Goal: Task Accomplishment & Management: Use online tool/utility

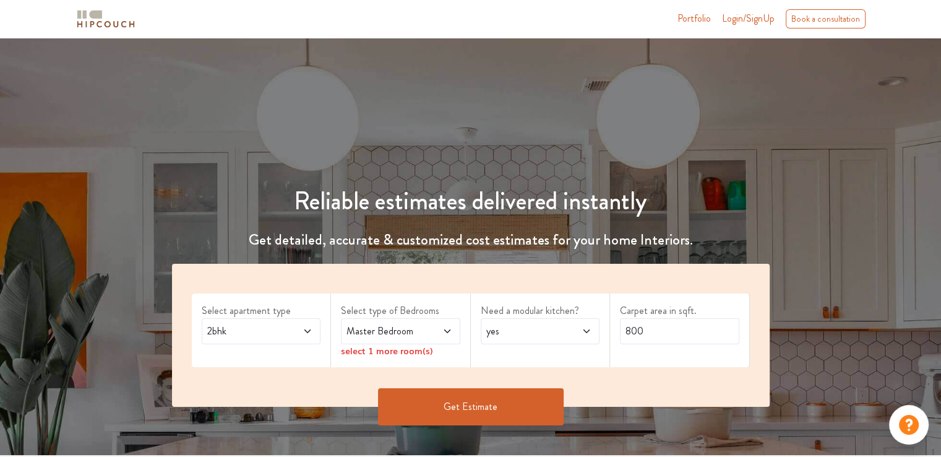
click at [274, 327] on span "2bhk" at bounding box center [245, 331] width 81 height 15
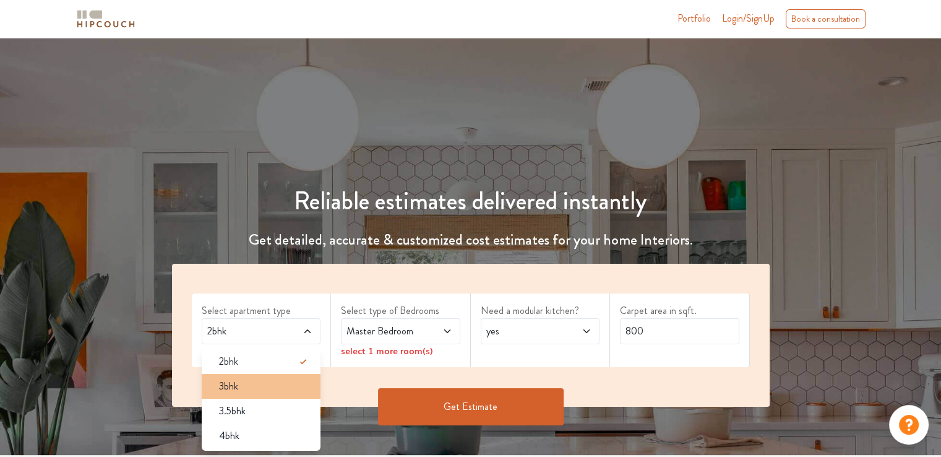
click at [238, 394] on li "3bhk" at bounding box center [261, 386] width 119 height 25
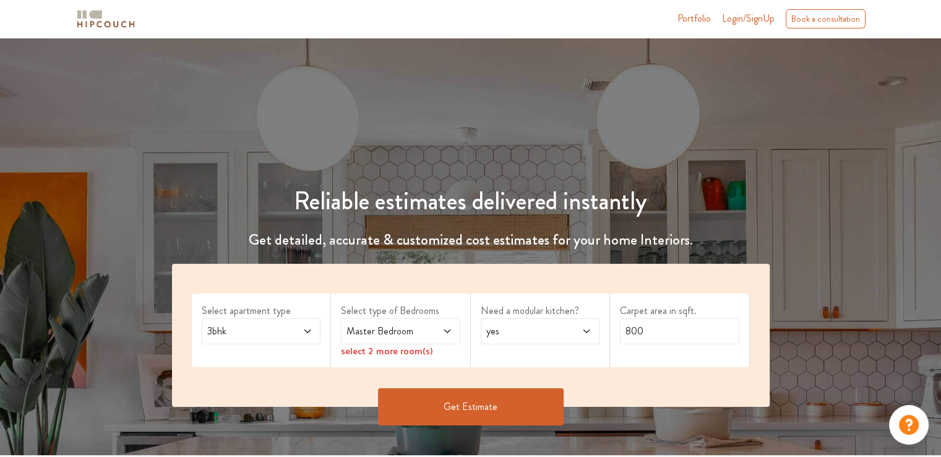
click at [404, 335] on span "Master Bedroom" at bounding box center [384, 331] width 81 height 15
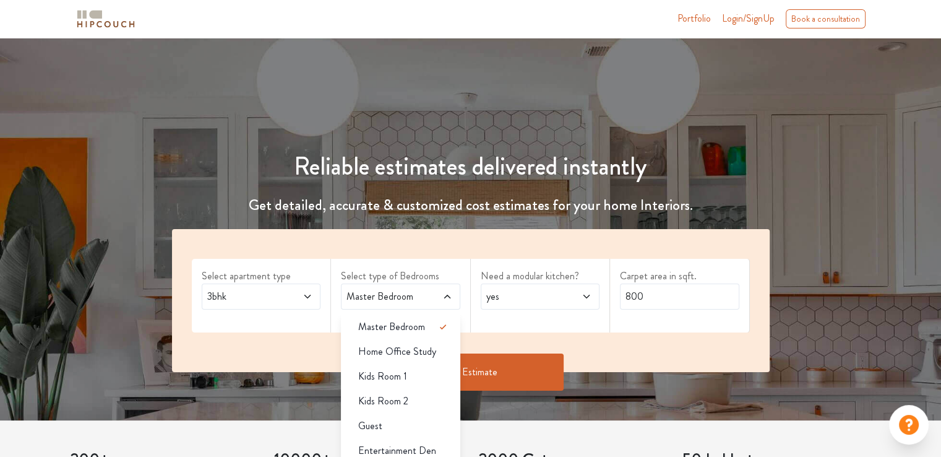
scroll to position [62, 0]
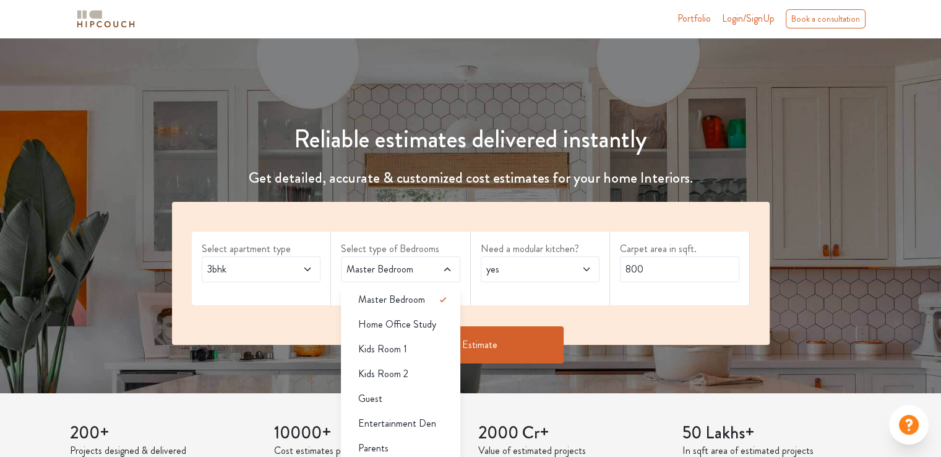
click at [477, 300] on div "Need a modular kitchen? yes" at bounding box center [541, 268] width 140 height 74
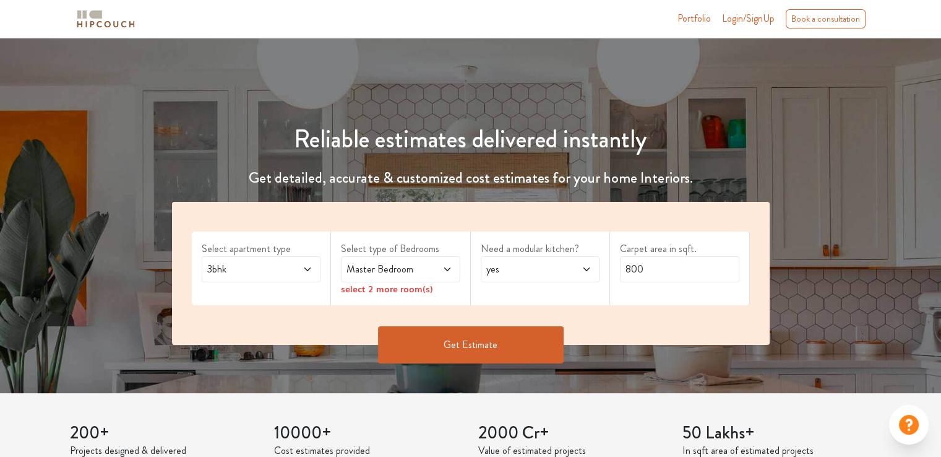
click at [416, 291] on div "select 2 more room(s)" at bounding box center [400, 288] width 119 height 13
click at [443, 275] on span at bounding box center [438, 269] width 27 height 15
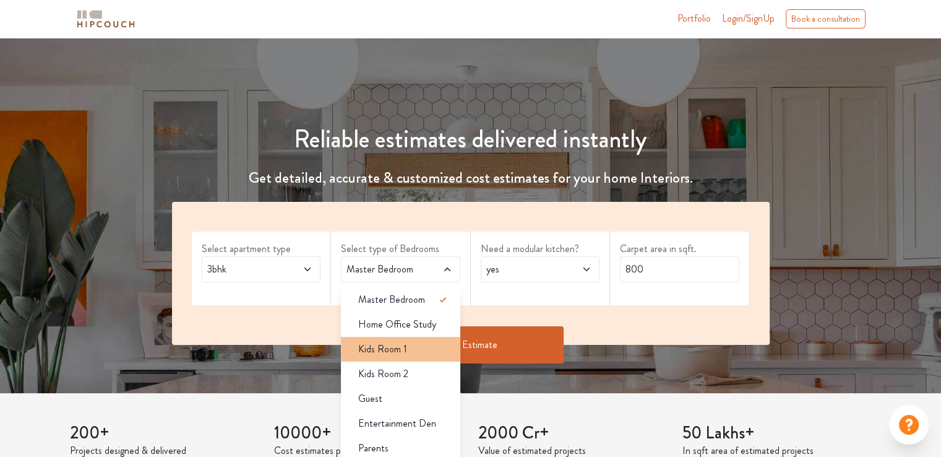
click at [428, 355] on div "Kids Room 1" at bounding box center [404, 349] width 112 height 15
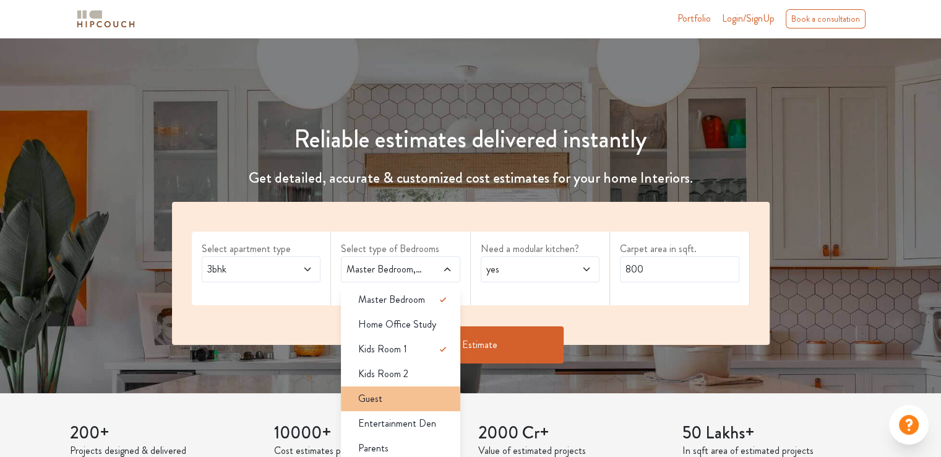
click at [400, 402] on div "Guest" at bounding box center [404, 398] width 112 height 15
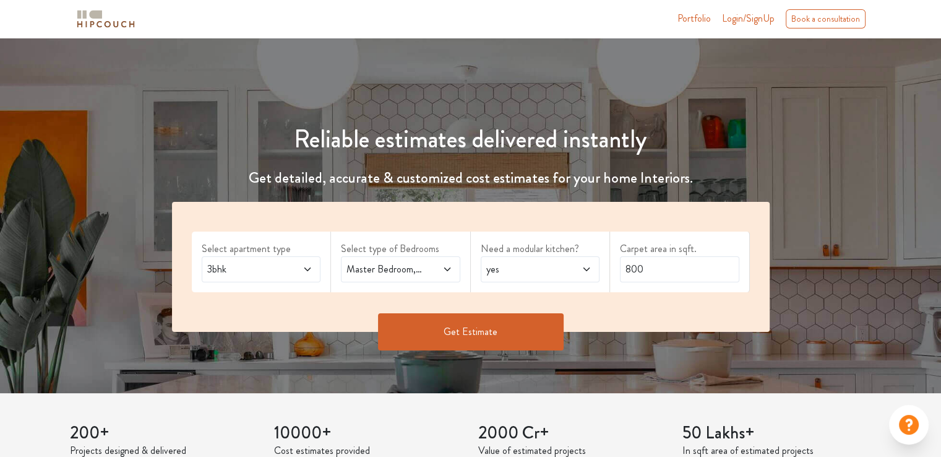
click at [446, 269] on icon at bounding box center [447, 269] width 6 height 4
click at [494, 269] on span "yes" at bounding box center [524, 269] width 81 height 15
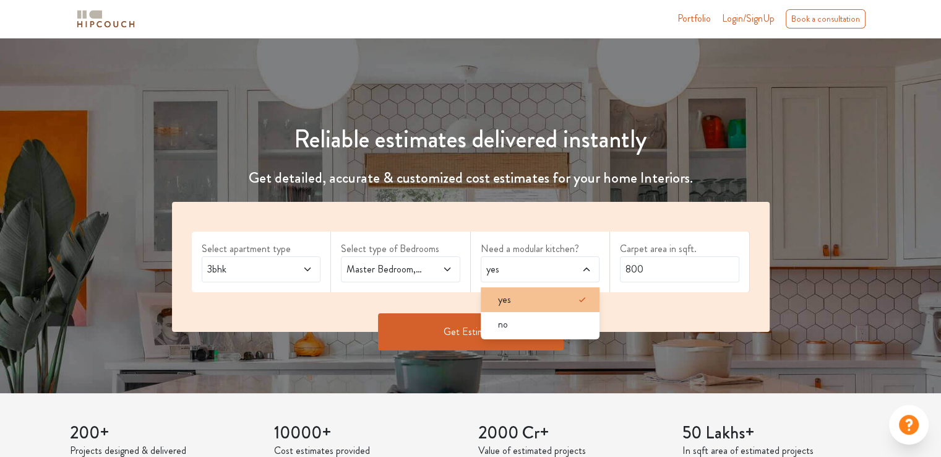
click at [561, 297] on div "yes" at bounding box center [544, 299] width 112 height 15
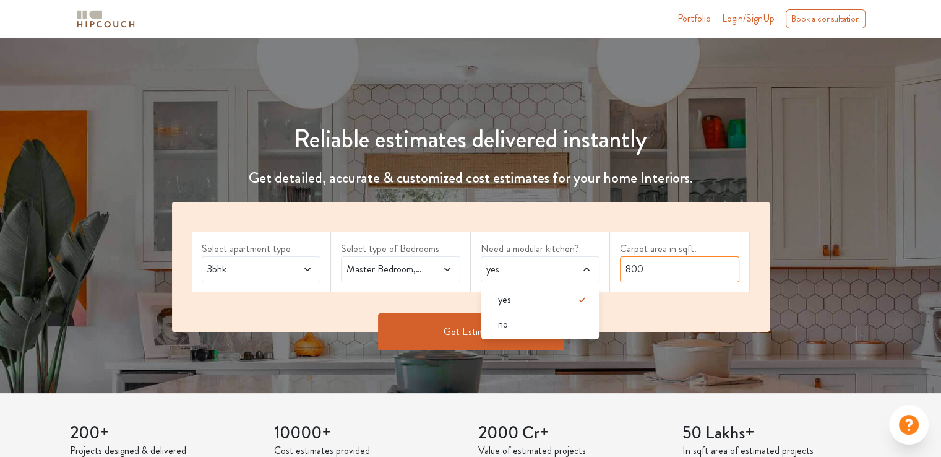
click at [688, 272] on input "800" at bounding box center [679, 269] width 119 height 26
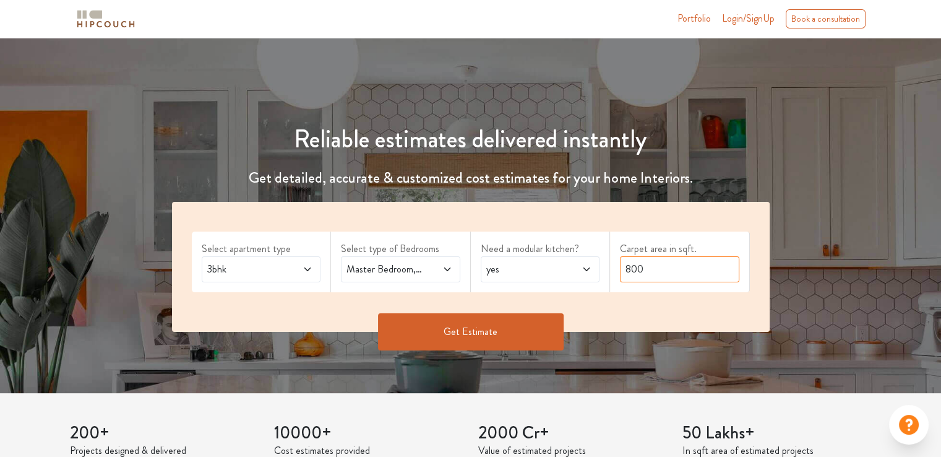
click at [623, 272] on input "800" at bounding box center [679, 269] width 119 height 26
type input "1700"
click at [542, 330] on button "Get Estimate" at bounding box center [471, 331] width 186 height 37
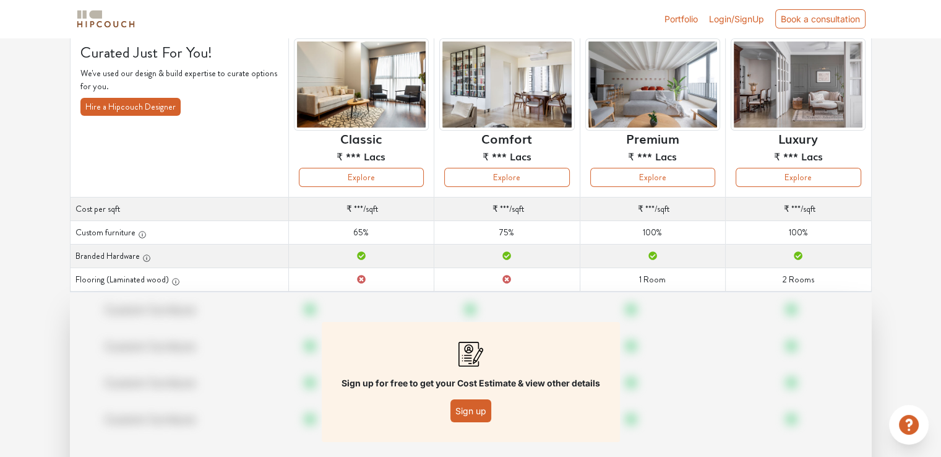
scroll to position [90, 0]
click at [475, 404] on button "Sign up" at bounding box center [471, 410] width 41 height 23
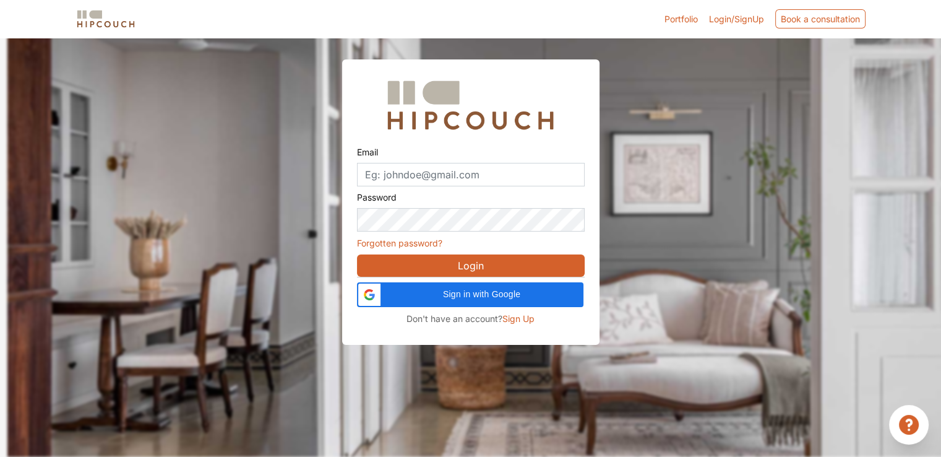
scroll to position [37, 0]
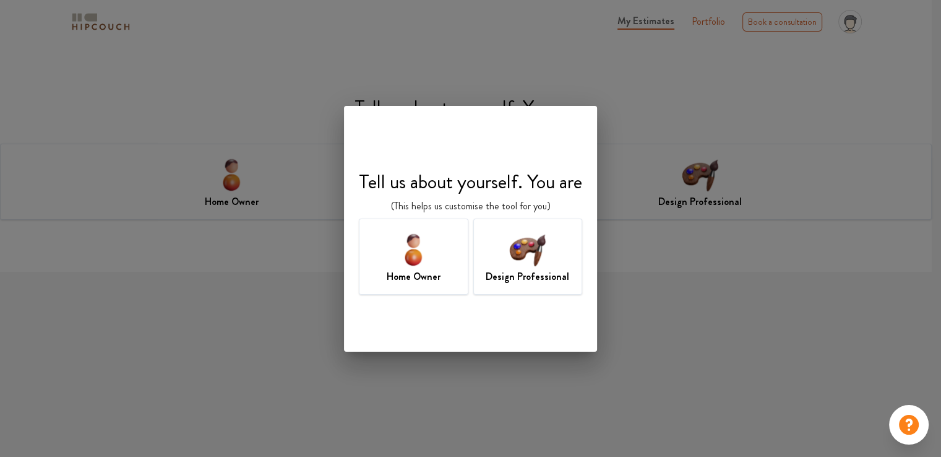
click at [496, 278] on h7 "Design Professional" at bounding box center [528, 276] width 84 height 15
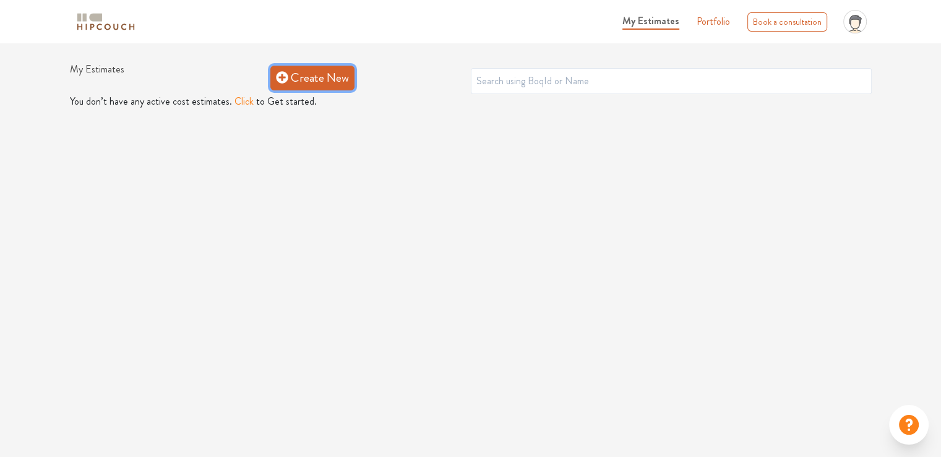
click at [322, 81] on link "Create New" at bounding box center [312, 78] width 84 height 25
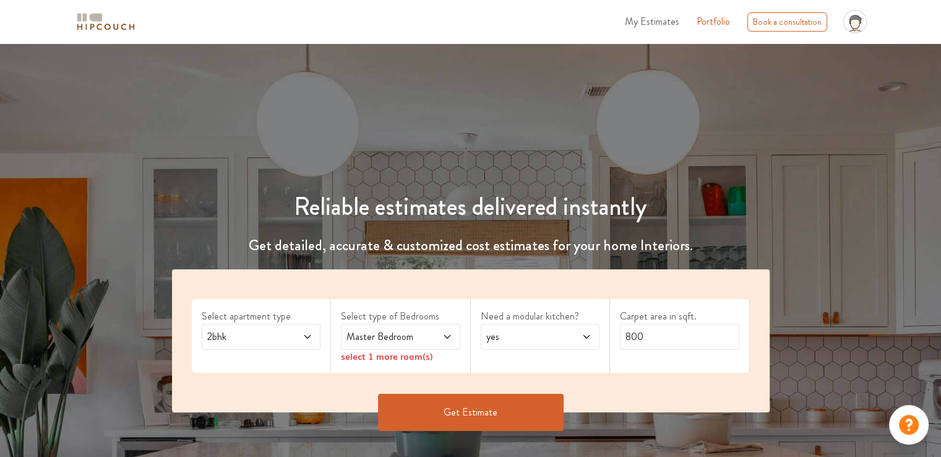
click at [290, 337] on span at bounding box center [298, 336] width 27 height 15
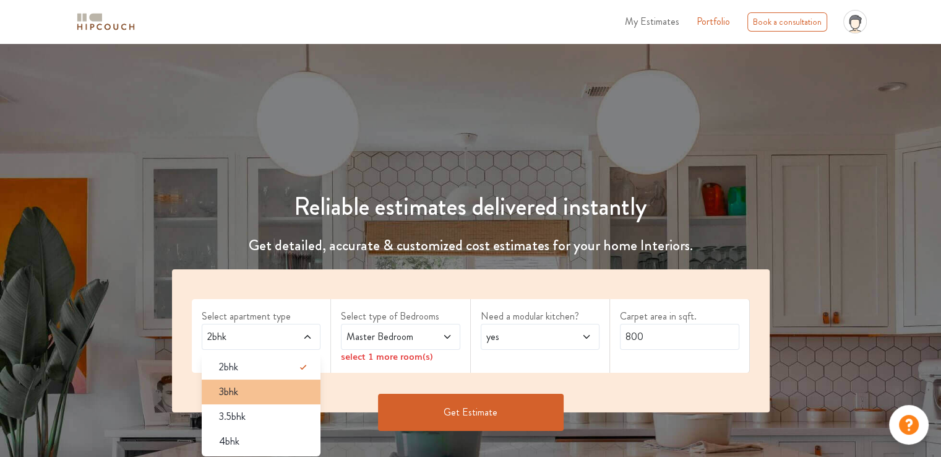
click at [243, 397] on div "3bhk" at bounding box center [265, 391] width 112 height 15
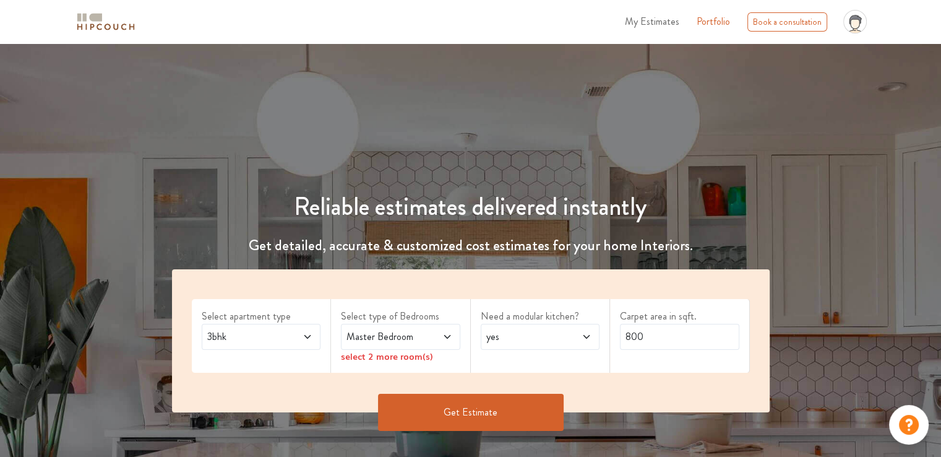
click at [385, 338] on span "Master Bedroom" at bounding box center [384, 336] width 81 height 15
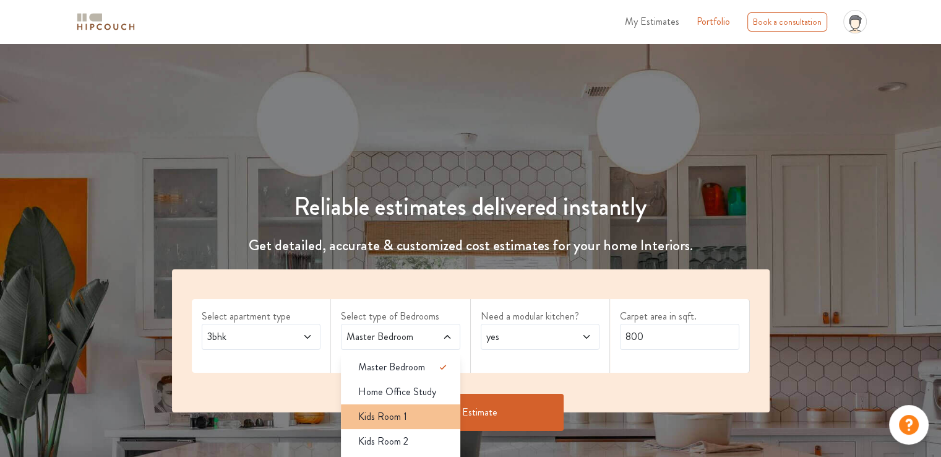
click at [413, 419] on div "Kids Room 1" at bounding box center [404, 416] width 112 height 15
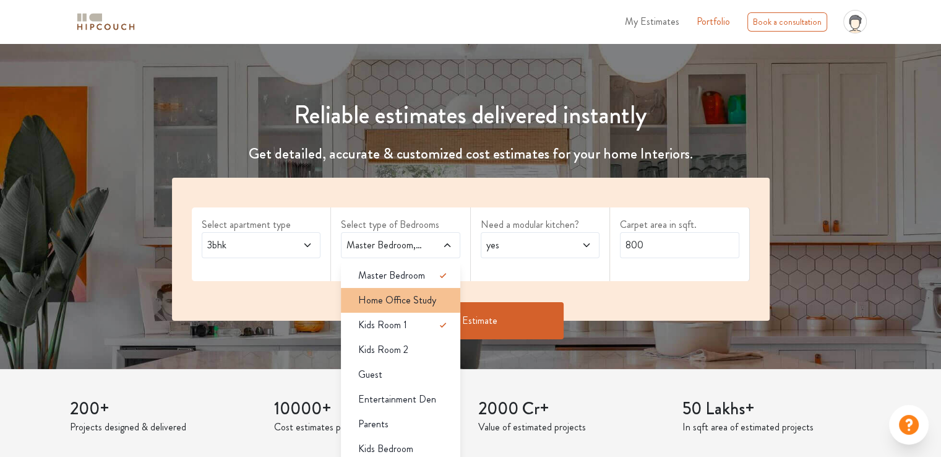
scroll to position [124, 0]
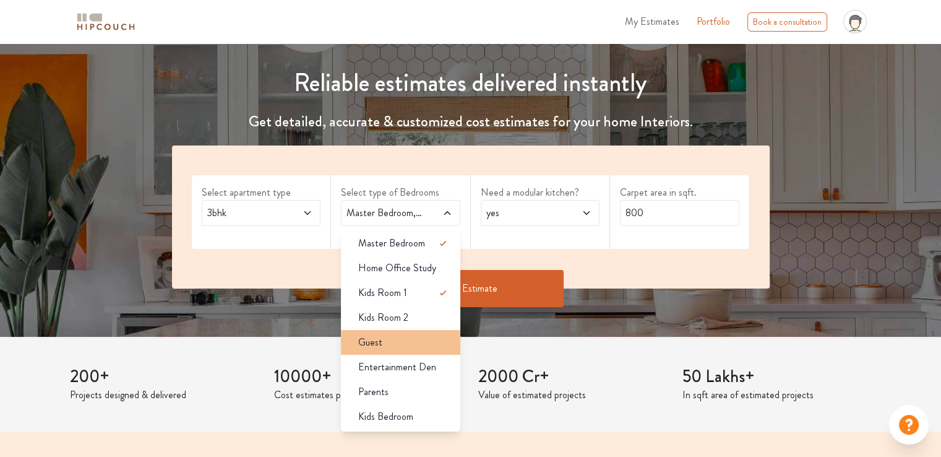
click at [413, 340] on div "Guest" at bounding box center [404, 342] width 112 height 15
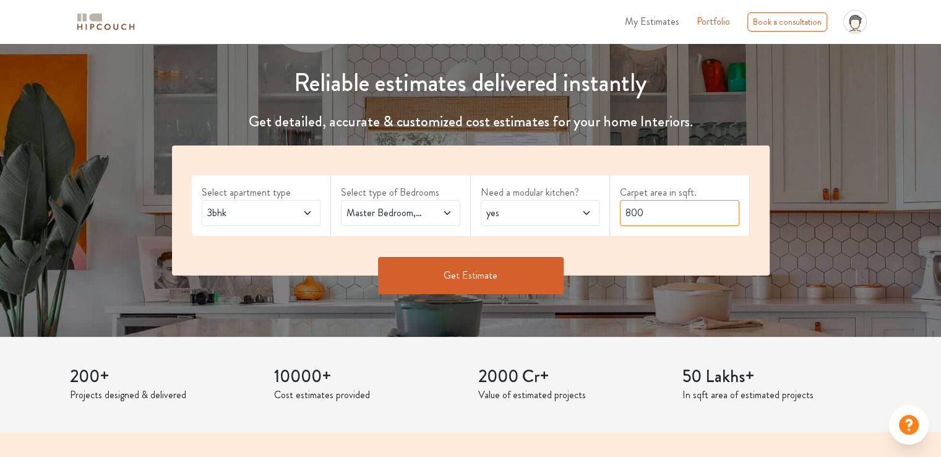
drag, startPoint x: 650, startPoint y: 216, endPoint x: 616, endPoint y: 215, distance: 34.0
click at [616, 215] on div "Carpet area in sqft. 800" at bounding box center [680, 205] width 140 height 61
type input "1700"
click at [499, 279] on button "Get Estimate" at bounding box center [471, 275] width 186 height 37
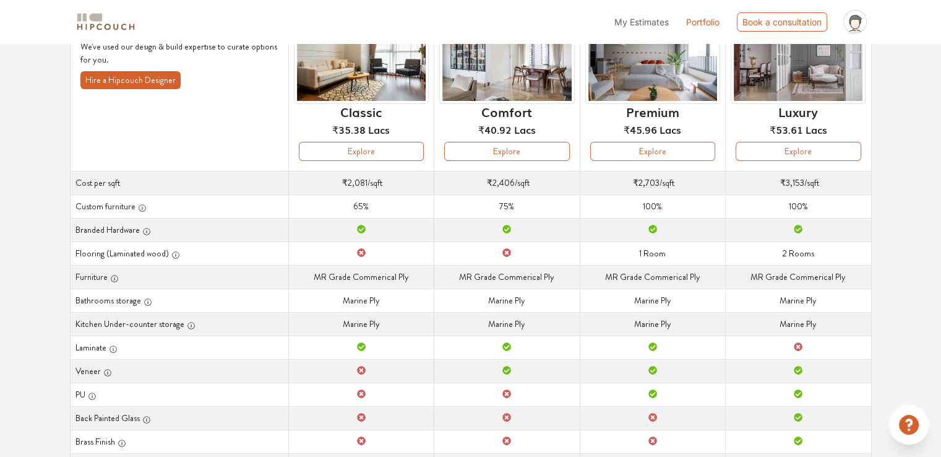
scroll to position [78, 0]
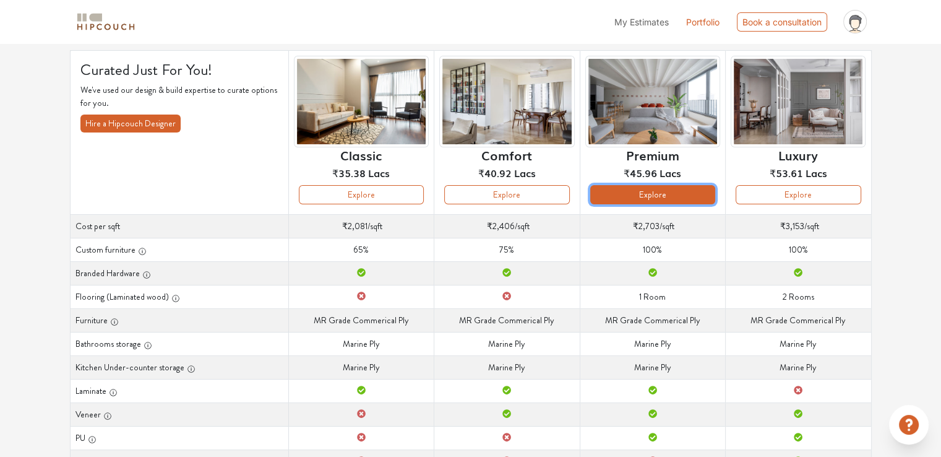
click at [657, 201] on button "Explore" at bounding box center [652, 194] width 125 height 19
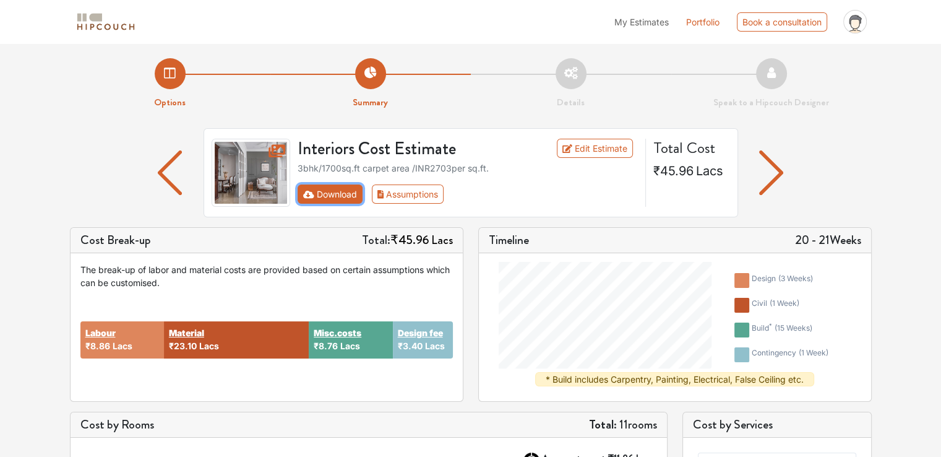
click at [343, 198] on button "Download" at bounding box center [330, 193] width 65 height 19
click at [594, 142] on link "Edit Estimate" at bounding box center [595, 148] width 76 height 19
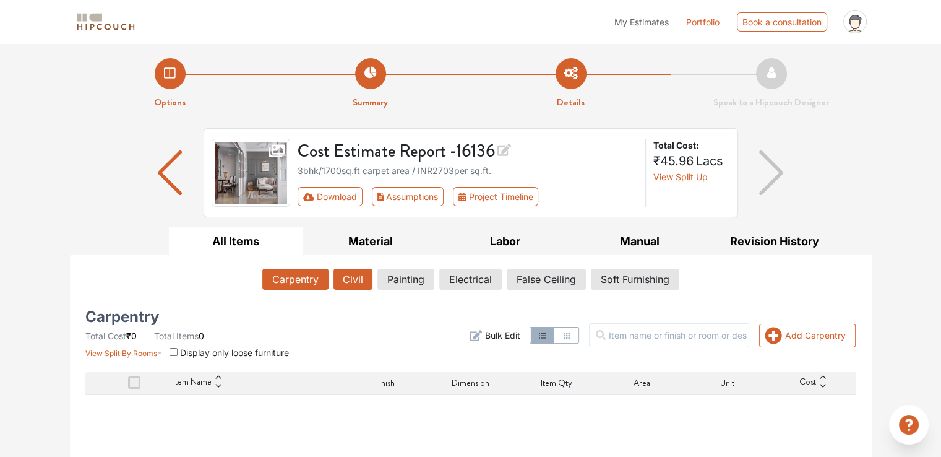
click at [342, 281] on button "Civil" at bounding box center [353, 279] width 39 height 21
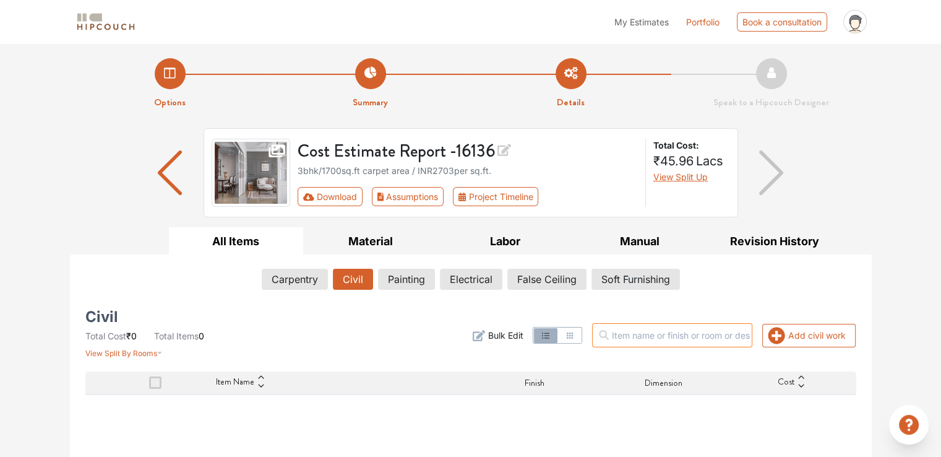
click at [671, 339] on input "text" at bounding box center [672, 335] width 160 height 24
click at [453, 337] on div "Add civil work Filter Bulk Edit" at bounding box center [602, 335] width 524 height 47
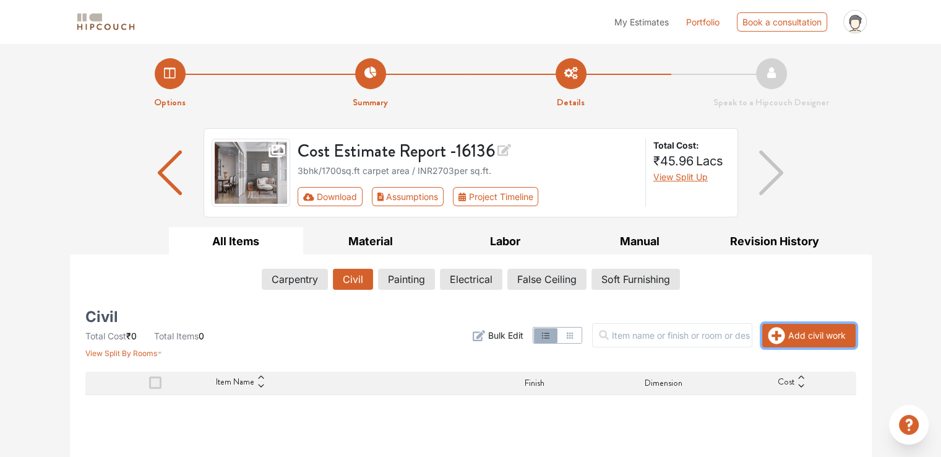
click at [786, 335] on button "Add civil work" at bounding box center [808, 336] width 93 height 24
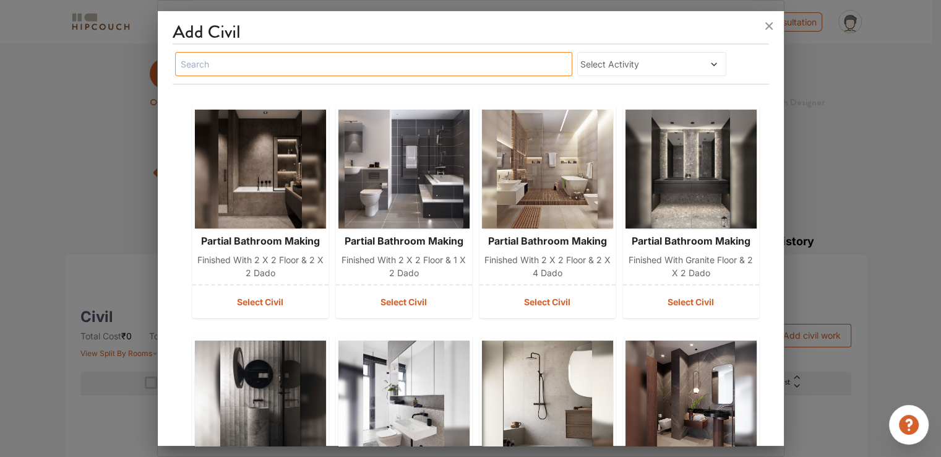
click at [405, 64] on input "text" at bounding box center [374, 64] width 398 height 24
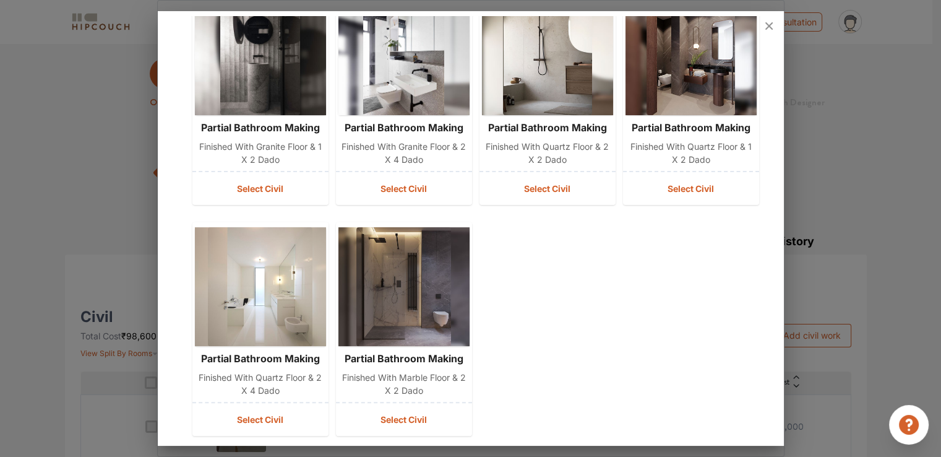
scroll to position [272, 0]
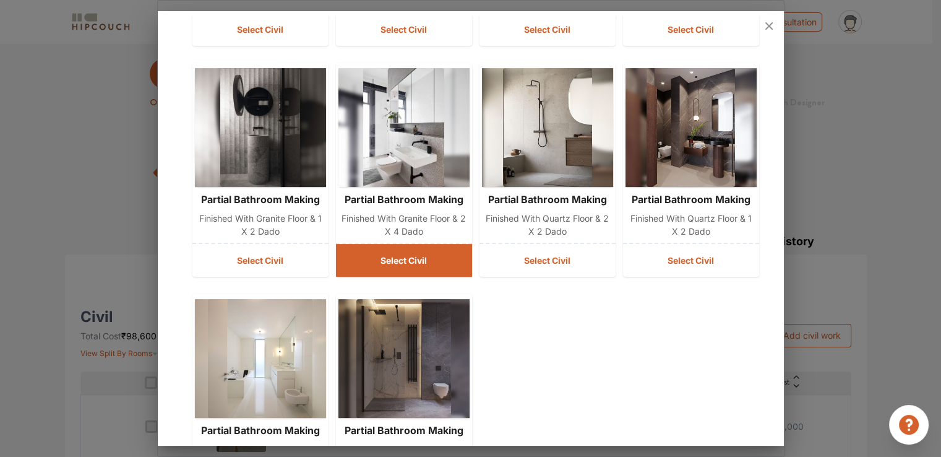
click at [421, 265] on button "Select Civil" at bounding box center [404, 260] width 136 height 33
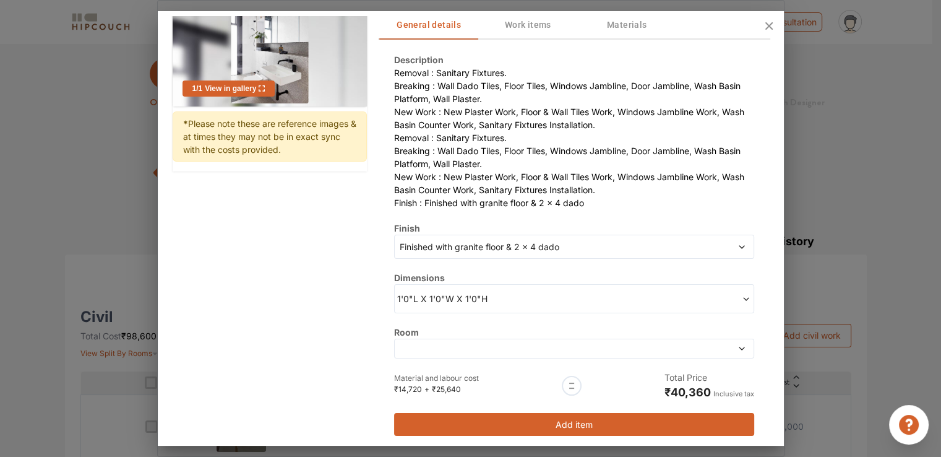
scroll to position [102, 0]
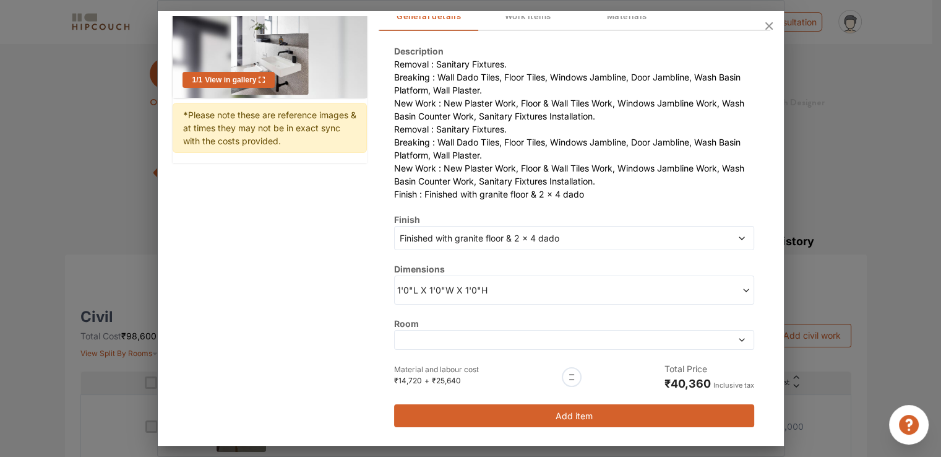
click at [506, 293] on span "1'0"L X 1'0"W X 1'0"H" at bounding box center [485, 289] width 177 height 13
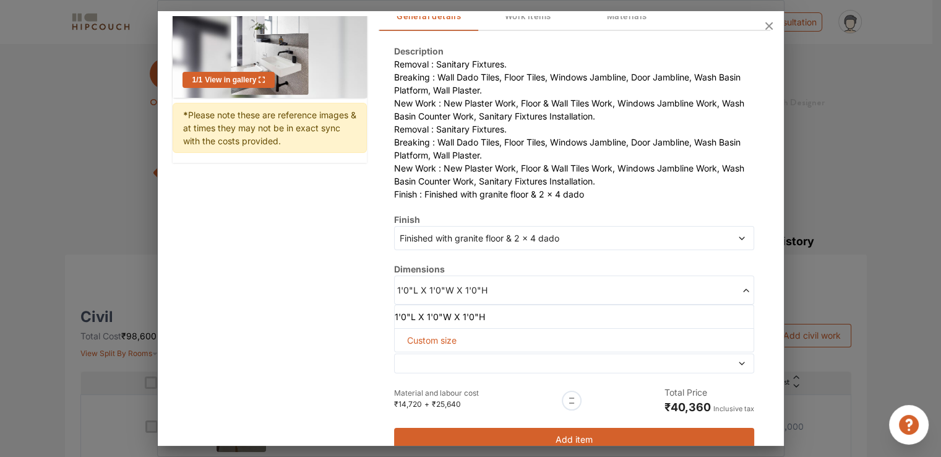
click at [506, 293] on span "1'0"L X 1'0"W X 1'0"H" at bounding box center [485, 289] width 177 height 13
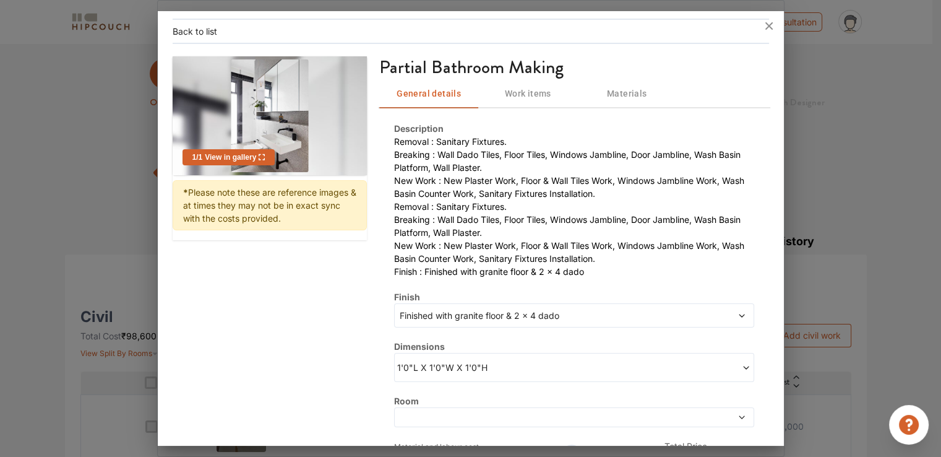
scroll to position [0, 0]
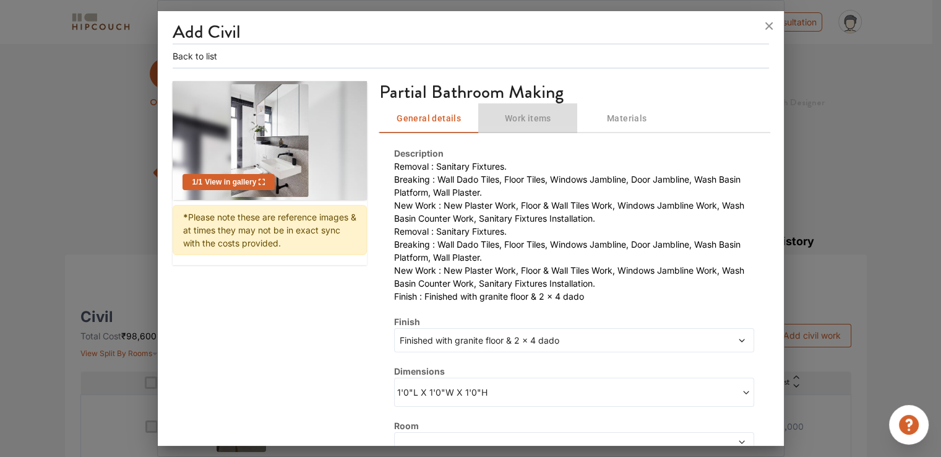
click at [517, 113] on span "Work items" at bounding box center [528, 118] width 84 height 15
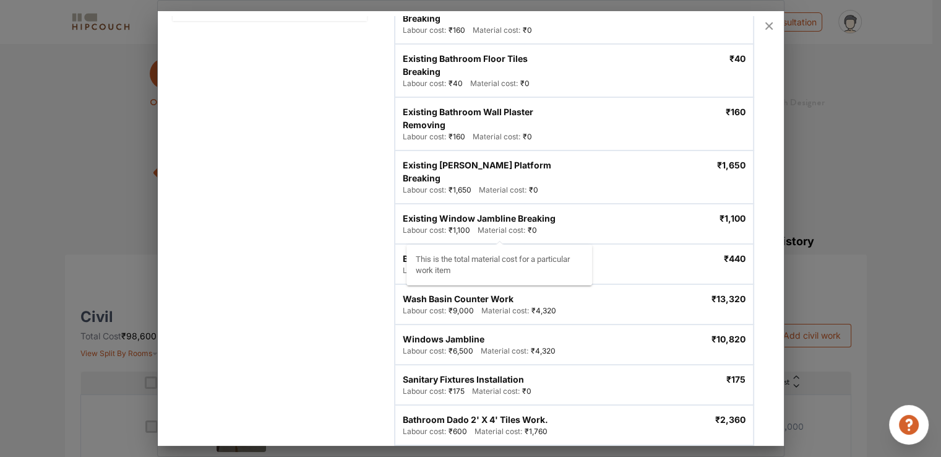
scroll to position [58, 0]
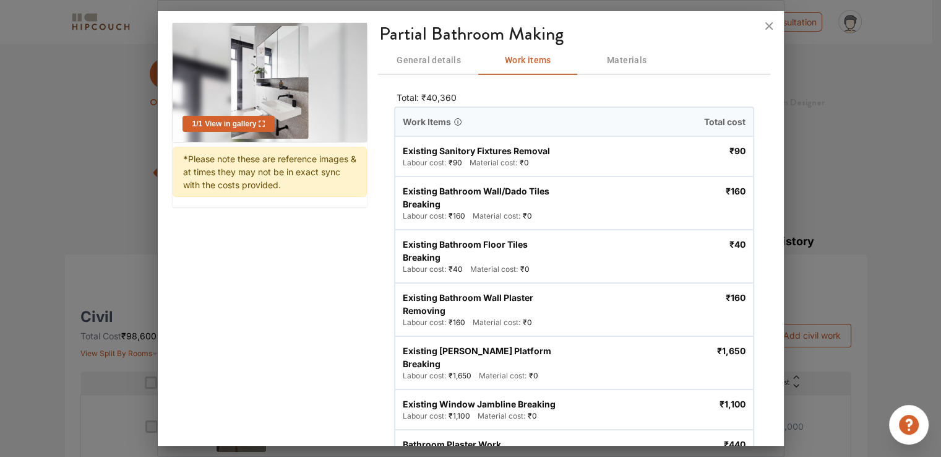
click at [611, 61] on span "Materials" at bounding box center [627, 60] width 84 height 15
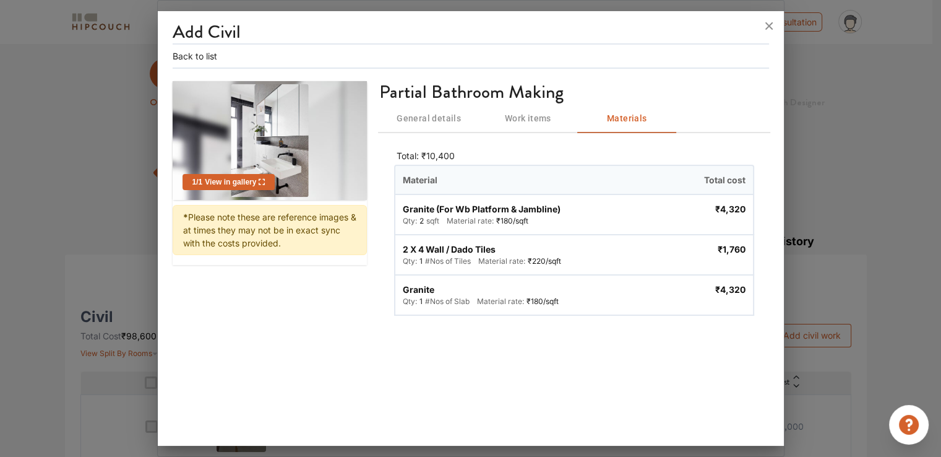
scroll to position [0, 0]
click at [422, 122] on span "General details" at bounding box center [429, 118] width 84 height 15
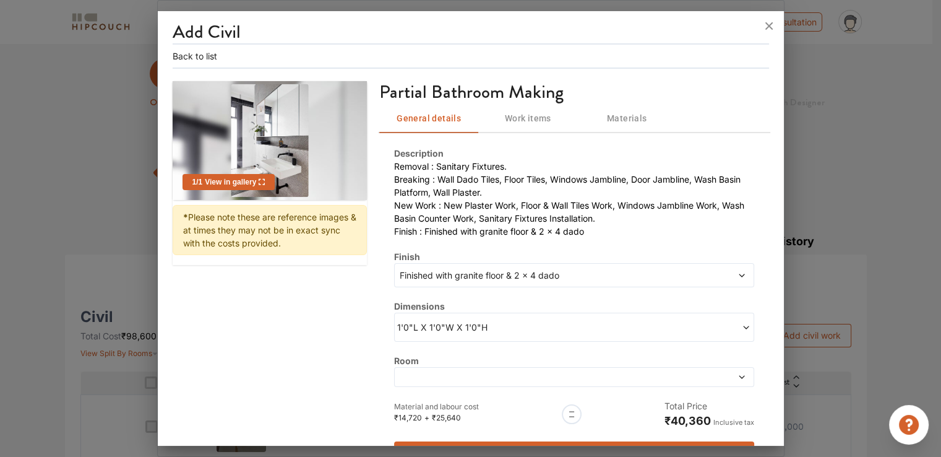
scroll to position [37, 0]
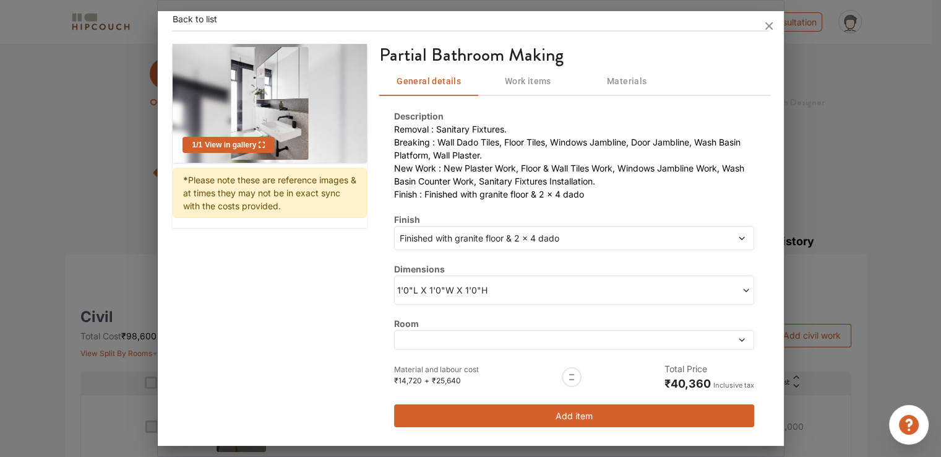
click at [519, 413] on button "Add item" at bounding box center [574, 415] width 360 height 23
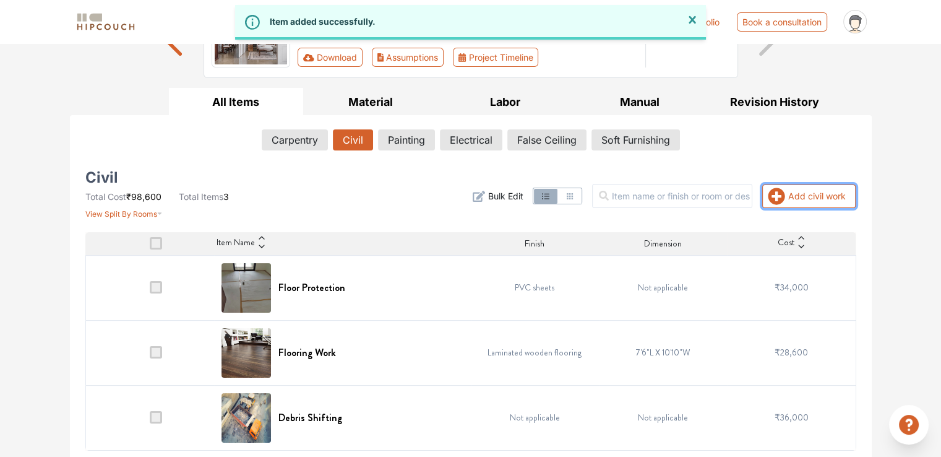
scroll to position [141, 0]
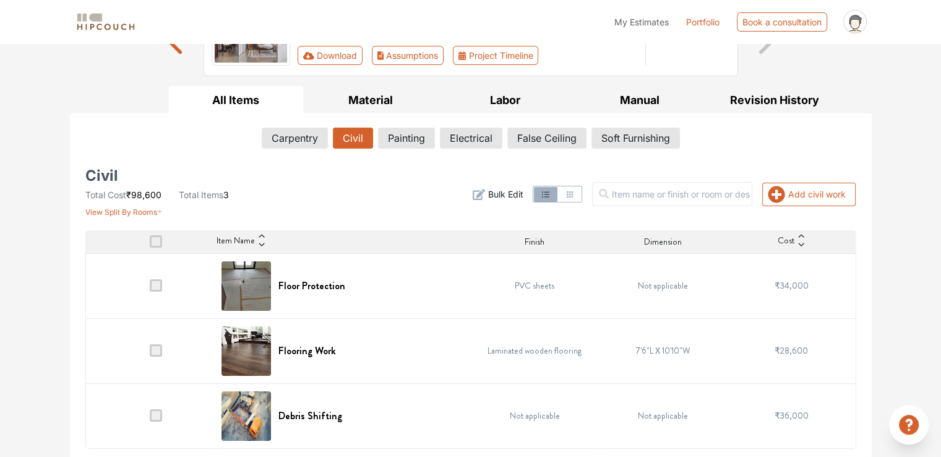
click at [158, 284] on span at bounding box center [156, 285] width 12 height 12
click at [150, 288] on input "checkbox" at bounding box center [150, 288] width 0 height 0
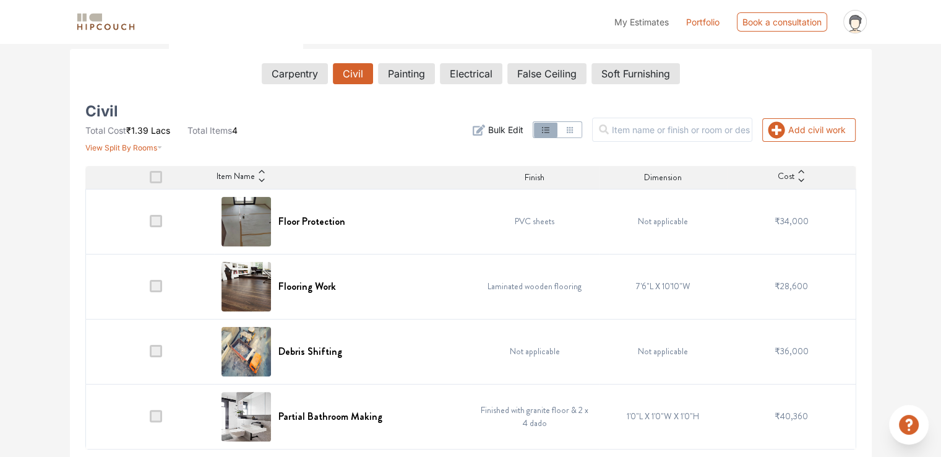
scroll to position [206, 0]
click at [574, 291] on td "Laminated wooden flooring" at bounding box center [535, 285] width 129 height 65
click at [574, 285] on td "Laminated wooden flooring" at bounding box center [535, 285] width 129 height 65
click at [152, 287] on span at bounding box center [156, 285] width 12 height 12
click at [150, 288] on input "checkbox" at bounding box center [150, 288] width 0 height 0
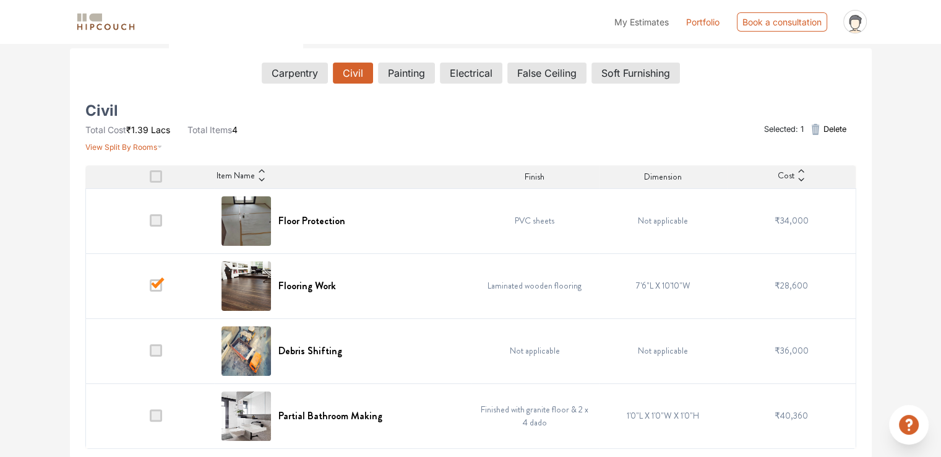
click at [154, 287] on span at bounding box center [156, 285] width 12 height 12
click at [150, 288] on input "checkbox" at bounding box center [150, 288] width 0 height 0
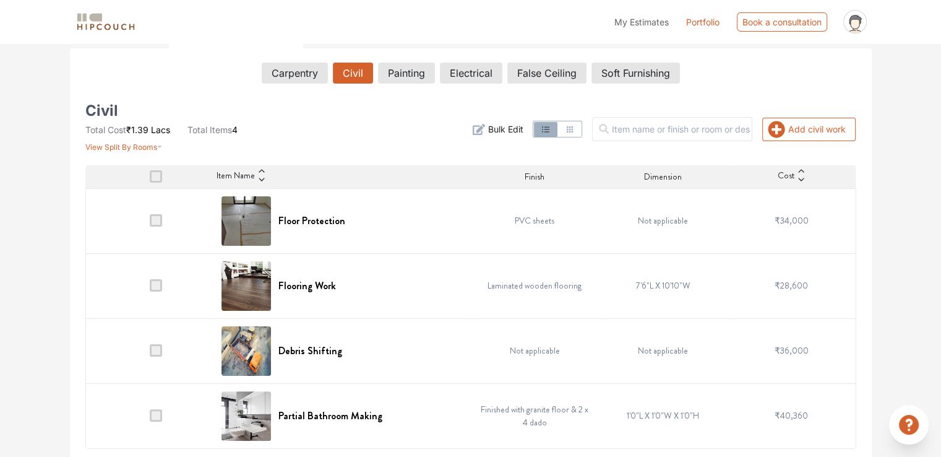
click at [154, 286] on span at bounding box center [156, 285] width 12 height 12
click at [150, 288] on input "checkbox" at bounding box center [150, 288] width 0 height 0
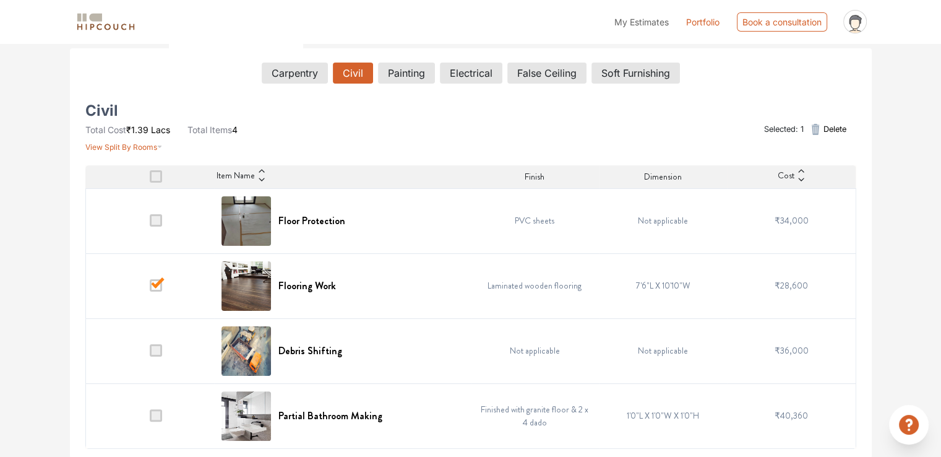
click at [834, 126] on span "Delete" at bounding box center [834, 129] width 23 height 12
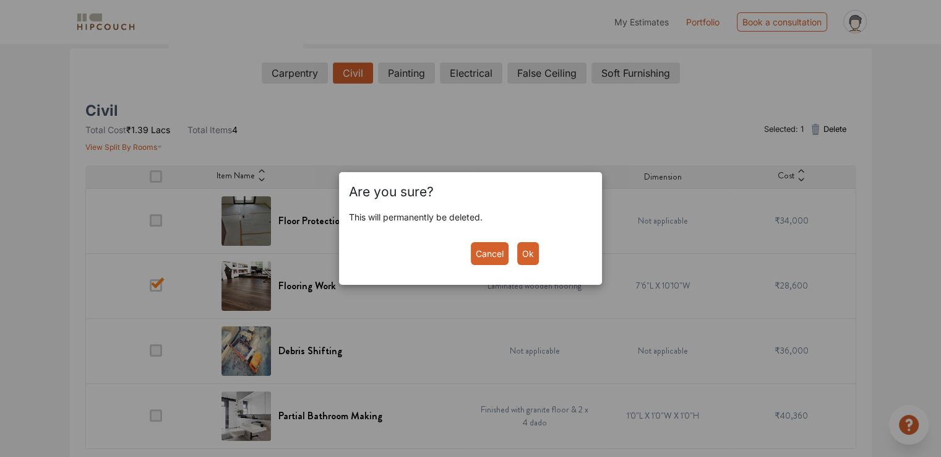
click at [529, 258] on button "Ok" at bounding box center [528, 253] width 22 height 23
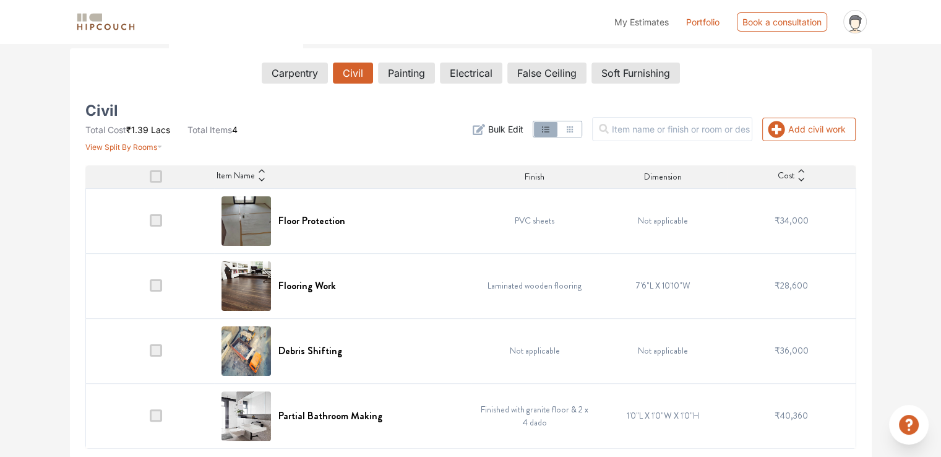
click at [154, 352] on span at bounding box center [156, 350] width 12 height 12
click at [150, 353] on input "checkbox" at bounding box center [150, 353] width 0 height 0
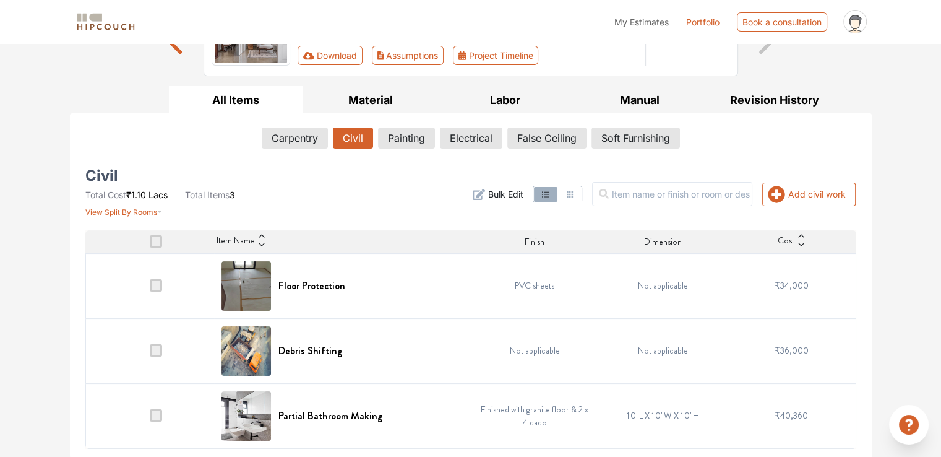
click at [158, 349] on span at bounding box center [156, 350] width 12 height 12
click at [150, 353] on input "checkbox" at bounding box center [150, 353] width 0 height 0
click at [154, 352] on span at bounding box center [156, 350] width 12 height 12
click at [150, 353] on input "checkbox" at bounding box center [150, 353] width 0 height 0
click at [157, 346] on span at bounding box center [156, 350] width 12 height 12
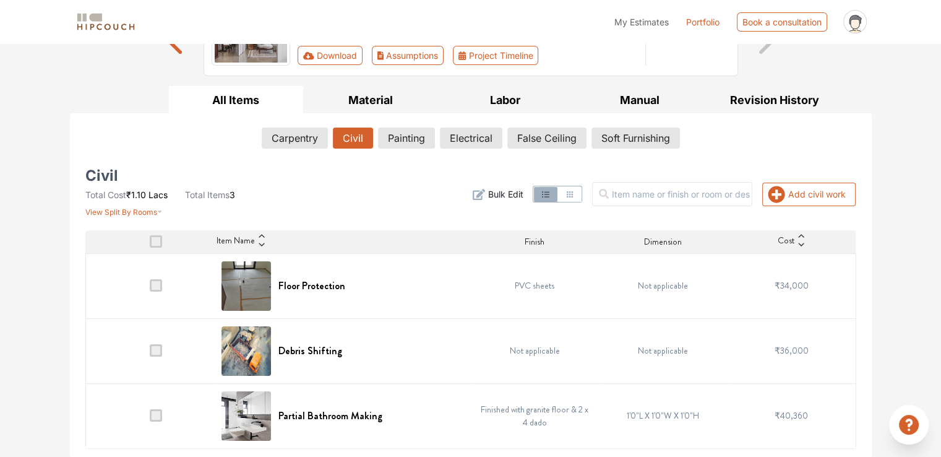
click at [150, 353] on input "checkbox" at bounding box center [150, 353] width 0 height 0
click at [166, 347] on td at bounding box center [149, 350] width 129 height 65
click at [166, 352] on td at bounding box center [149, 350] width 129 height 65
click at [160, 353] on span at bounding box center [156, 350] width 12 height 12
click at [150, 353] on input "checkbox" at bounding box center [150, 353] width 0 height 0
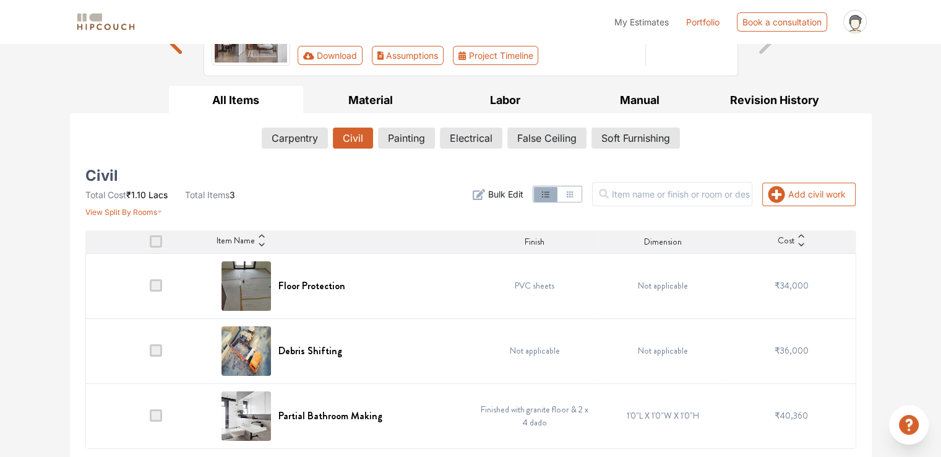
click at [158, 352] on span at bounding box center [156, 350] width 12 height 12
click at [150, 353] on input "checkbox" at bounding box center [150, 353] width 0 height 0
click at [158, 352] on span at bounding box center [156, 350] width 12 height 12
click at [150, 353] on input "checkbox" at bounding box center [150, 353] width 0 height 0
click at [152, 348] on span at bounding box center [156, 350] width 12 height 12
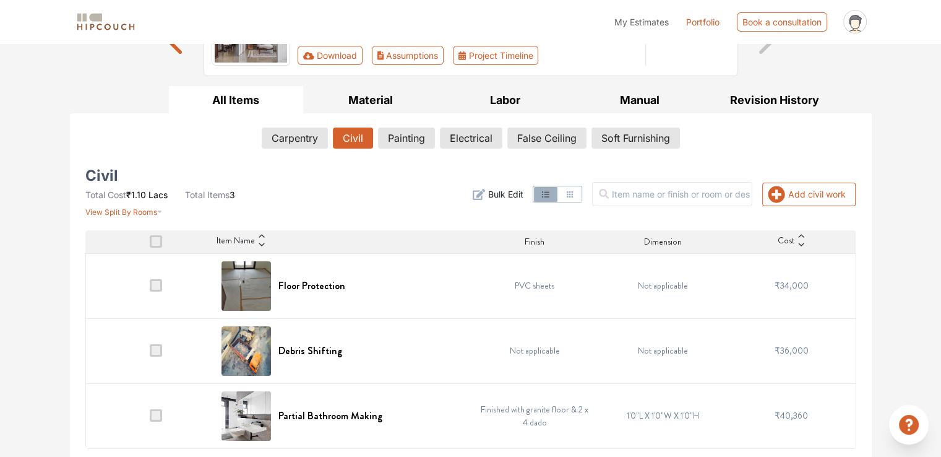
click at [150, 353] on input "checkbox" at bounding box center [150, 353] width 0 height 0
click at [145, 345] on td at bounding box center [149, 350] width 129 height 65
click at [150, 344] on span at bounding box center [156, 350] width 12 height 12
click at [150, 353] on input "checkbox" at bounding box center [150, 353] width 0 height 0
click at [153, 344] on span at bounding box center [156, 350] width 12 height 12
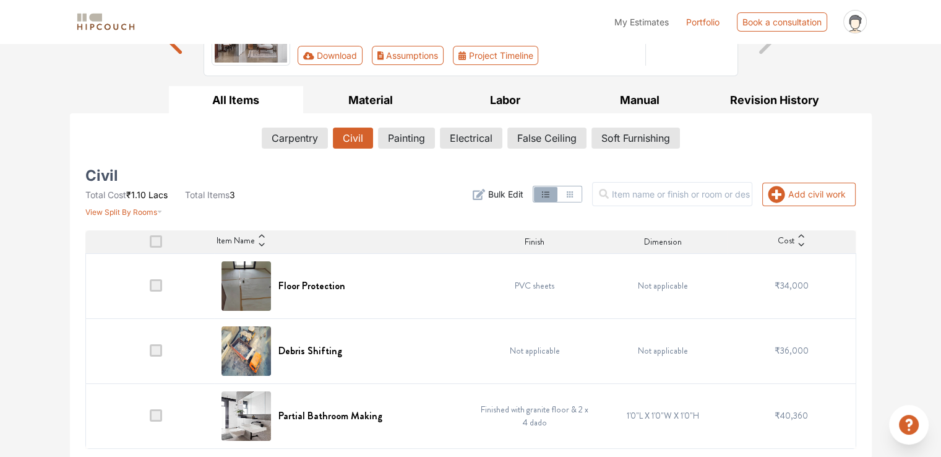
click at [150, 353] on input "checkbox" at bounding box center [150, 353] width 0 height 0
click at [154, 345] on span at bounding box center [156, 350] width 12 height 12
click at [150, 353] on input "checkbox" at bounding box center [150, 353] width 0 height 0
click at [157, 349] on span at bounding box center [156, 350] width 12 height 12
click at [150, 353] on input "checkbox" at bounding box center [150, 353] width 0 height 0
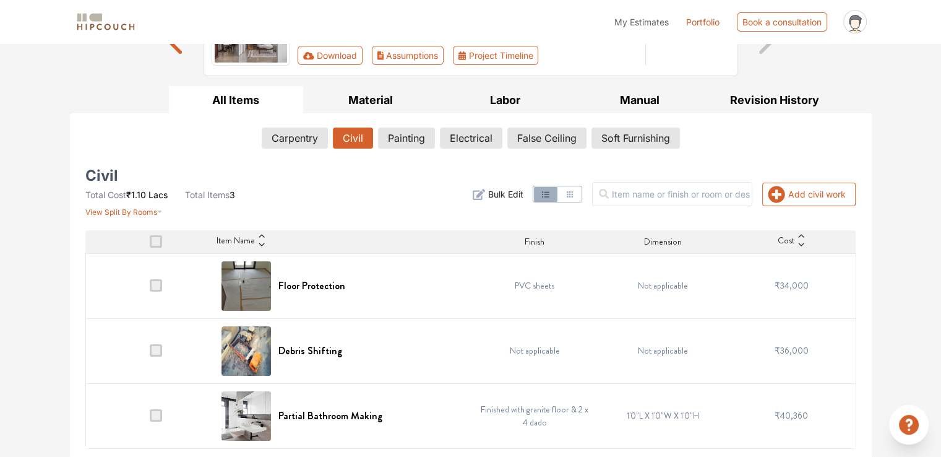
click at [157, 349] on span at bounding box center [156, 350] width 12 height 12
click at [150, 353] on input "checkbox" at bounding box center [150, 353] width 0 height 0
click at [157, 349] on span at bounding box center [156, 350] width 12 height 12
click at [150, 353] on input "checkbox" at bounding box center [150, 353] width 0 height 0
click at [157, 349] on span at bounding box center [156, 350] width 12 height 12
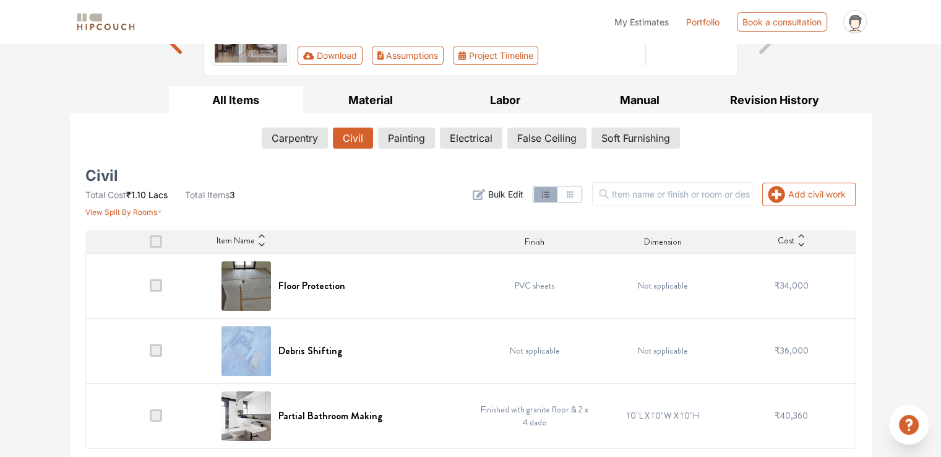
click at [150, 353] on input "checkbox" at bounding box center [150, 353] width 0 height 0
click at [157, 349] on span at bounding box center [156, 350] width 12 height 12
click at [150, 353] on input "checkbox" at bounding box center [150, 353] width 0 height 0
drag, startPoint x: 157, startPoint y: 349, endPoint x: 163, endPoint y: 265, distance: 83.8
click at [158, 349] on span at bounding box center [156, 350] width 12 height 12
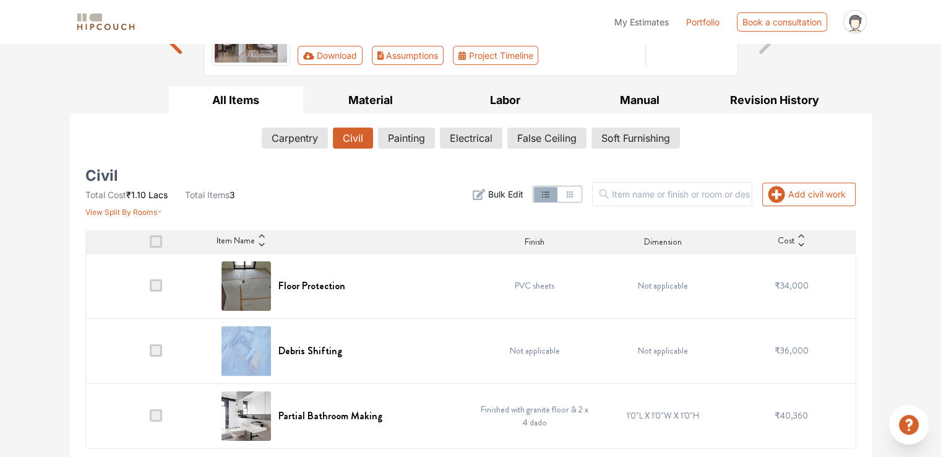
click at [150, 353] on input "checkbox" at bounding box center [150, 353] width 0 height 0
click at [157, 243] on span at bounding box center [156, 241] width 12 height 12
click at [150, 244] on input "checkbox" at bounding box center [150, 244] width 0 height 0
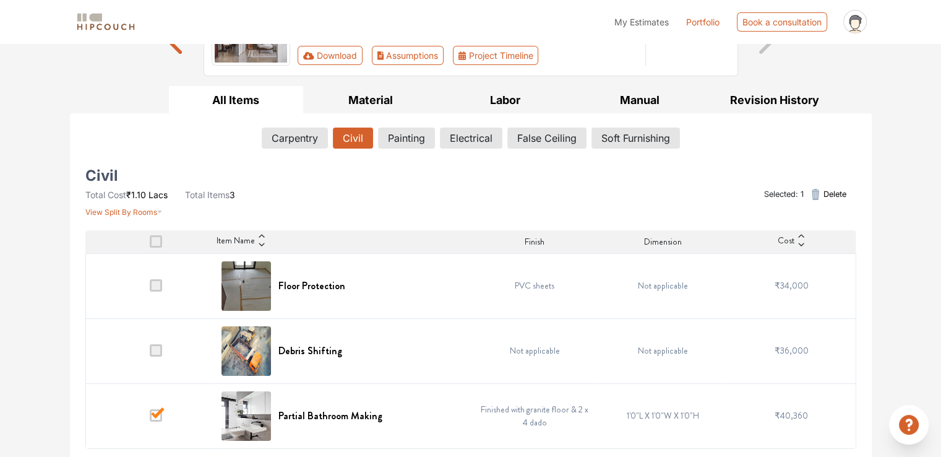
click at [157, 243] on span at bounding box center [156, 241] width 12 height 12
click at [150, 244] on input "checkbox" at bounding box center [150, 244] width 0 height 0
click at [157, 243] on span at bounding box center [156, 241] width 12 height 12
click at [150, 244] on input "checkbox" at bounding box center [150, 244] width 0 height 0
click at [154, 412] on span at bounding box center [156, 415] width 12 height 12
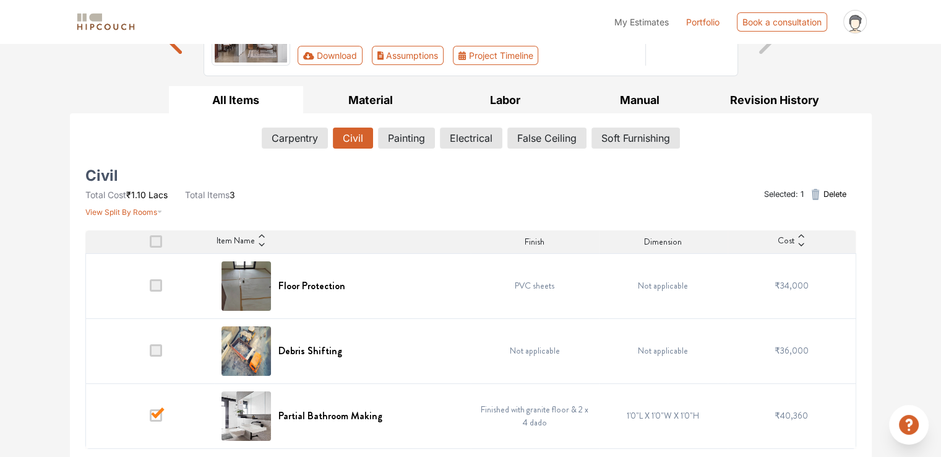
click at [150, 418] on input "checkbox" at bounding box center [150, 418] width 0 height 0
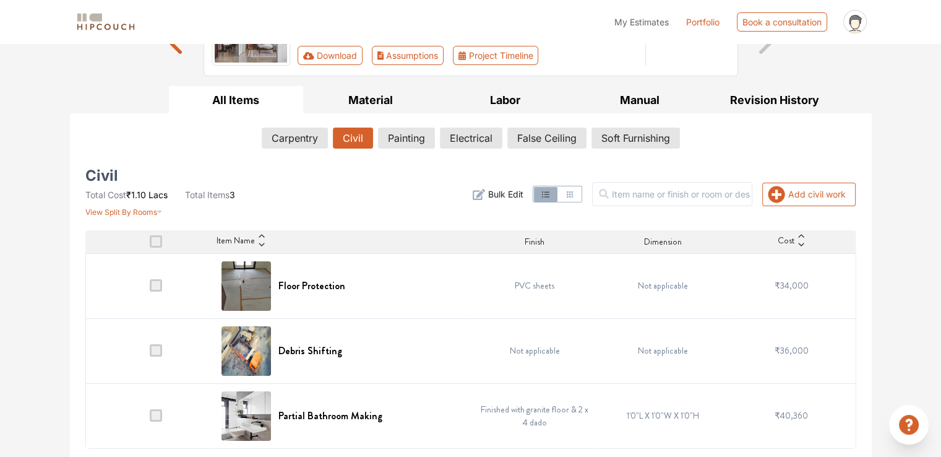
click at [152, 286] on span at bounding box center [156, 285] width 12 height 12
click at [150, 288] on input "checkbox" at bounding box center [150, 288] width 0 height 0
click at [156, 283] on span at bounding box center [156, 285] width 12 height 12
click at [150, 288] on input "checkbox" at bounding box center [150, 288] width 0 height 0
click at [842, 191] on button "Add civil work" at bounding box center [808, 195] width 93 height 24
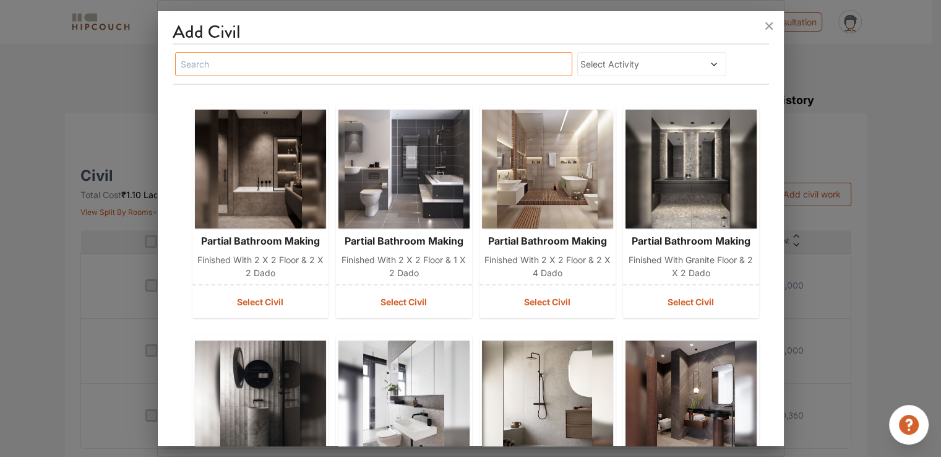
click at [311, 67] on input "text" at bounding box center [374, 64] width 398 height 24
type input "l"
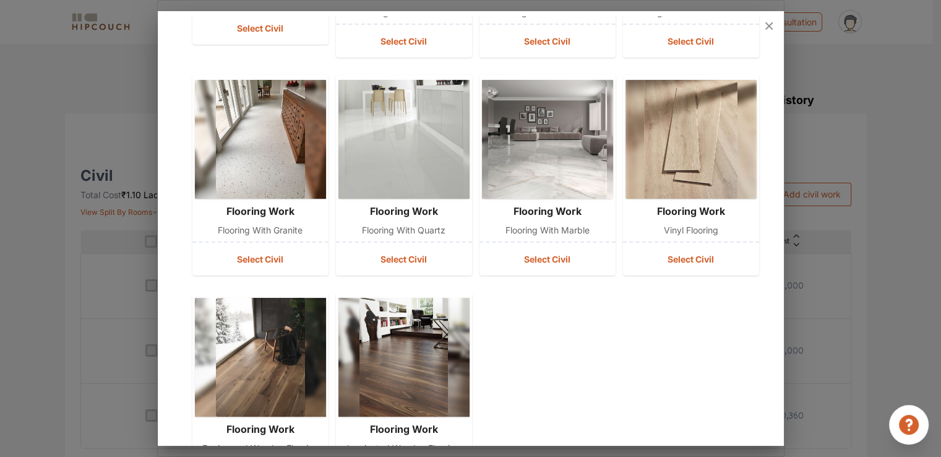
scroll to position [0, 0]
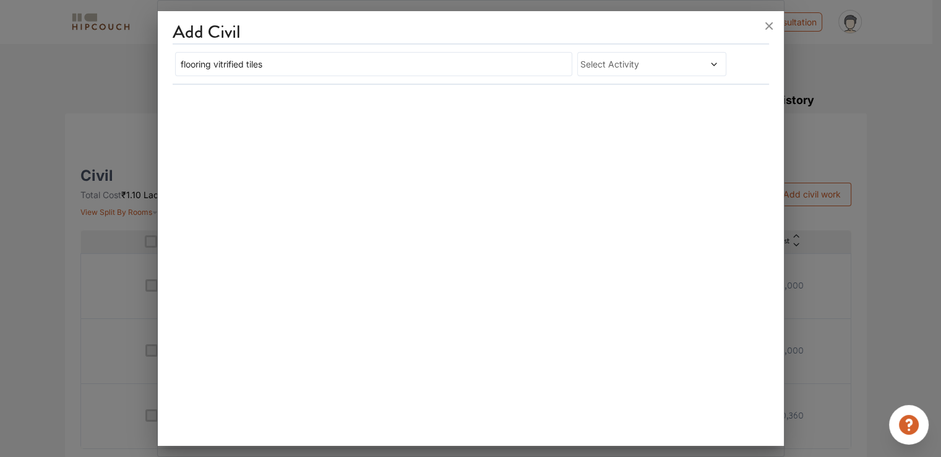
click at [636, 63] on span "Select Activity" at bounding box center [632, 64] width 103 height 13
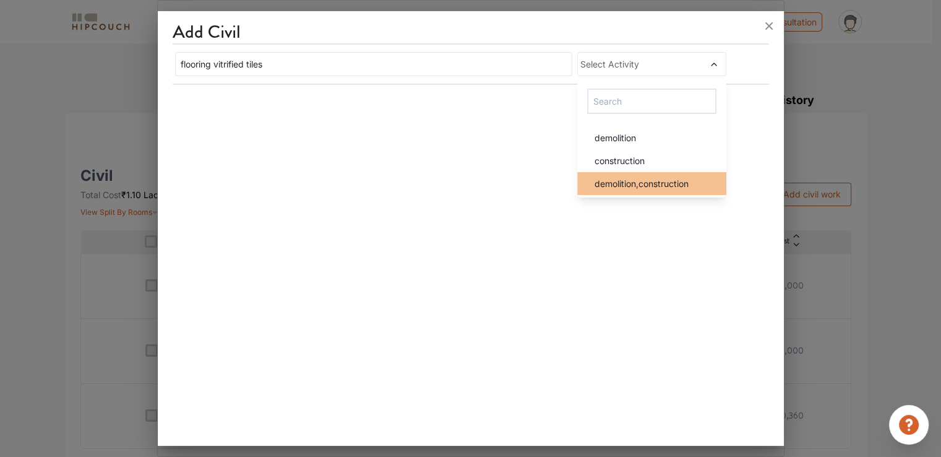
click at [655, 177] on span "demolition,construction" at bounding box center [642, 183] width 94 height 13
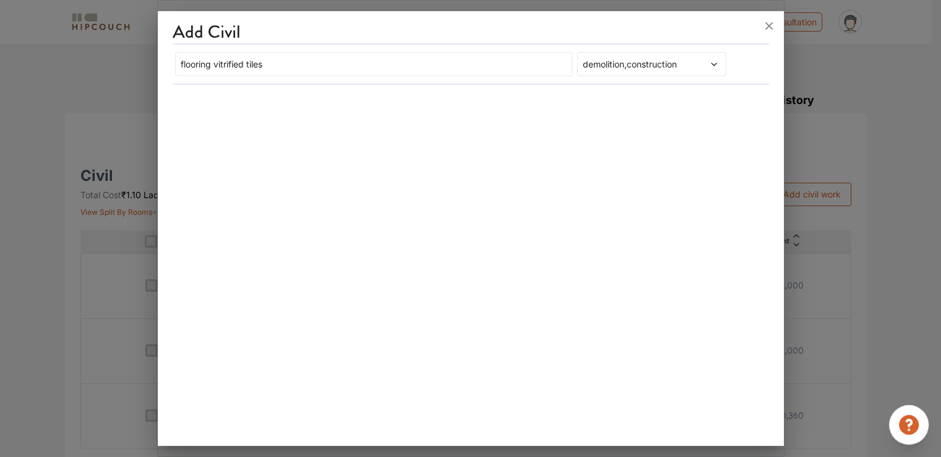
click at [443, 157] on div "Add Civil flooring vitrified tiles demolition,construction" at bounding box center [471, 230] width 626 height 429
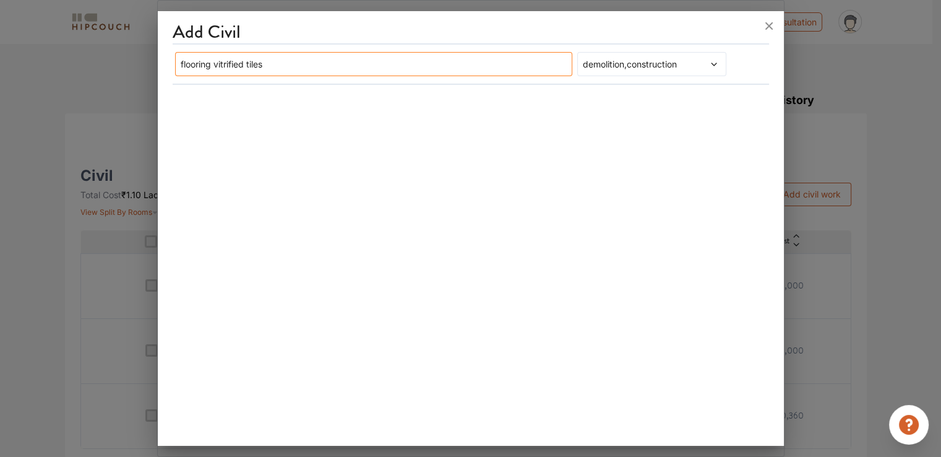
click at [301, 65] on input "flooring vitrified tiles" at bounding box center [374, 64] width 398 height 24
drag, startPoint x: 248, startPoint y: 66, endPoint x: 214, endPoint y: 66, distance: 34.0
click at [214, 66] on input "flooring vitrified tiles" at bounding box center [374, 64] width 398 height 24
type input "flooring tiles"
click at [282, 63] on input "flooring tiles" at bounding box center [374, 64] width 398 height 24
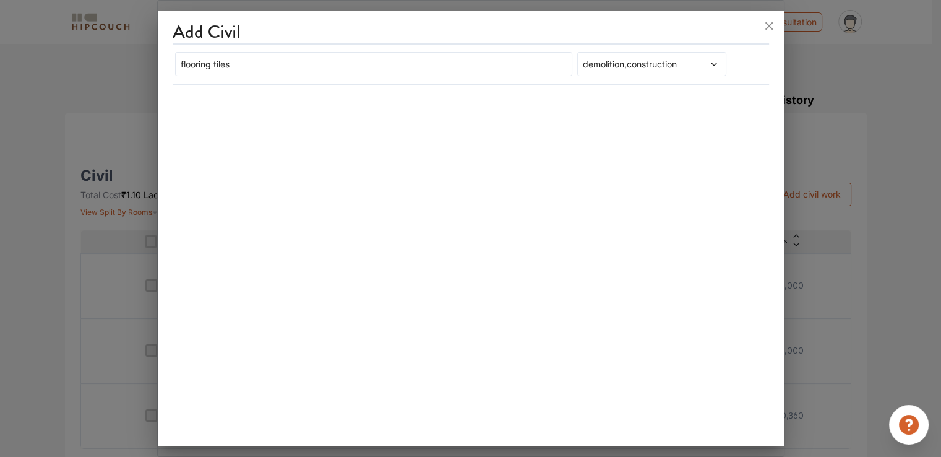
click at [416, 147] on div "Add Civil flooring tiles demolition,construction" at bounding box center [471, 230] width 626 height 429
click at [723, 65] on div "demolition,construction" at bounding box center [651, 64] width 149 height 24
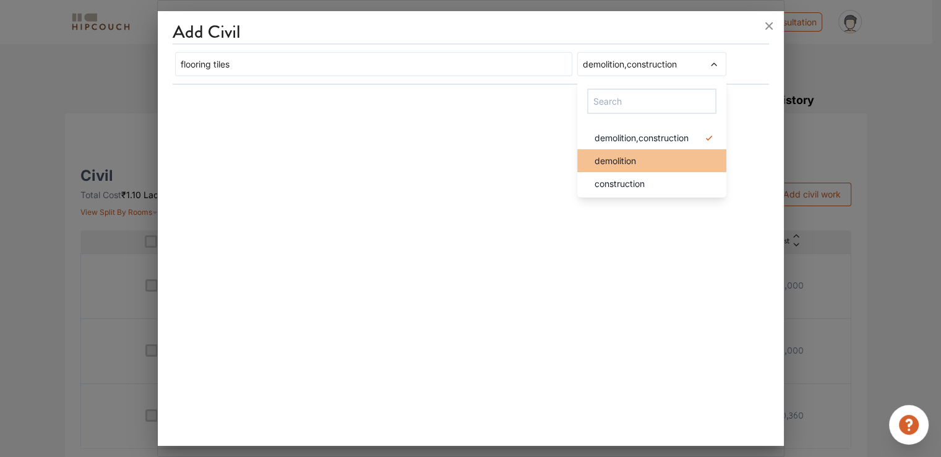
click at [651, 165] on div "demolition" at bounding box center [656, 160] width 142 height 13
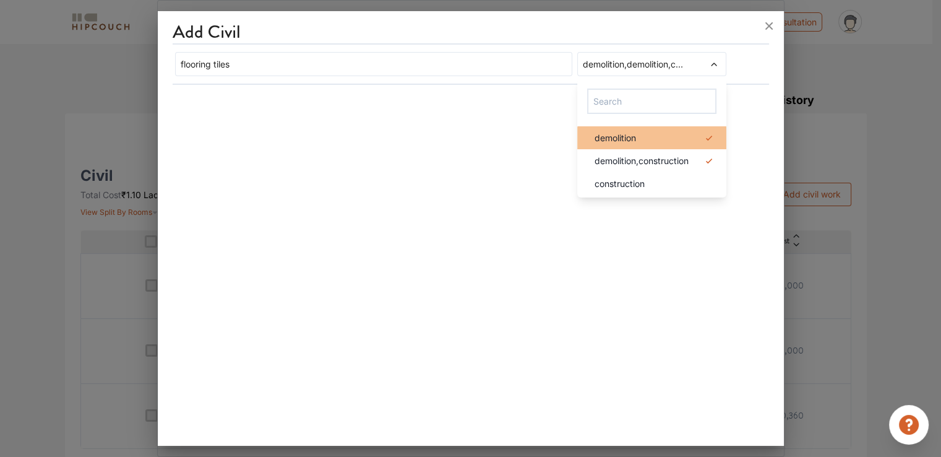
drag, startPoint x: 712, startPoint y: 137, endPoint x: 700, endPoint y: 153, distance: 19.8
click at [712, 138] on icon at bounding box center [709, 138] width 15 height 15
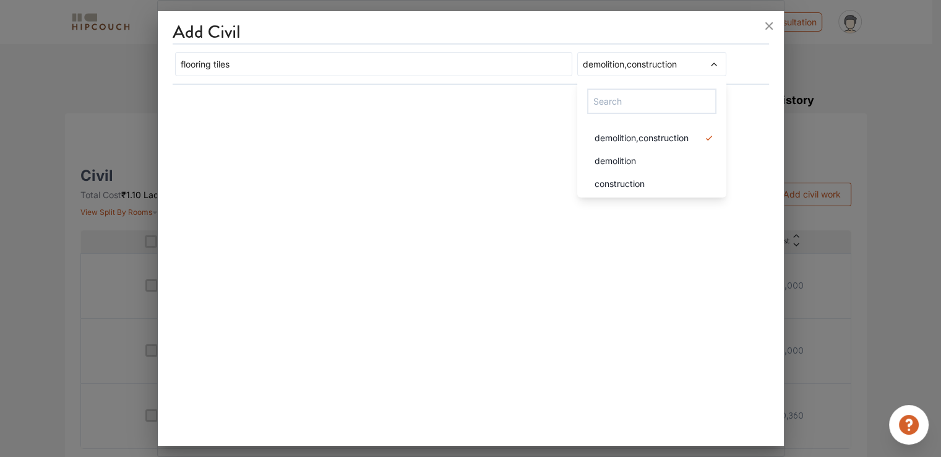
click at [698, 155] on div "demolition" at bounding box center [656, 160] width 142 height 13
drag, startPoint x: 698, startPoint y: 136, endPoint x: 700, endPoint y: 146, distance: 10.1
click at [698, 138] on div "demolition" at bounding box center [656, 137] width 142 height 13
click at [699, 139] on div "demolition,construction" at bounding box center [656, 137] width 142 height 13
click at [751, 66] on div "flooring tiles Select Activity demolition construction demolition,construction" at bounding box center [471, 64] width 597 height 29
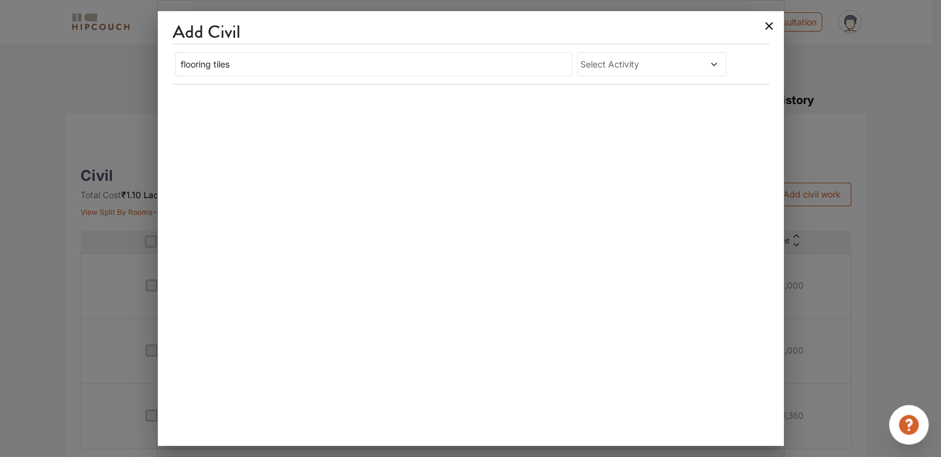
click at [767, 23] on icon at bounding box center [769, 26] width 20 height 20
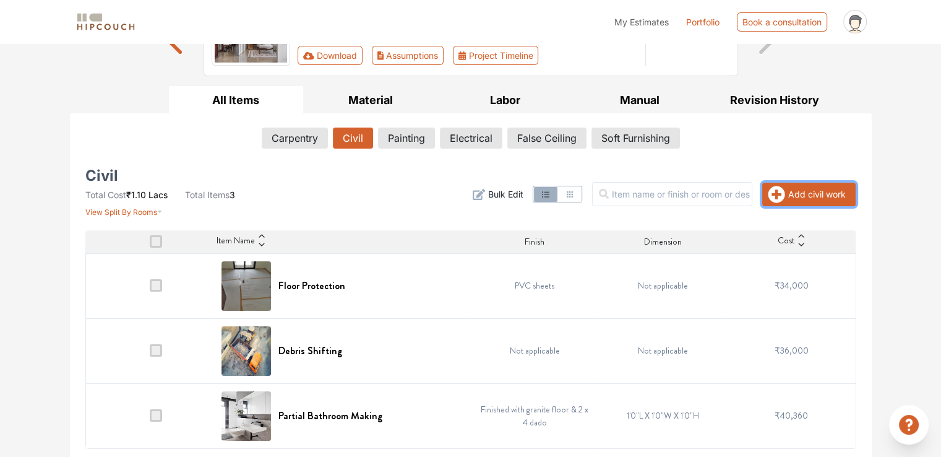
click at [779, 186] on icon "button" at bounding box center [776, 194] width 17 height 17
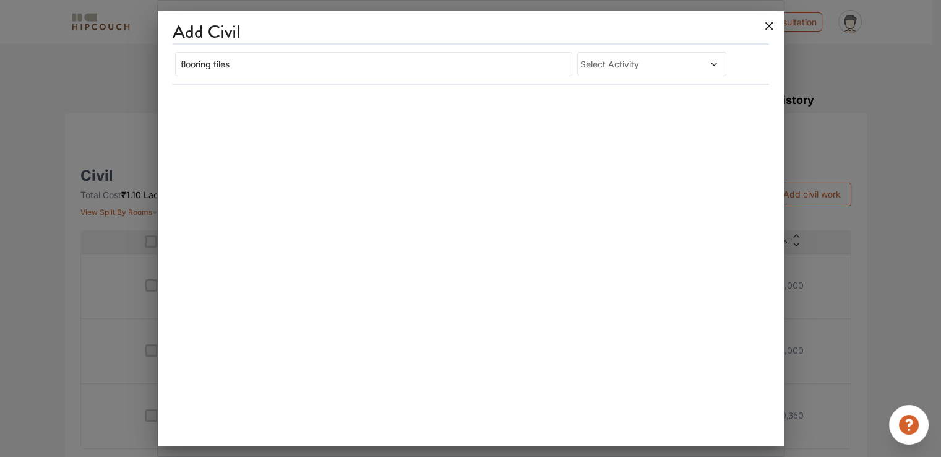
click at [767, 24] on icon at bounding box center [769, 25] width 7 height 7
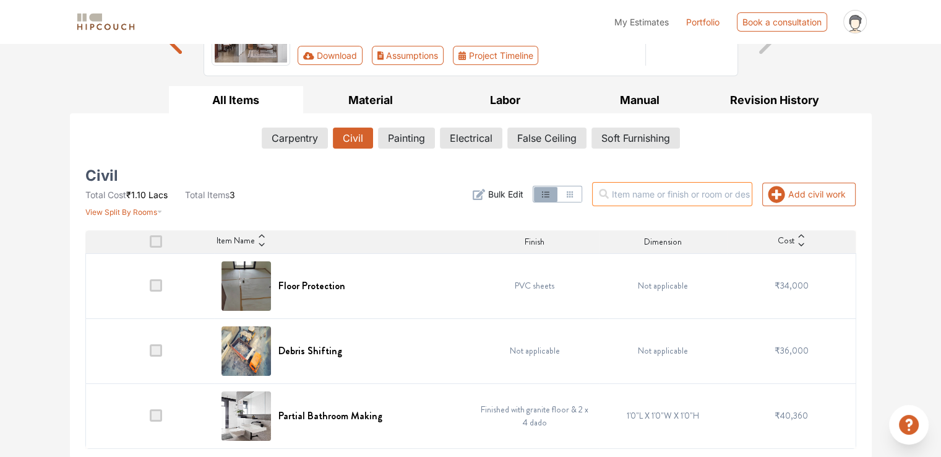
click at [709, 194] on input "text" at bounding box center [672, 194] width 160 height 24
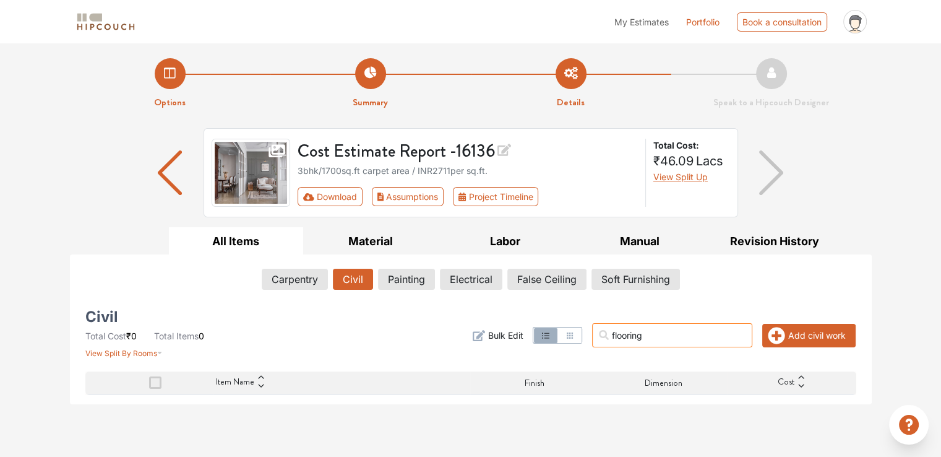
type input "flooring"
click at [792, 340] on button "Add civil work" at bounding box center [808, 336] width 93 height 24
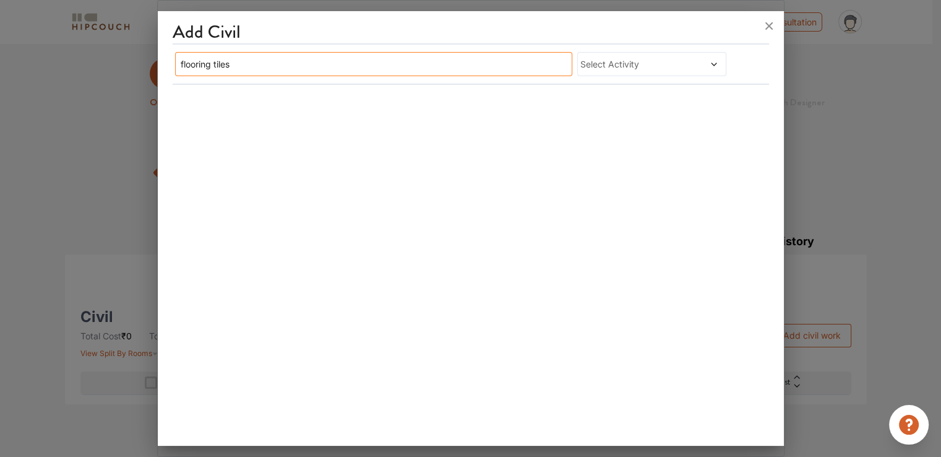
drag, startPoint x: 394, startPoint y: 62, endPoint x: 210, endPoint y: 63, distance: 183.8
click at [210, 63] on input "flooring tiles" at bounding box center [374, 64] width 398 height 24
type input "flooring"
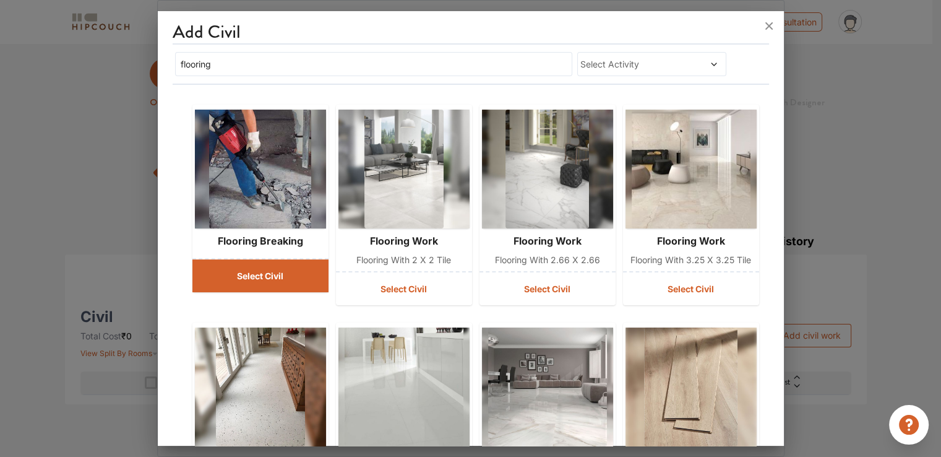
click at [282, 273] on button "Select Civil" at bounding box center [260, 275] width 136 height 33
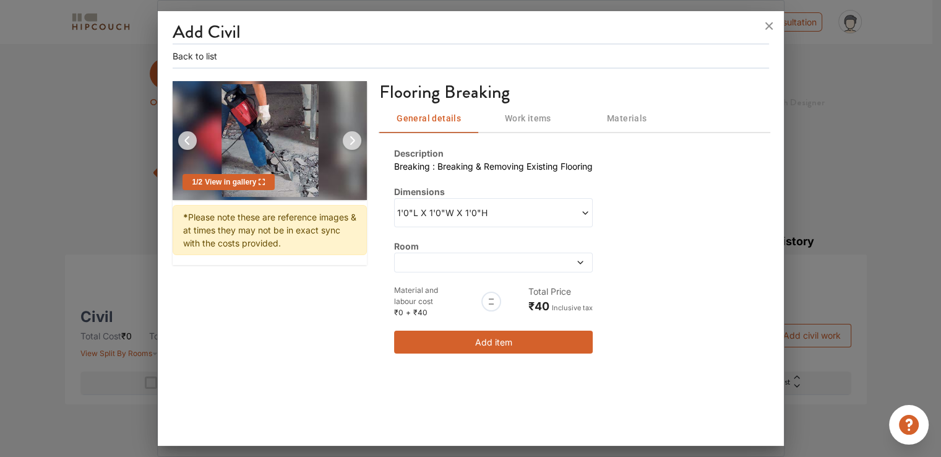
click at [492, 267] on div at bounding box center [493, 263] width 199 height 20
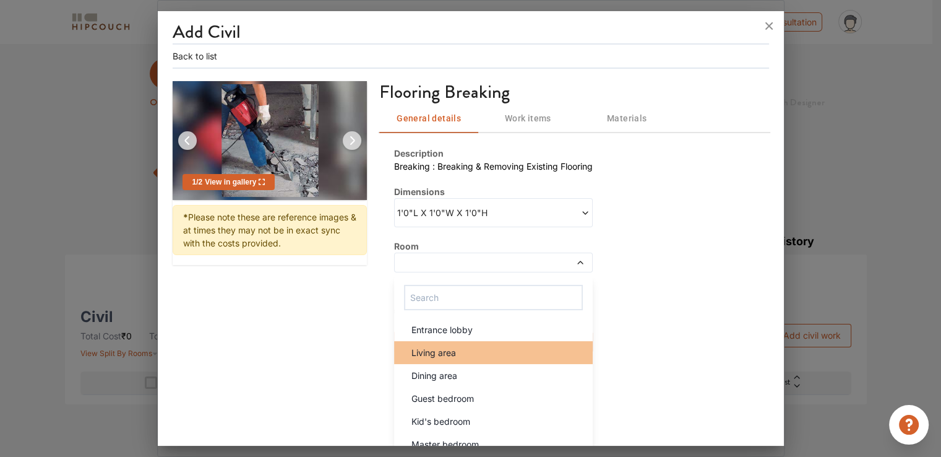
scroll to position [6, 0]
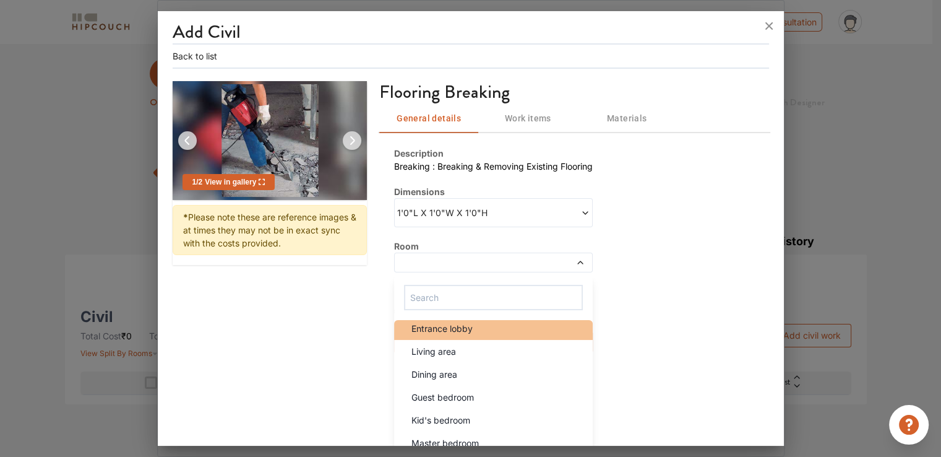
click at [470, 327] on div "Entrance lobby" at bounding box center [497, 328] width 191 height 13
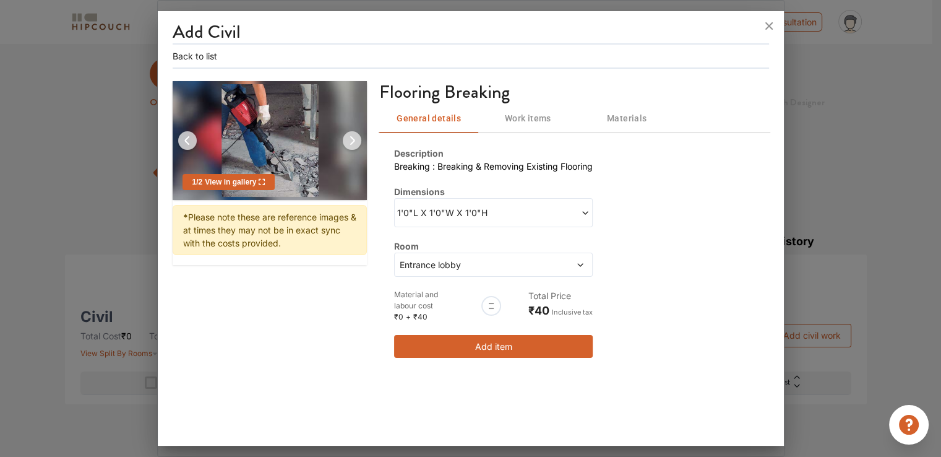
click at [469, 344] on button "Add item" at bounding box center [493, 346] width 199 height 23
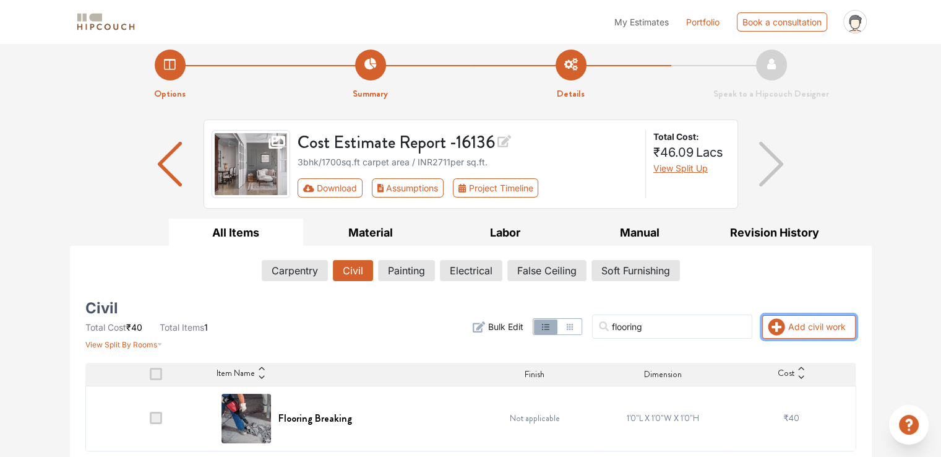
scroll to position [12, 0]
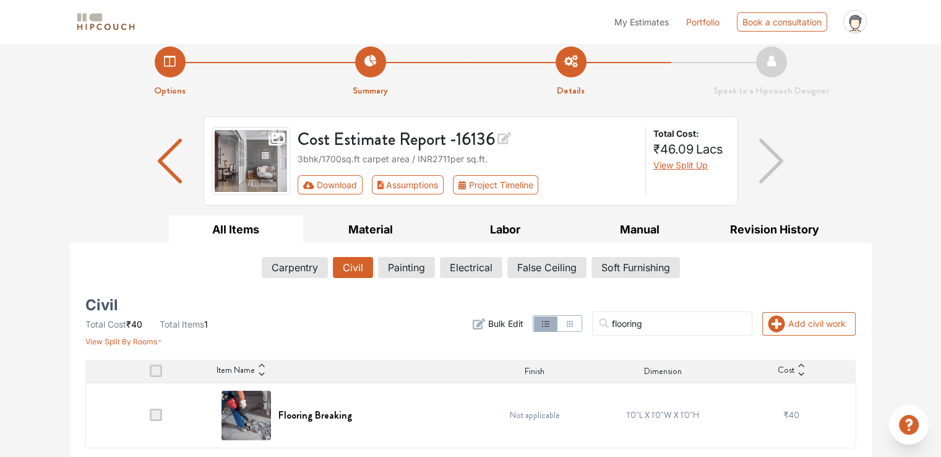
click at [159, 411] on span at bounding box center [156, 414] width 12 height 12
click at [150, 418] on input "checkbox" at bounding box center [150, 418] width 0 height 0
click at [837, 327] on span "Delete" at bounding box center [834, 323] width 23 height 12
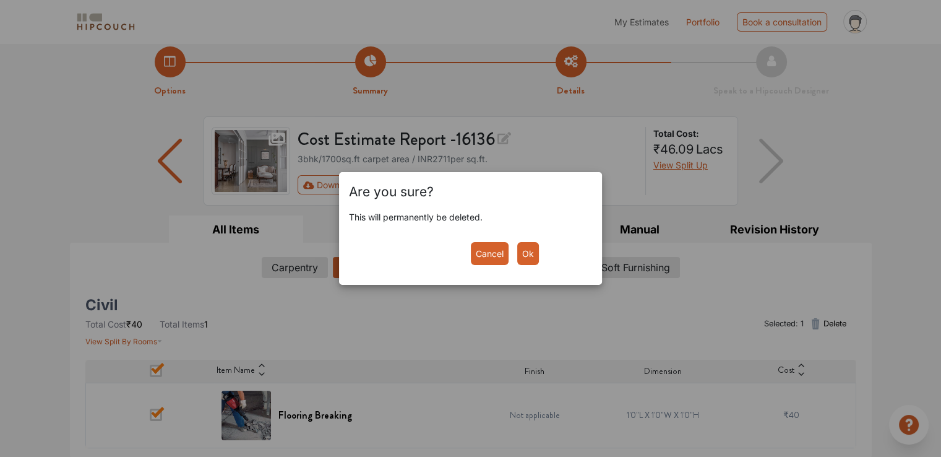
drag, startPoint x: 539, startPoint y: 260, endPoint x: 530, endPoint y: 259, distance: 9.3
click at [533, 260] on div "Cancel Ok" at bounding box center [527, 253] width 112 height 23
click at [530, 259] on button "Ok" at bounding box center [528, 253] width 22 height 23
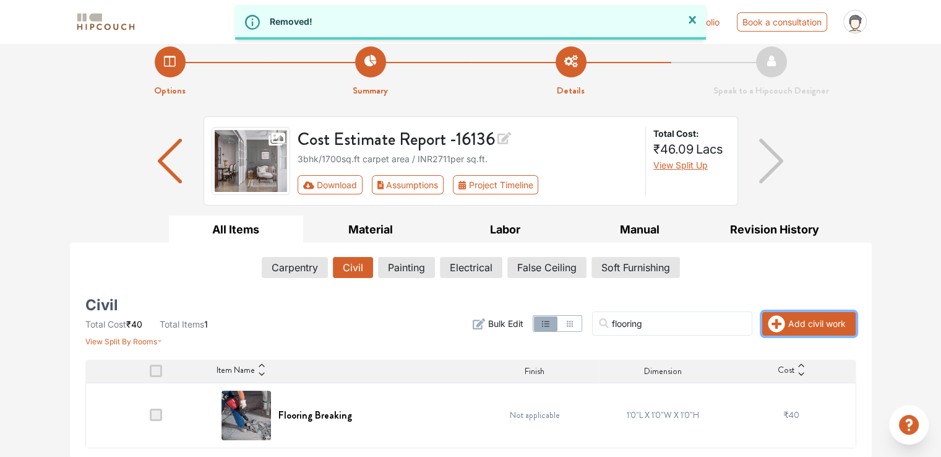
click at [819, 324] on button "Add civil work" at bounding box center [808, 324] width 93 height 24
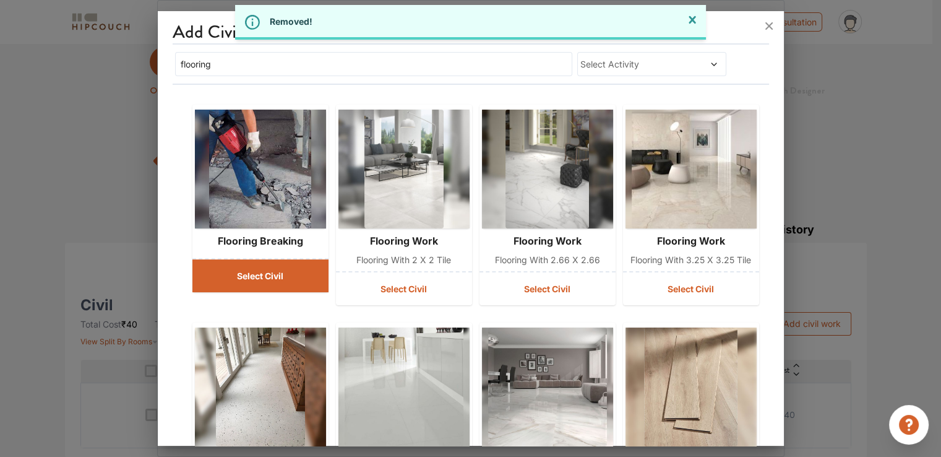
click at [283, 280] on button "Select Civil" at bounding box center [260, 275] width 136 height 33
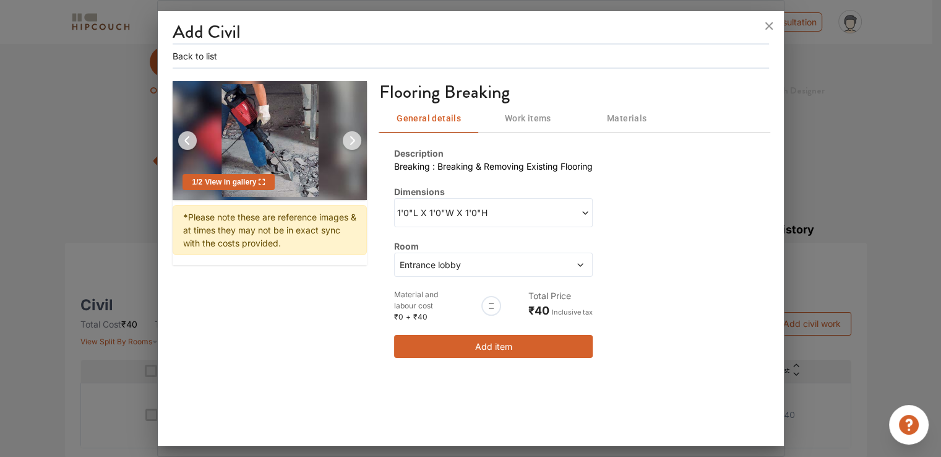
click at [425, 271] on div "Entrance lobby" at bounding box center [493, 265] width 199 height 24
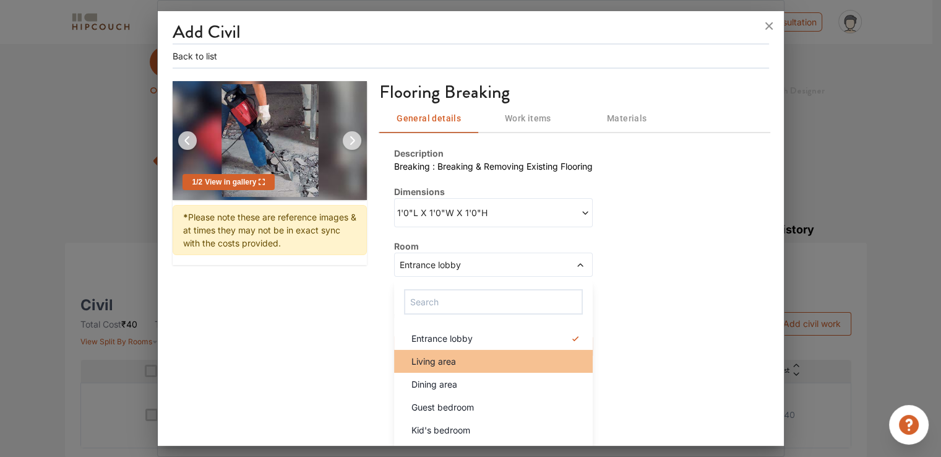
click at [447, 355] on span "Living area" at bounding box center [434, 361] width 45 height 13
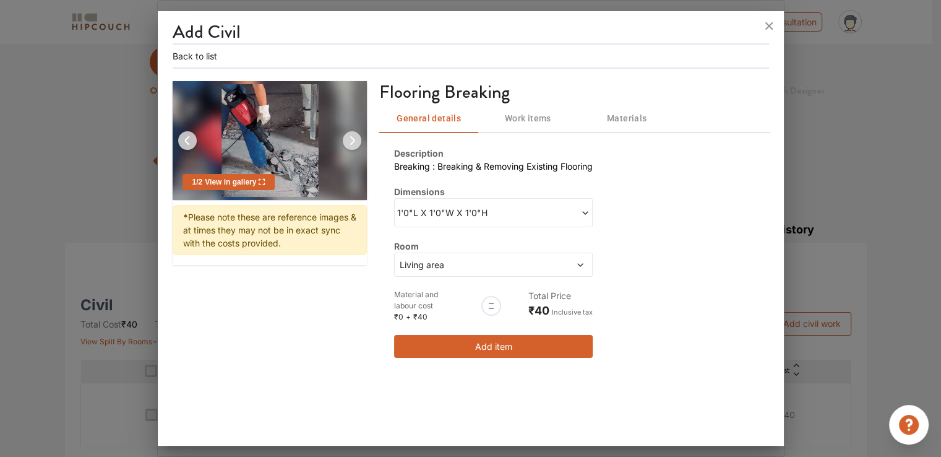
click at [437, 269] on span "Living area" at bounding box center [467, 264] width 140 height 13
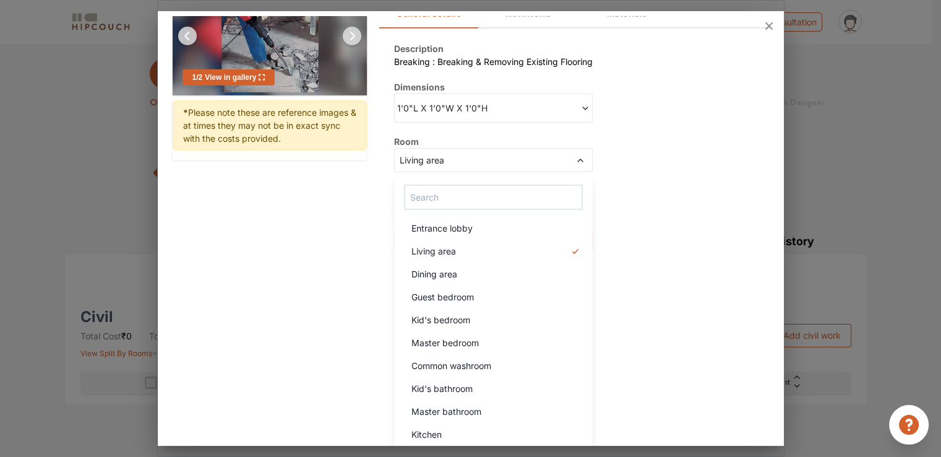
scroll to position [106, 0]
click at [350, 290] on div "Add Civil Back to list 1 / 2 View in gallery * Please note these are reference …" at bounding box center [471, 230] width 626 height 429
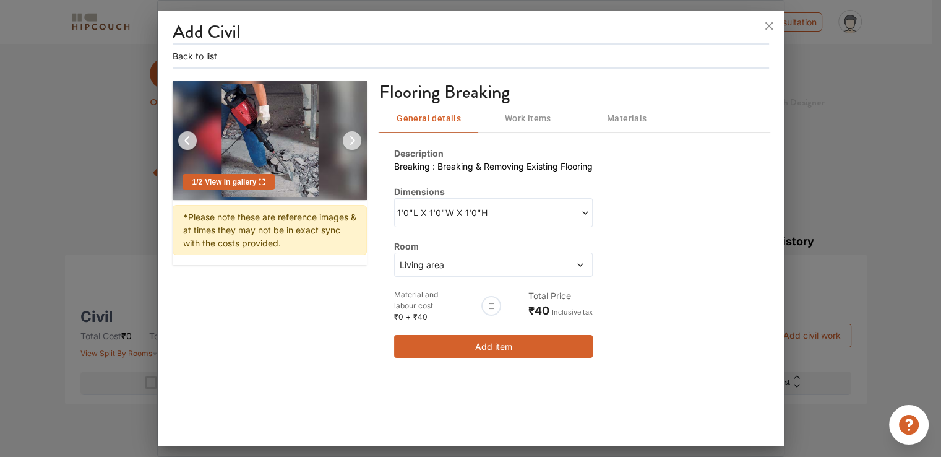
click at [501, 216] on span at bounding box center [542, 212] width 97 height 13
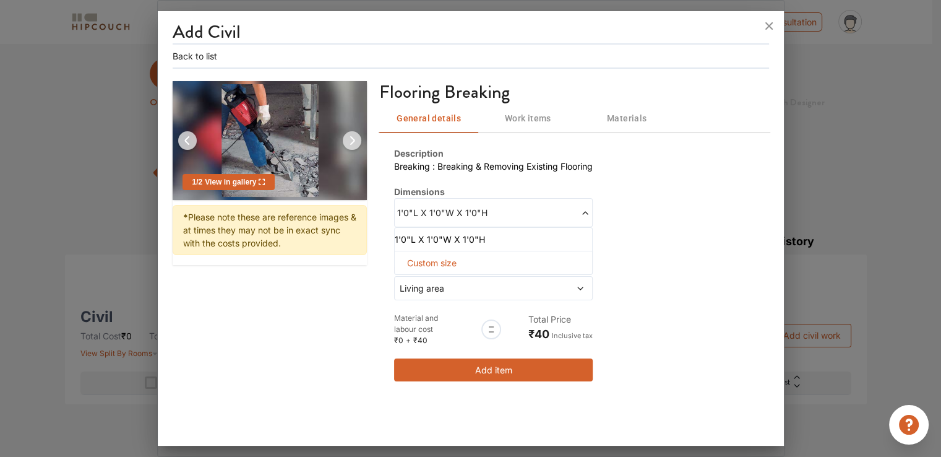
click at [501, 215] on span at bounding box center [542, 212] width 97 height 13
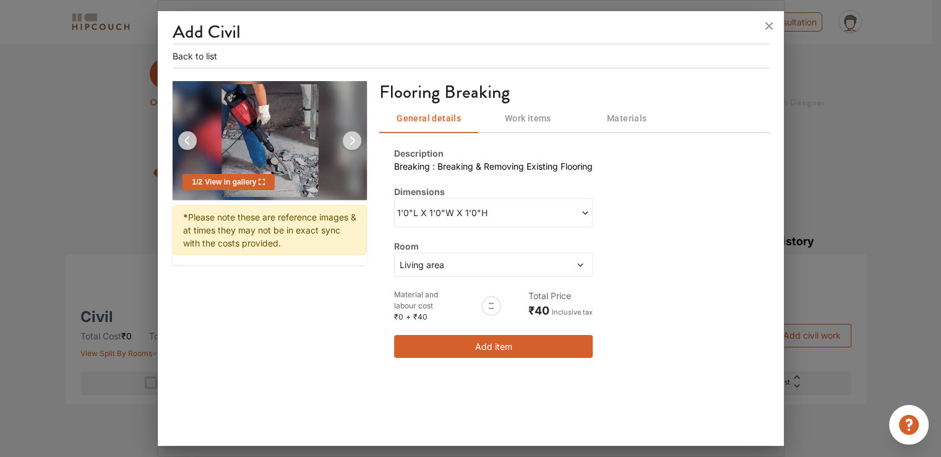
click at [496, 342] on button "Add item" at bounding box center [493, 346] width 199 height 23
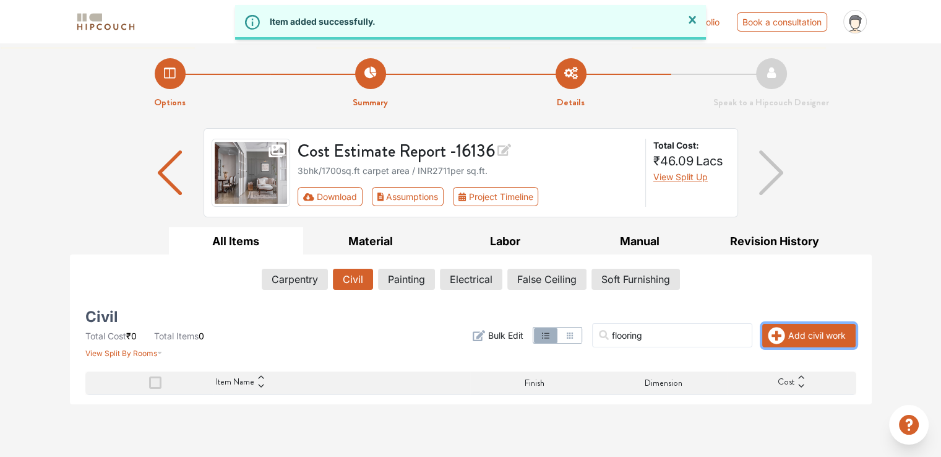
click at [821, 342] on button "Add civil work" at bounding box center [808, 336] width 93 height 24
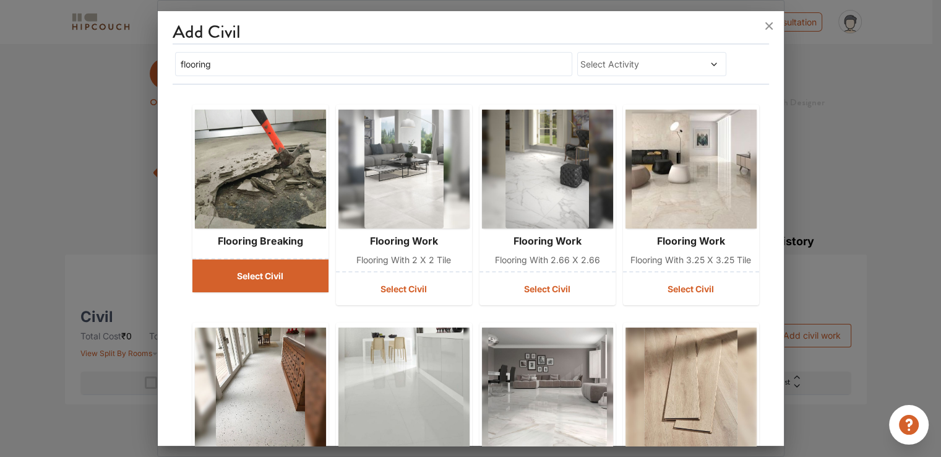
click at [277, 278] on button "Select Civil" at bounding box center [260, 275] width 136 height 33
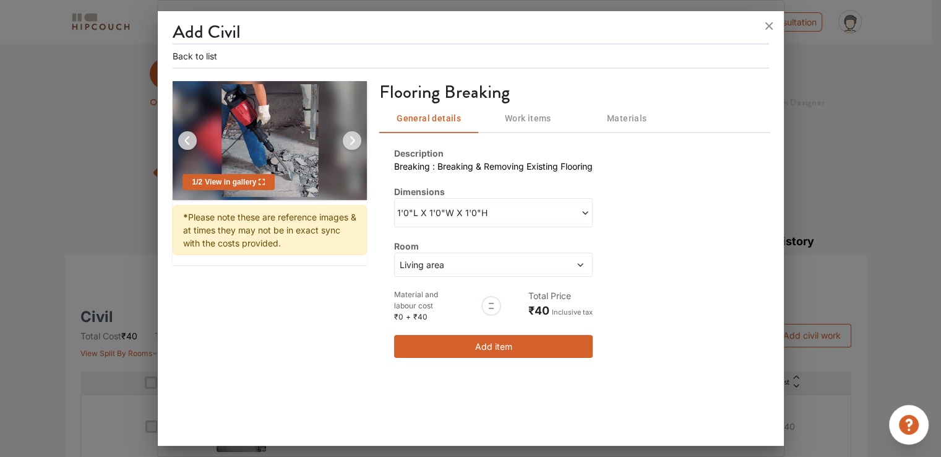
click at [445, 261] on span "Living area" at bounding box center [467, 264] width 140 height 13
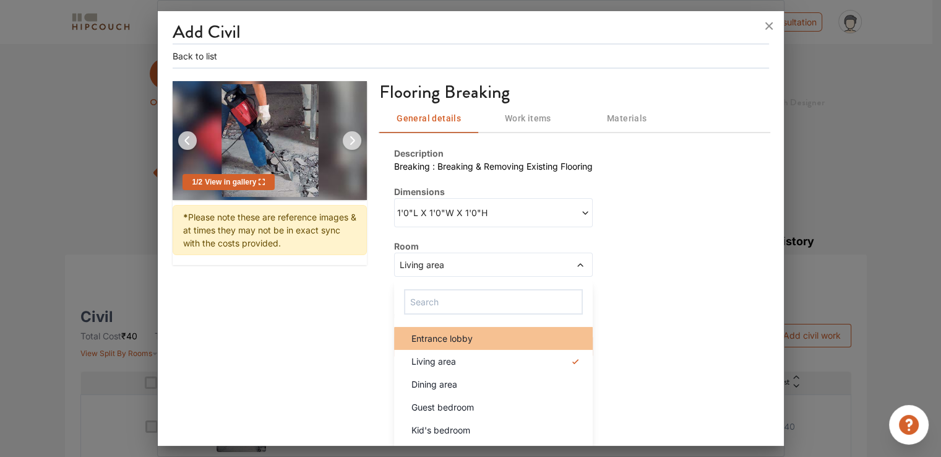
click at [447, 346] on li "Entrance lobby" at bounding box center [493, 338] width 199 height 23
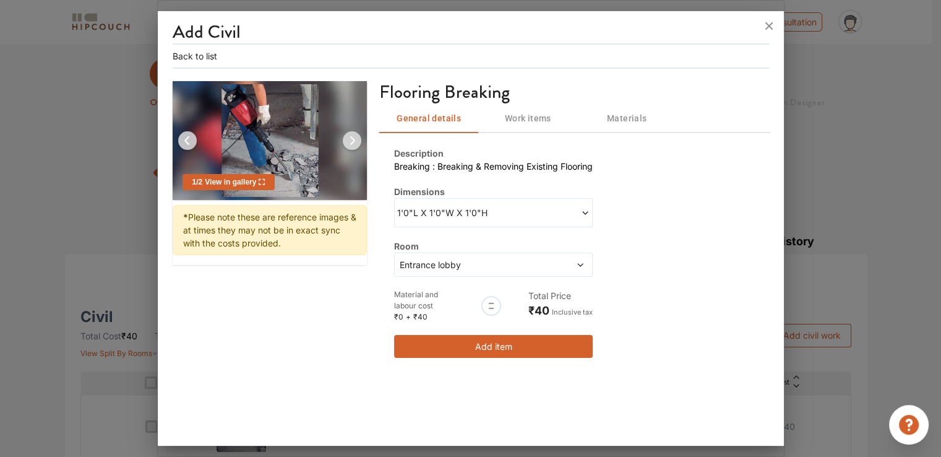
click at [460, 341] on button "Add item" at bounding box center [493, 346] width 199 height 23
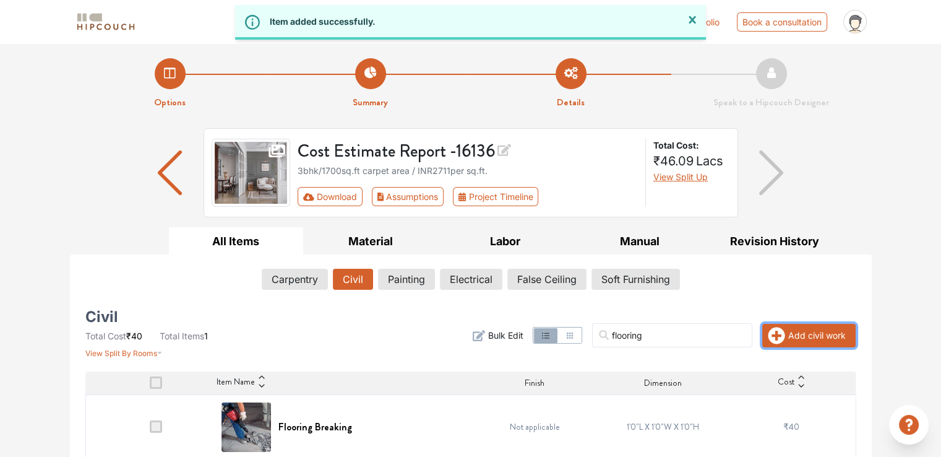
click at [813, 337] on button "Add civil work" at bounding box center [808, 336] width 93 height 24
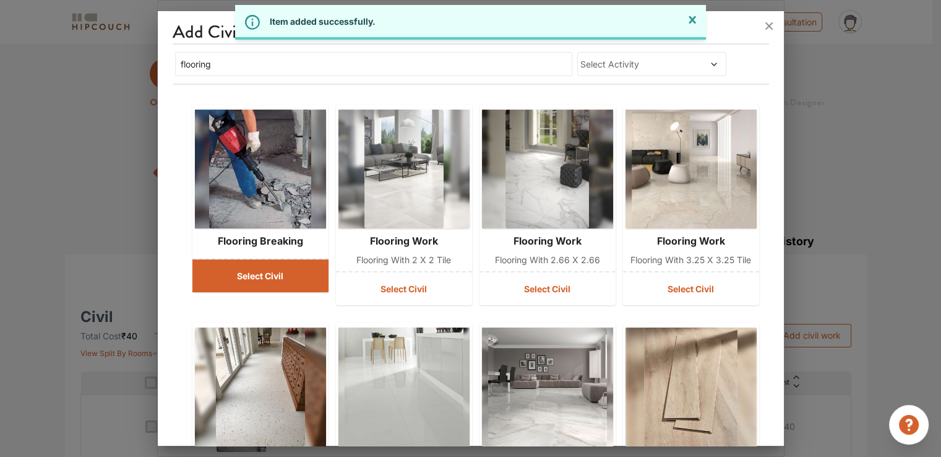
click at [220, 261] on button "Select Civil" at bounding box center [260, 275] width 136 height 33
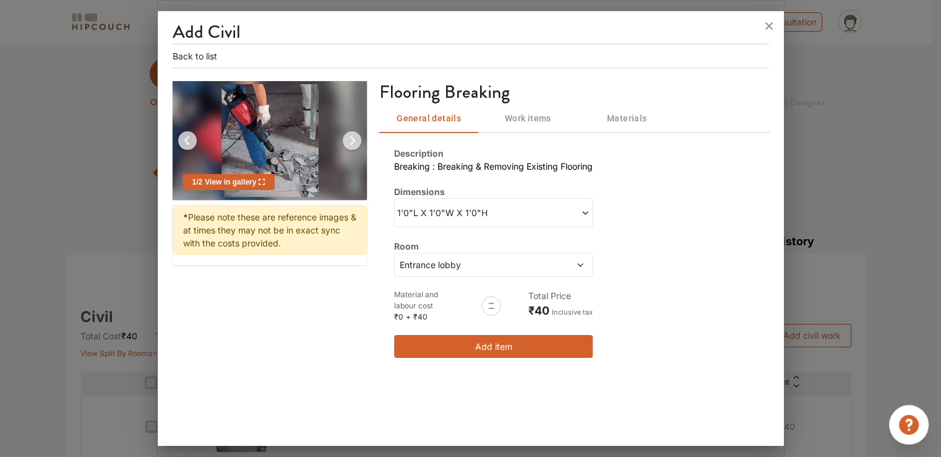
click at [451, 266] on span "Entrance lobby" at bounding box center [467, 264] width 140 height 13
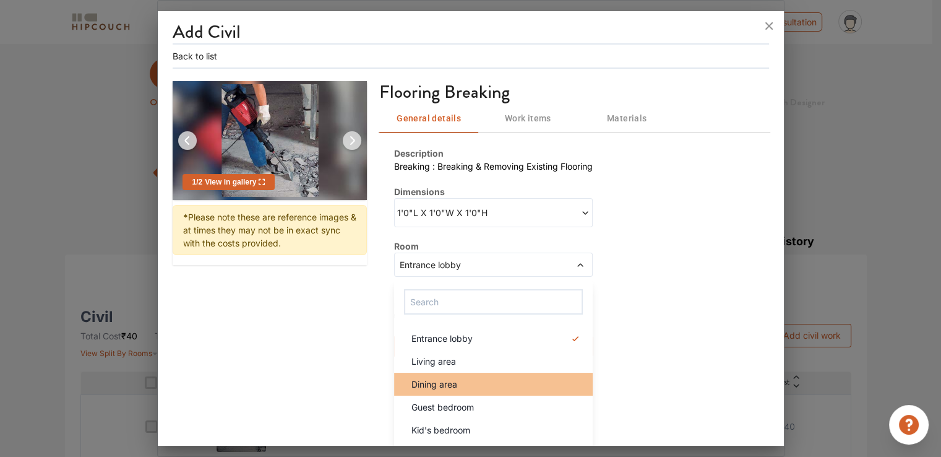
scroll to position [6, 0]
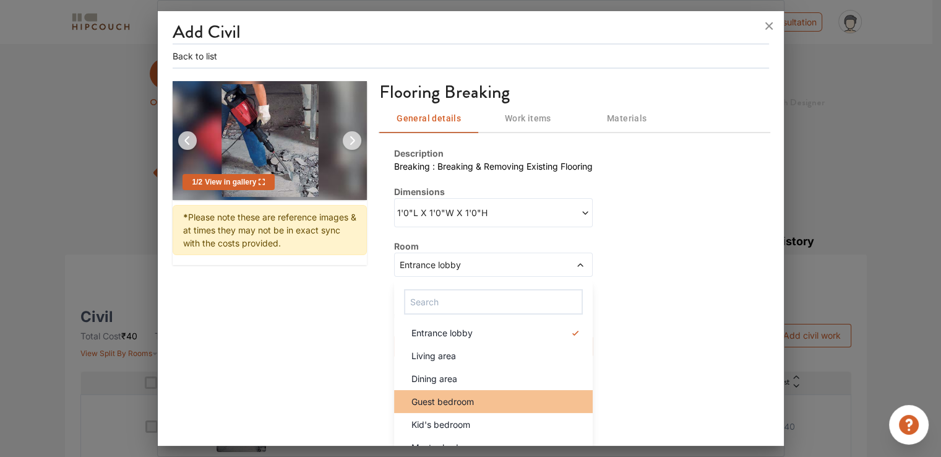
click at [450, 395] on span "Guest bedroom" at bounding box center [443, 401] width 63 height 13
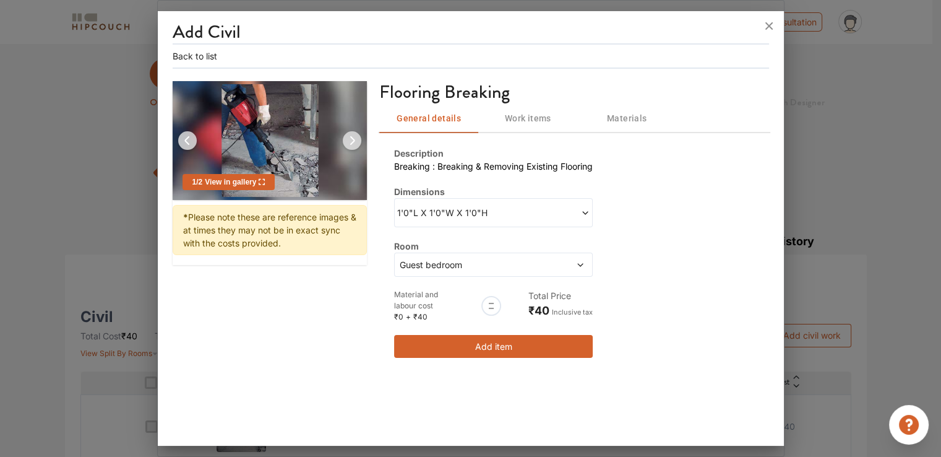
click at [481, 357] on div "Add item" at bounding box center [493, 346] width 199 height 23
click at [484, 355] on button "Add item" at bounding box center [493, 346] width 199 height 23
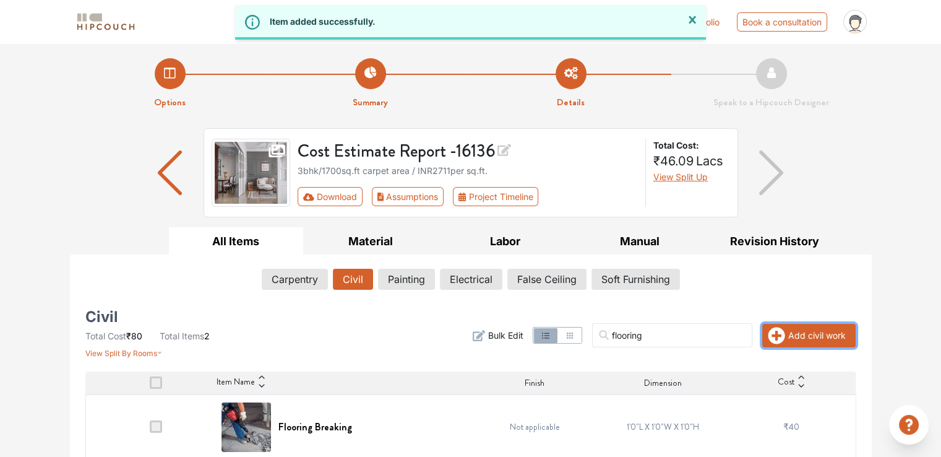
click at [795, 332] on button "Add civil work" at bounding box center [808, 336] width 93 height 24
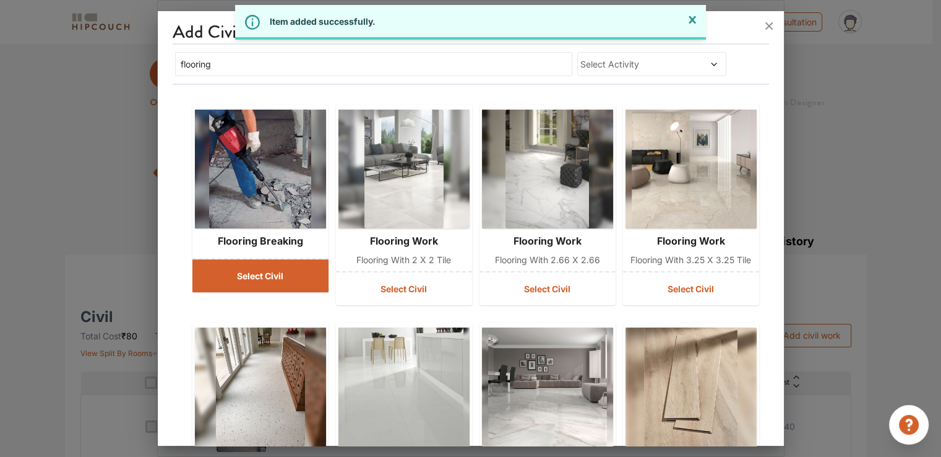
click at [293, 278] on button "Select Civil" at bounding box center [260, 275] width 136 height 33
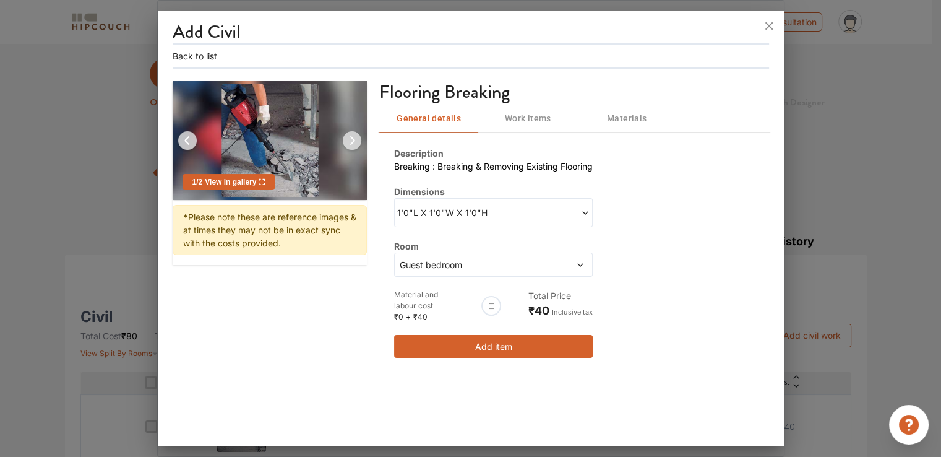
click at [451, 263] on span "Guest bedroom" at bounding box center [467, 264] width 140 height 13
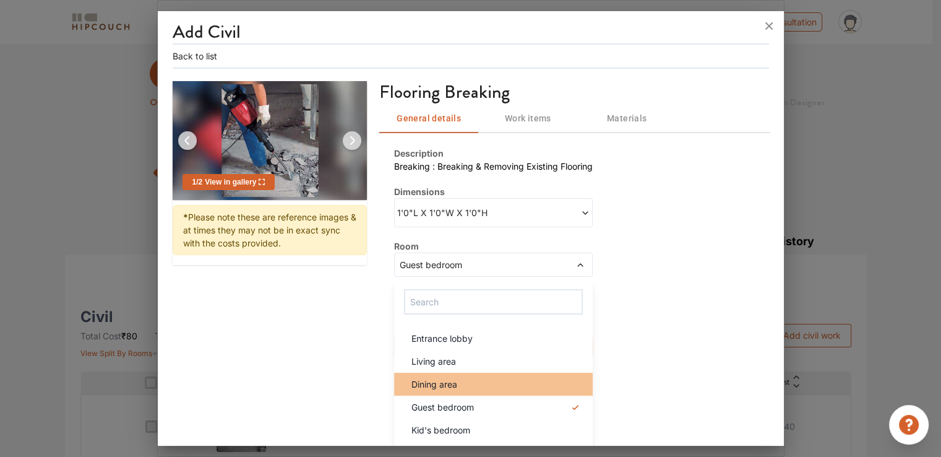
click at [451, 378] on span "Dining area" at bounding box center [435, 384] width 46 height 13
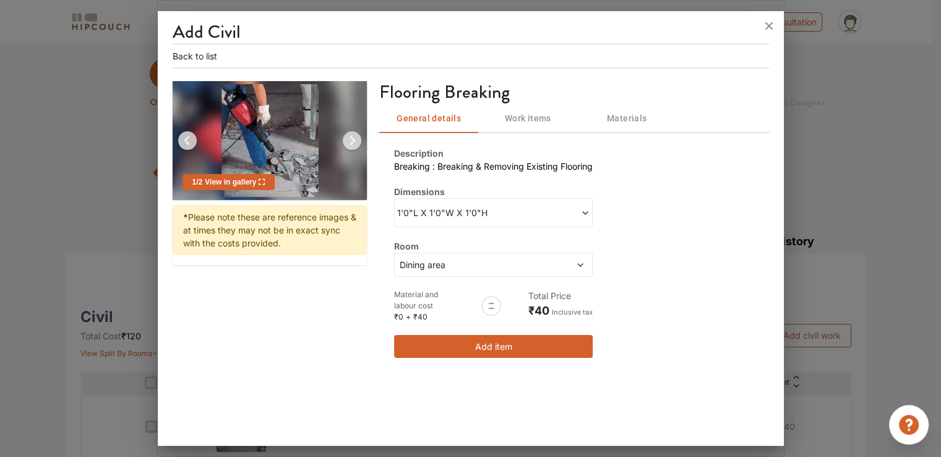
click at [478, 350] on button "Add item" at bounding box center [493, 346] width 199 height 23
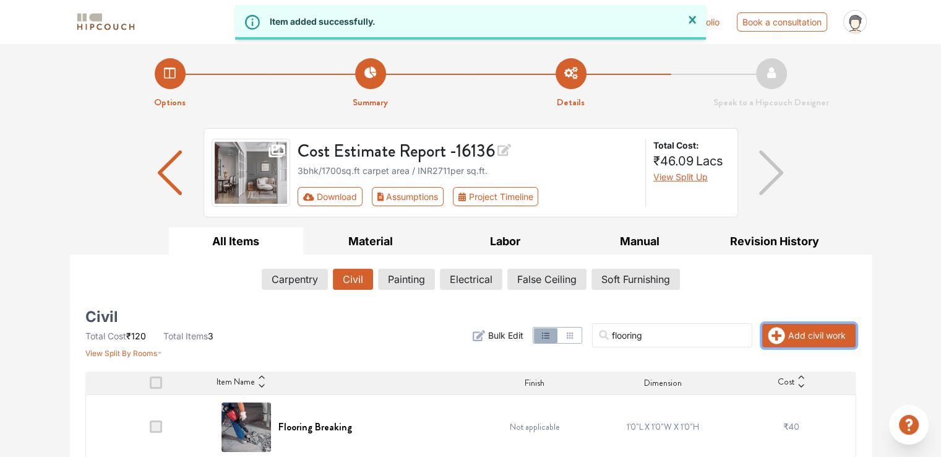
click at [774, 329] on icon "button" at bounding box center [777, 335] width 17 height 17
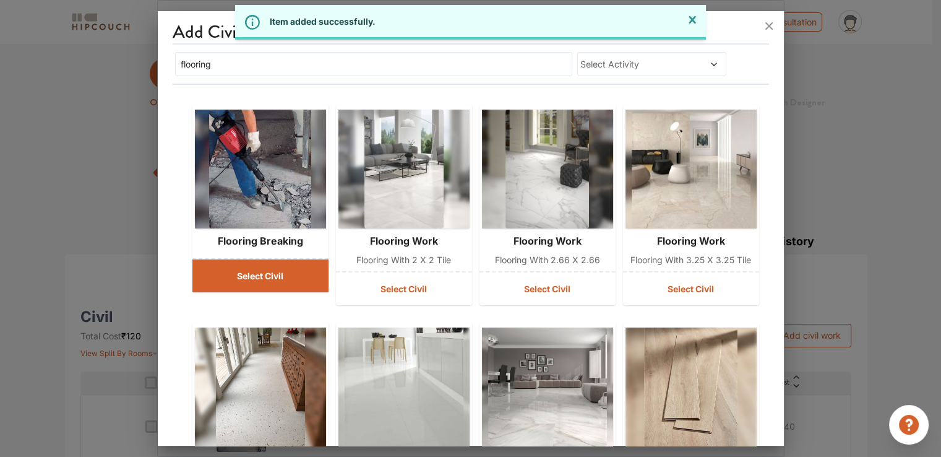
click at [257, 280] on button "Select Civil" at bounding box center [260, 275] width 136 height 33
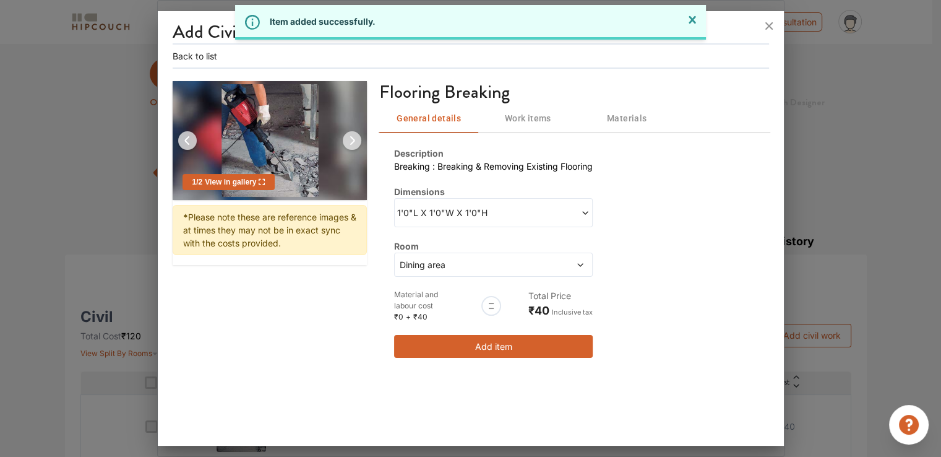
click at [458, 258] on span "Dining area" at bounding box center [467, 264] width 140 height 13
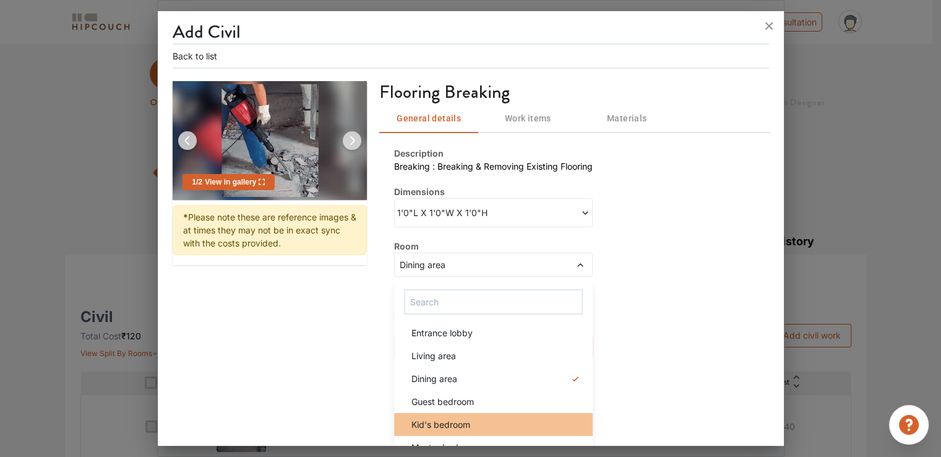
drag, startPoint x: 470, startPoint y: 427, endPoint x: 488, endPoint y: 412, distance: 23.2
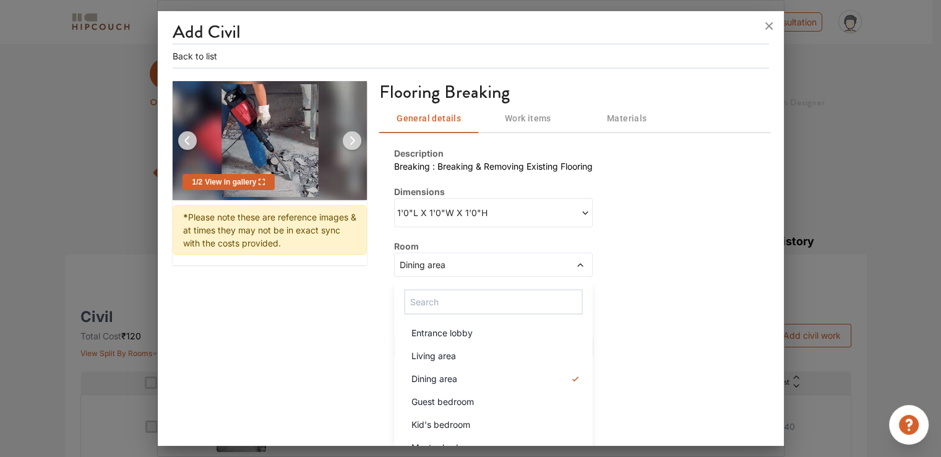
click at [471, 426] on div "Kid's bedroom" at bounding box center [497, 424] width 191 height 13
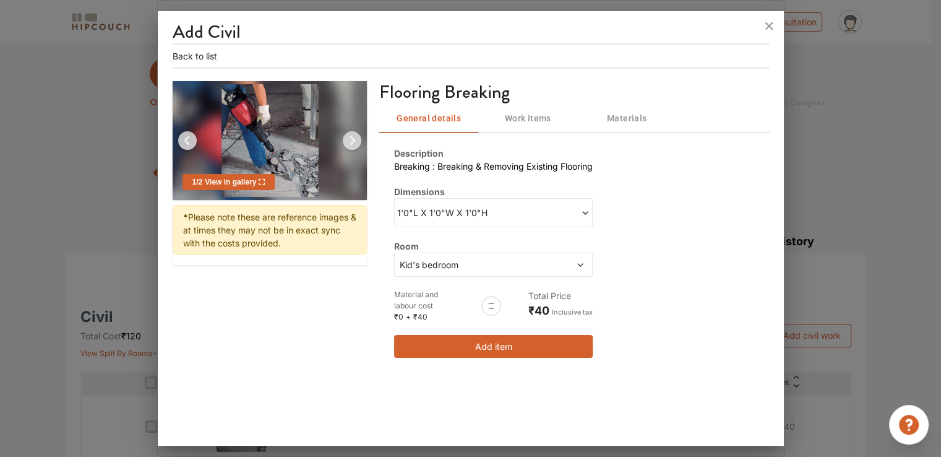
click at [544, 353] on button "Add item" at bounding box center [493, 346] width 199 height 23
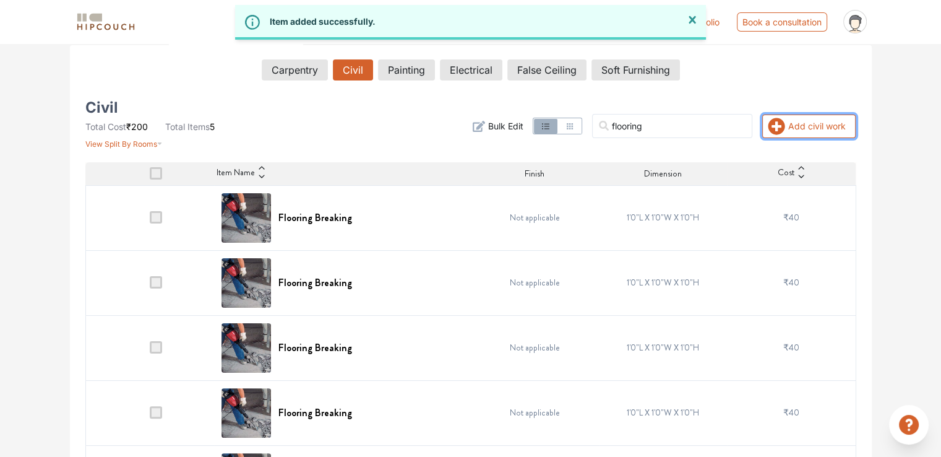
scroll to position [271, 0]
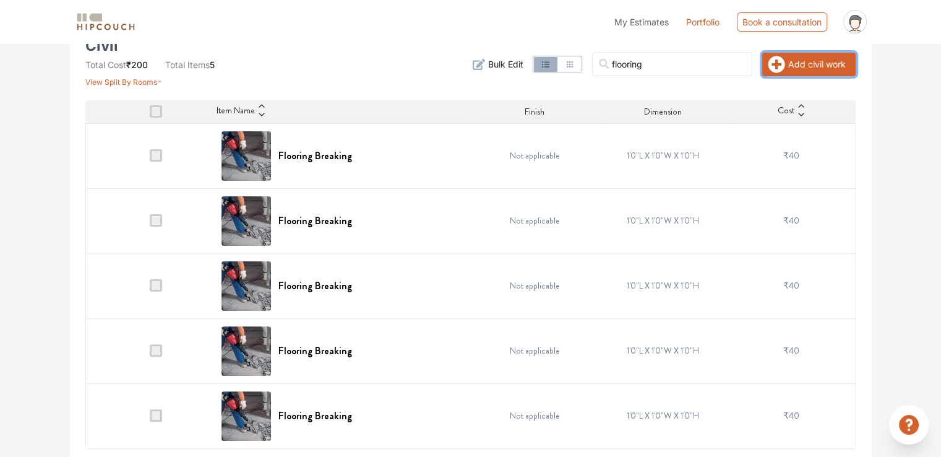
click at [805, 71] on button "Add civil work" at bounding box center [808, 65] width 93 height 24
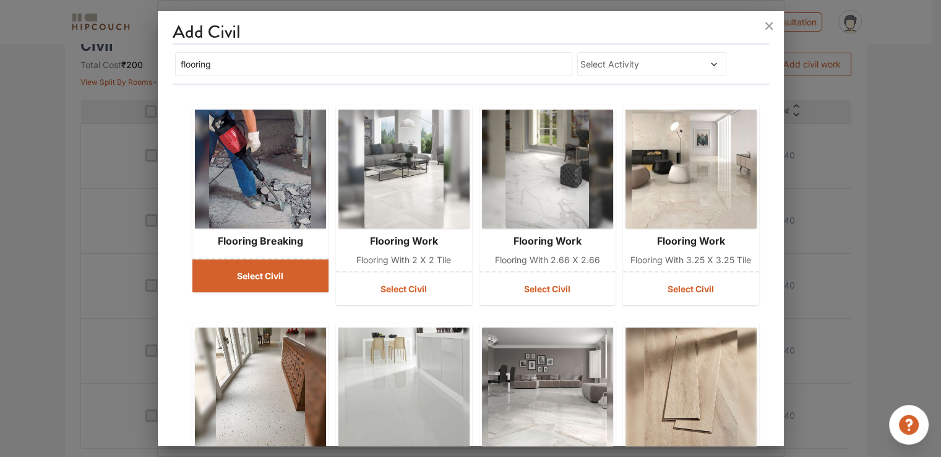
click at [243, 271] on button "Select Civil" at bounding box center [260, 275] width 136 height 33
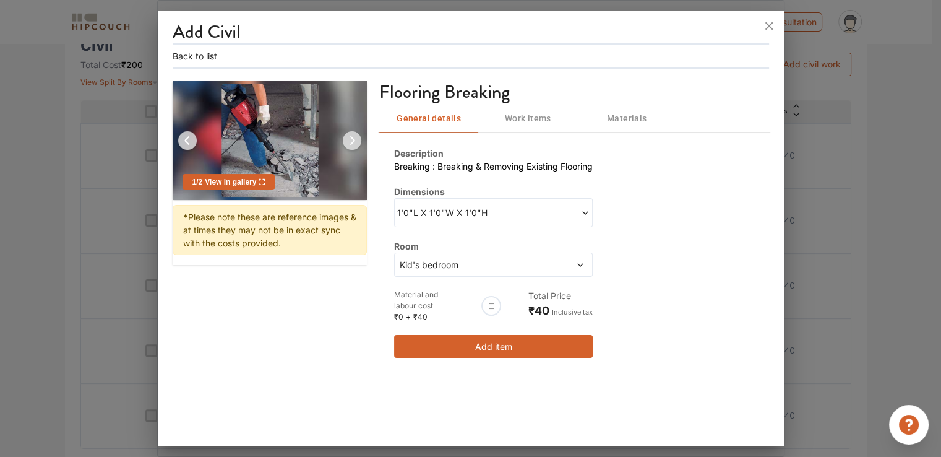
drag, startPoint x: 438, startPoint y: 253, endPoint x: 438, endPoint y: 265, distance: 11.8
click at [438, 256] on div "Kid's bedroom" at bounding box center [493, 265] width 199 height 24
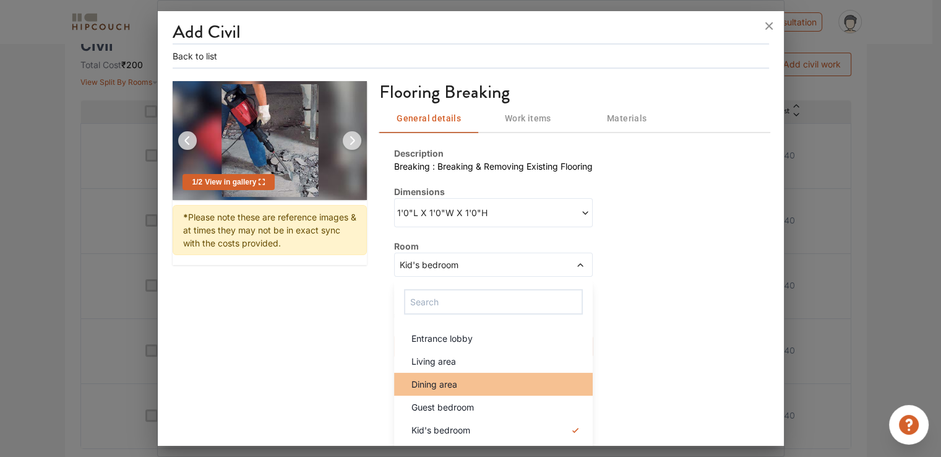
scroll to position [6, 0]
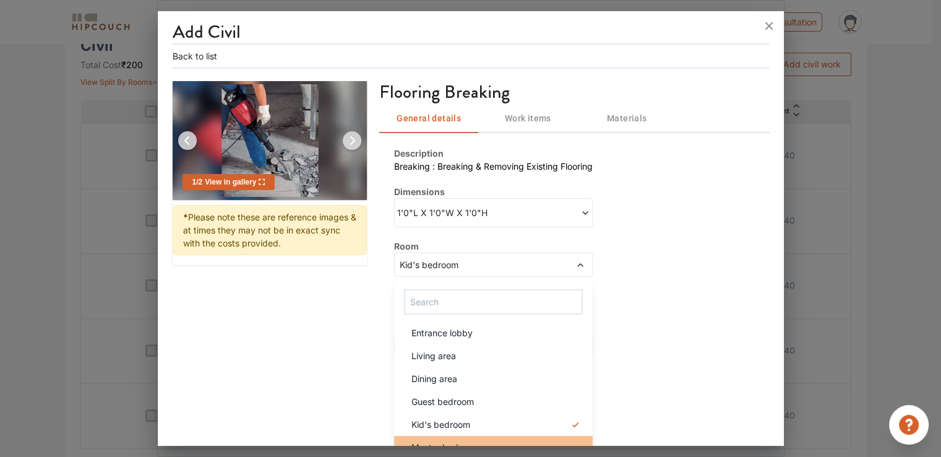
click at [477, 436] on li "Master bedroom" at bounding box center [493, 447] width 199 height 23
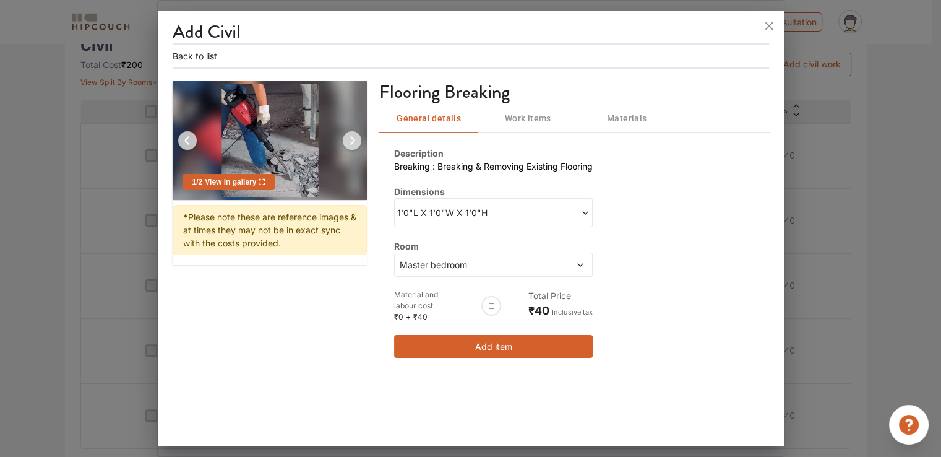
click at [503, 342] on button "Add item" at bounding box center [493, 346] width 199 height 23
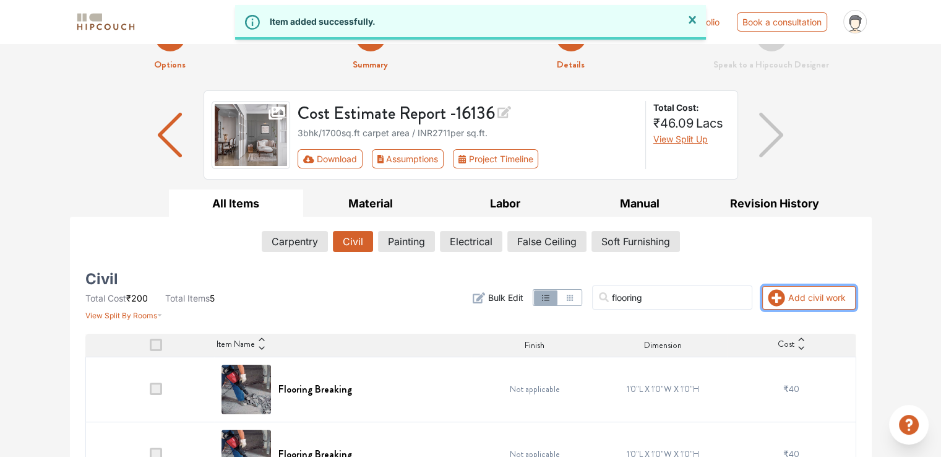
scroll to position [24, 0]
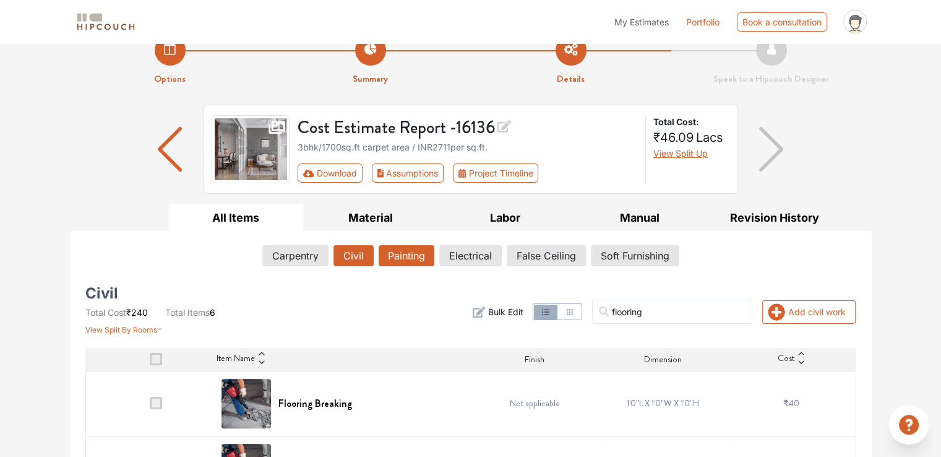
click at [396, 256] on button "Painting" at bounding box center [407, 255] width 56 height 21
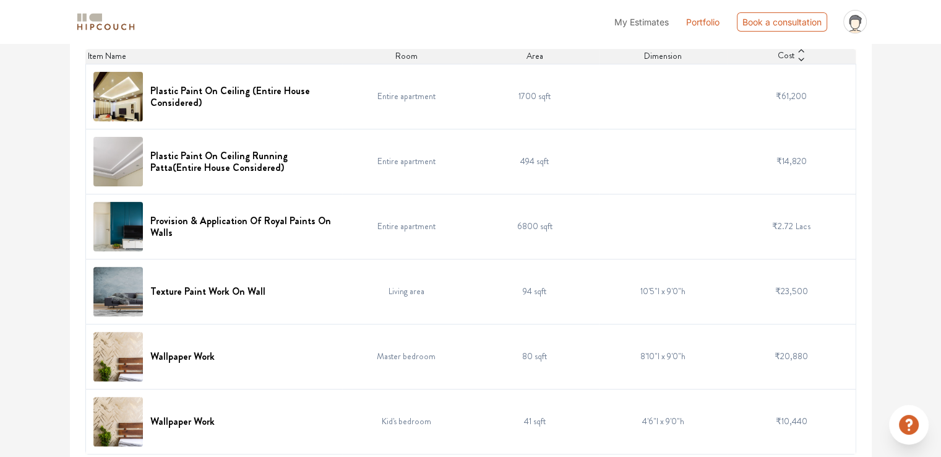
scroll to position [328, 0]
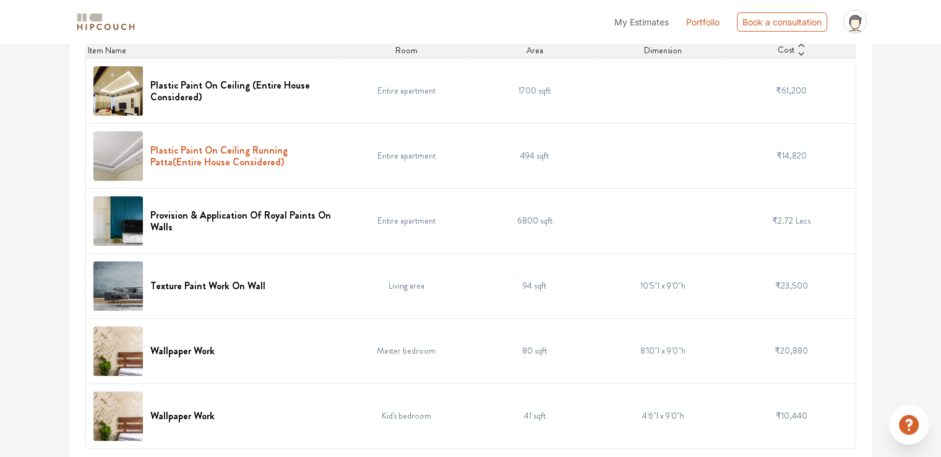
click at [282, 147] on h6 "Plastic Paint On Ceiling Running Patta(Entire House Considered)" at bounding box center [242, 156] width 185 height 24
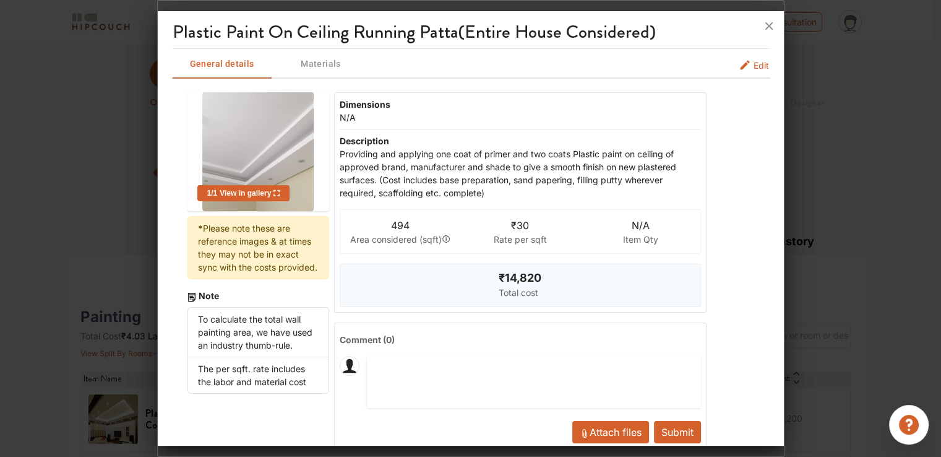
scroll to position [22, 0]
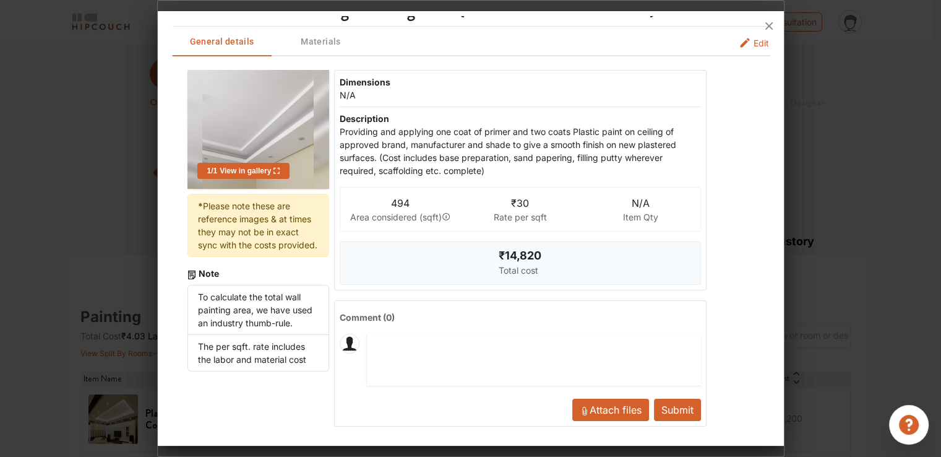
click at [316, 40] on div at bounding box center [471, 26] width 626 height 30
click at [332, 56] on span "Materials" at bounding box center [321, 63] width 84 height 15
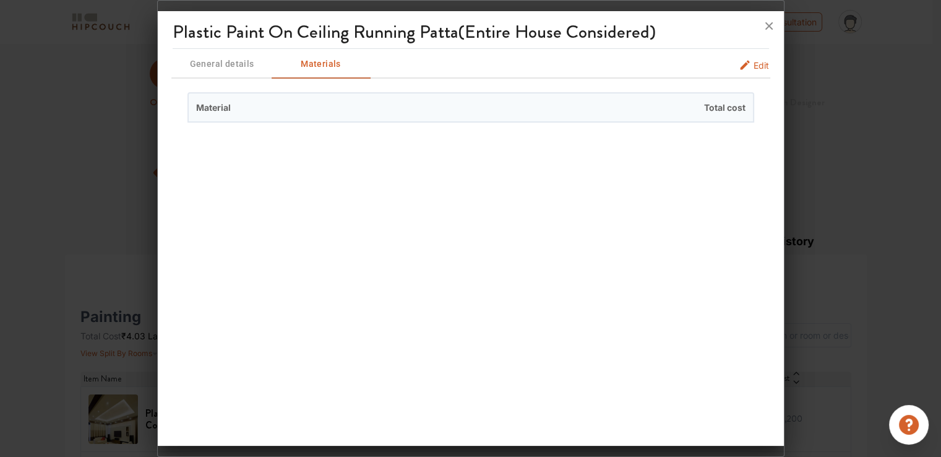
click at [756, 66] on span "Edit" at bounding box center [761, 65] width 15 height 13
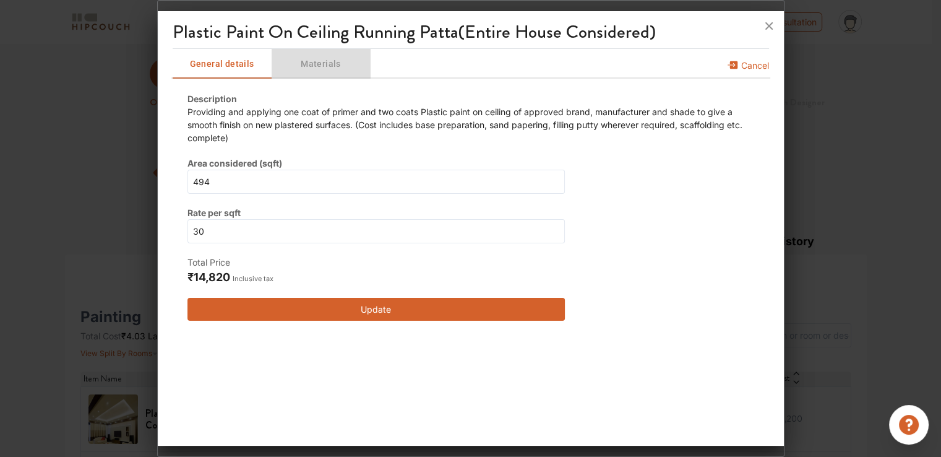
click at [310, 63] on span "Materials" at bounding box center [321, 63] width 84 height 15
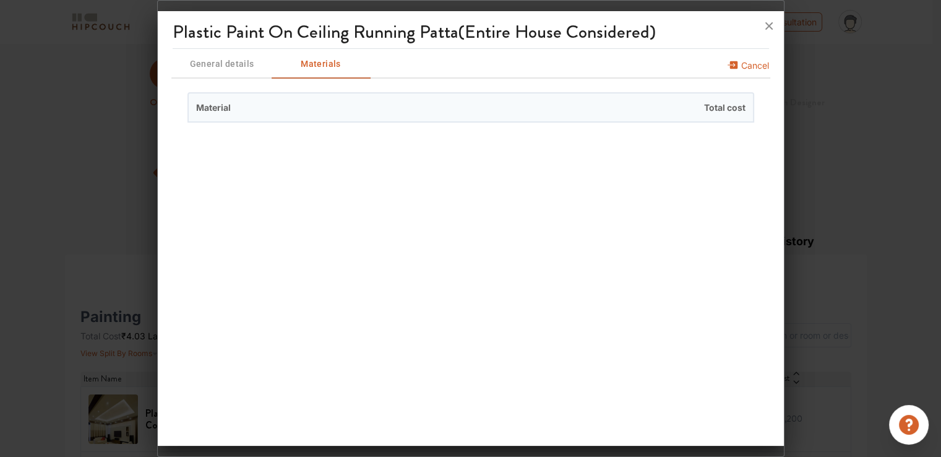
click at [317, 114] on span "Material" at bounding box center [330, 107] width 282 height 28
click at [188, 107] on div "Material Total cost" at bounding box center [471, 107] width 567 height 30
click at [215, 105] on span "Material" at bounding box center [330, 107] width 282 height 28
drag, startPoint x: 237, startPoint y: 97, endPoint x: 224, endPoint y: 69, distance: 30.7
click at [230, 88] on div "Material Total cost" at bounding box center [471, 107] width 597 height 60
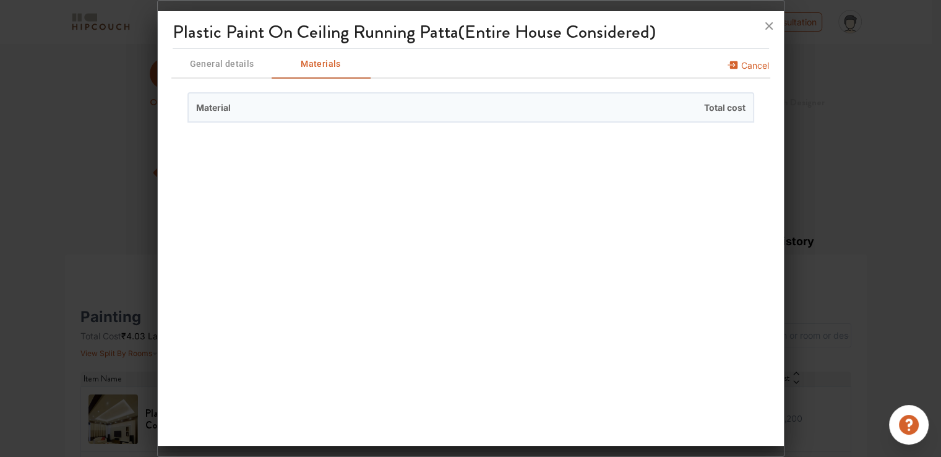
click at [225, 59] on span "General details" at bounding box center [222, 63] width 84 height 15
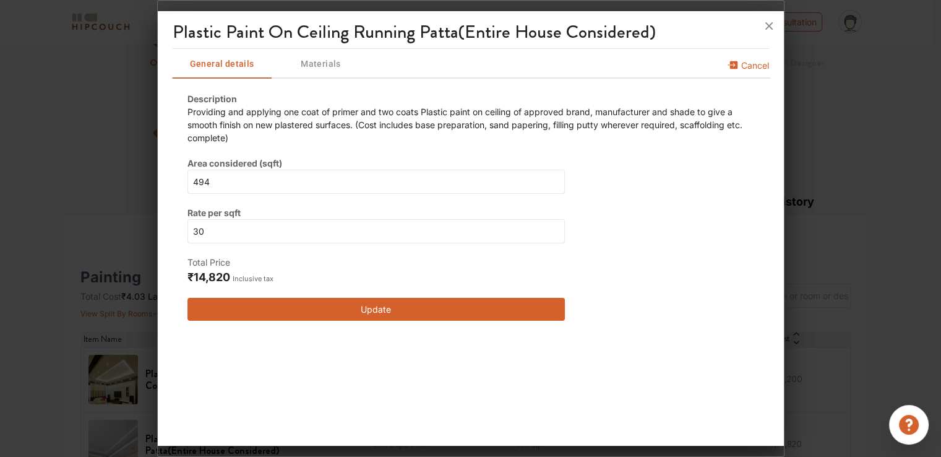
scroll to position [62, 0]
click at [767, 25] on icon at bounding box center [769, 25] width 7 height 7
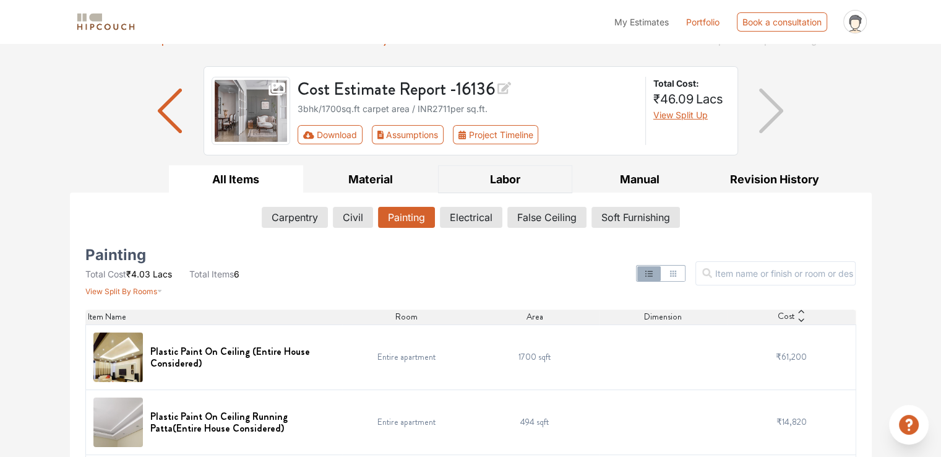
click at [506, 178] on button "Labor" at bounding box center [505, 179] width 135 height 28
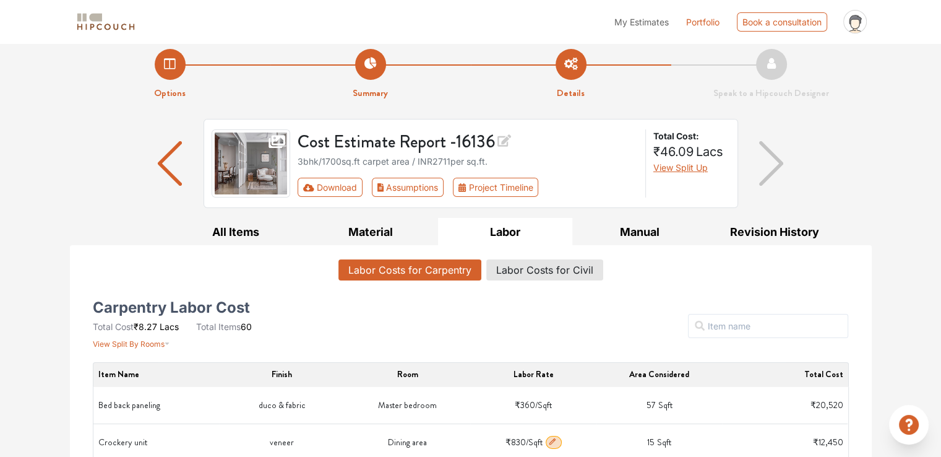
scroll to position [0, 0]
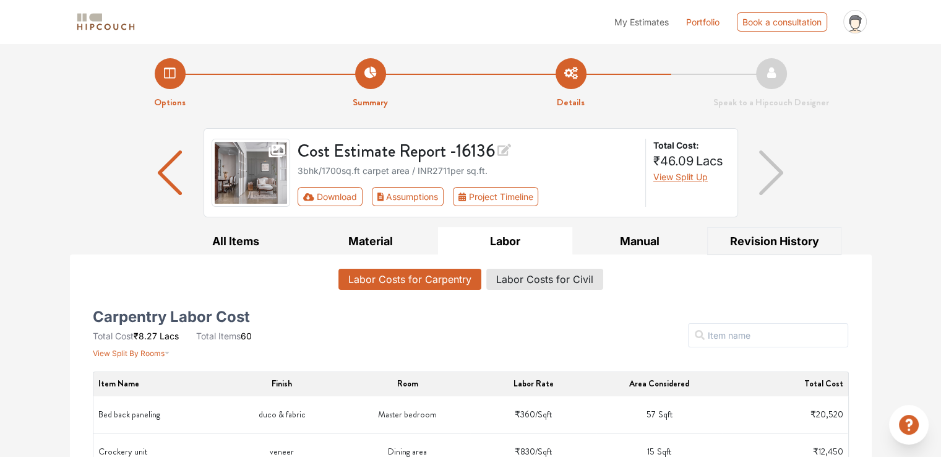
click at [772, 233] on button "Revision History" at bounding box center [774, 241] width 135 height 28
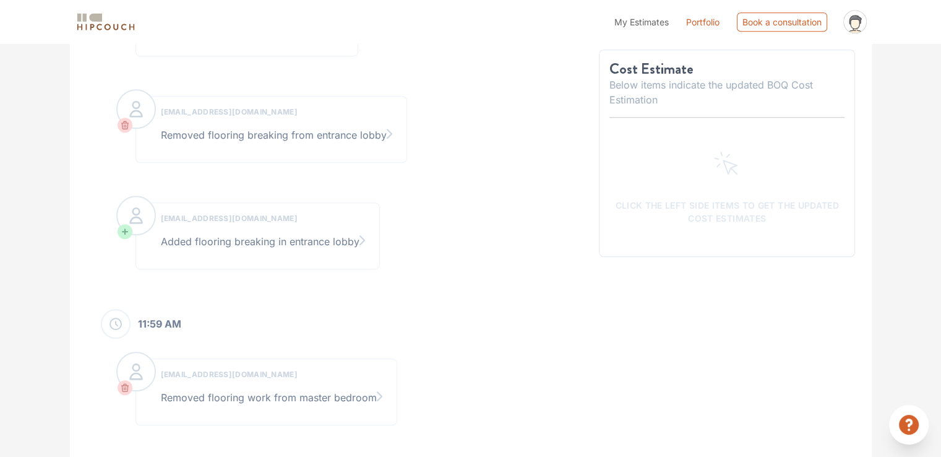
scroll to position [1213, 0]
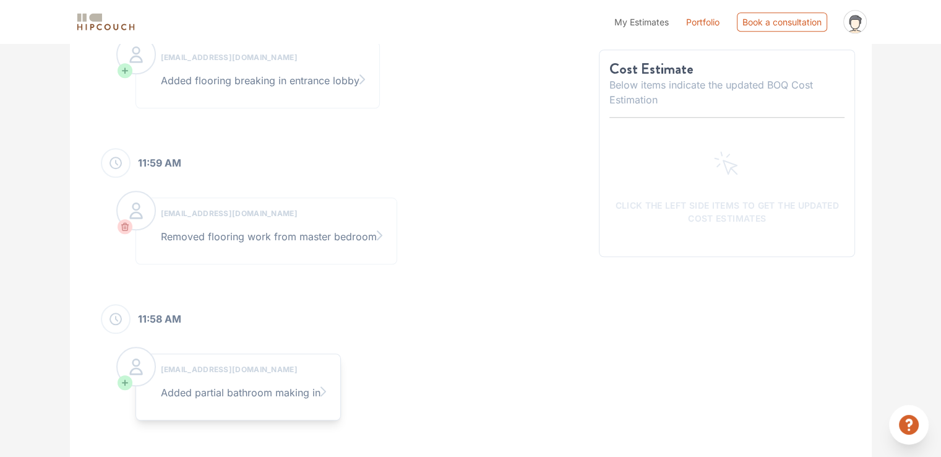
click at [124, 382] on icon at bounding box center [124, 382] width 7 height 7
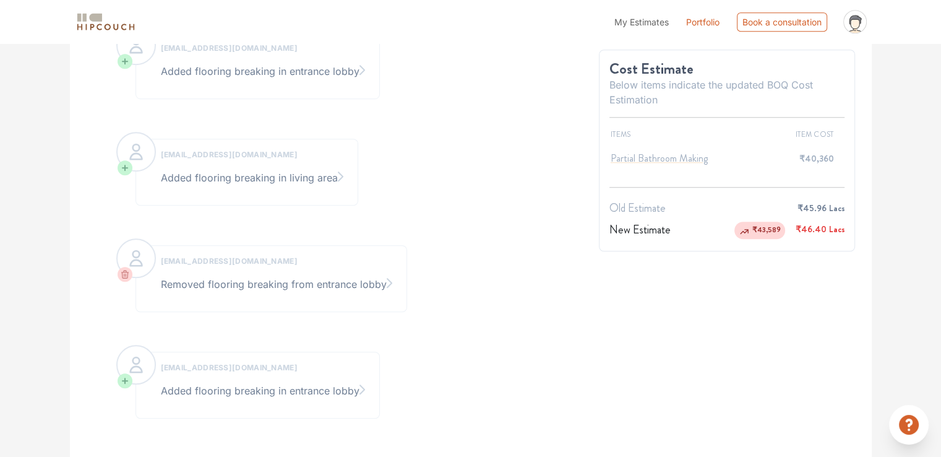
scroll to position [965, 0]
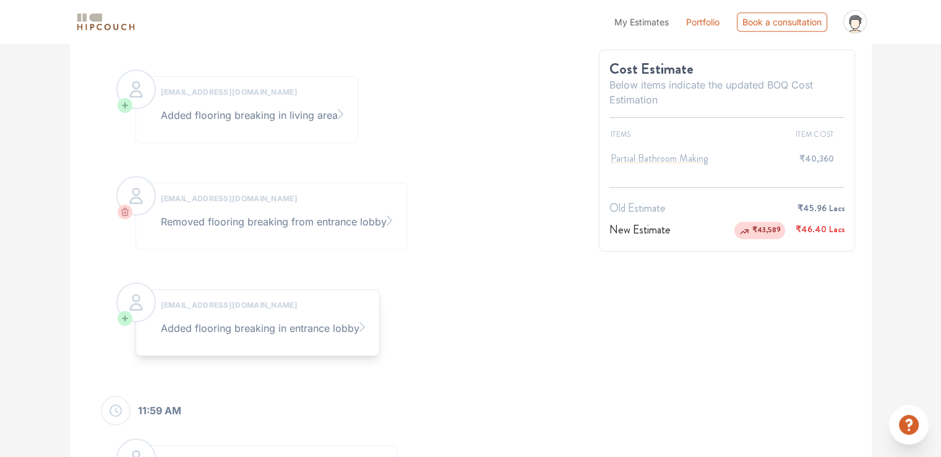
click at [124, 317] on icon at bounding box center [125, 318] width 5 height 5
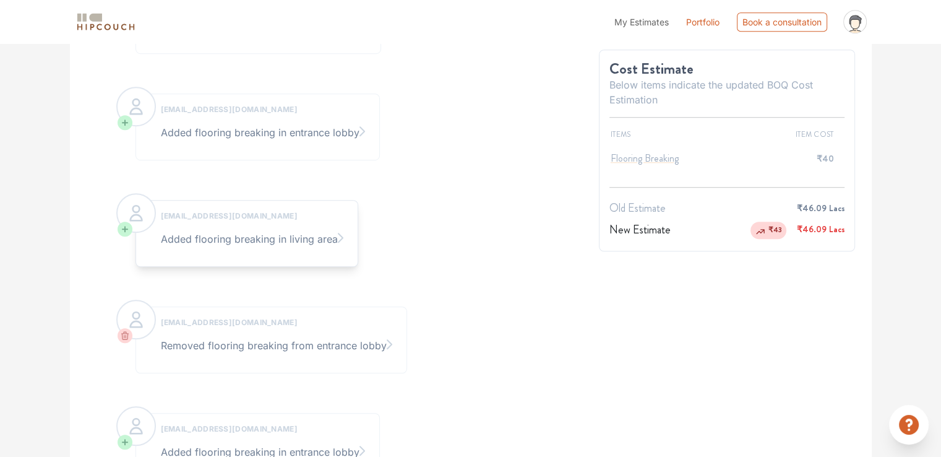
click at [124, 231] on icon at bounding box center [124, 228] width 7 height 7
click at [127, 225] on icon at bounding box center [124, 228] width 7 height 7
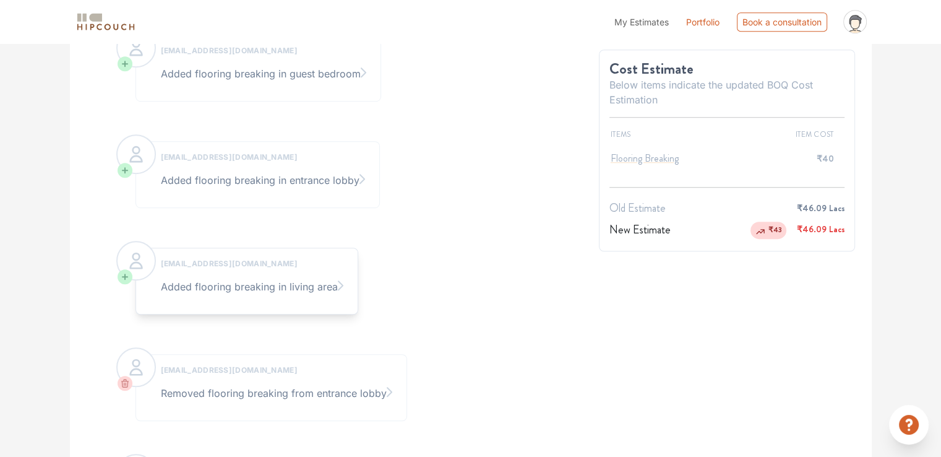
scroll to position [718, 0]
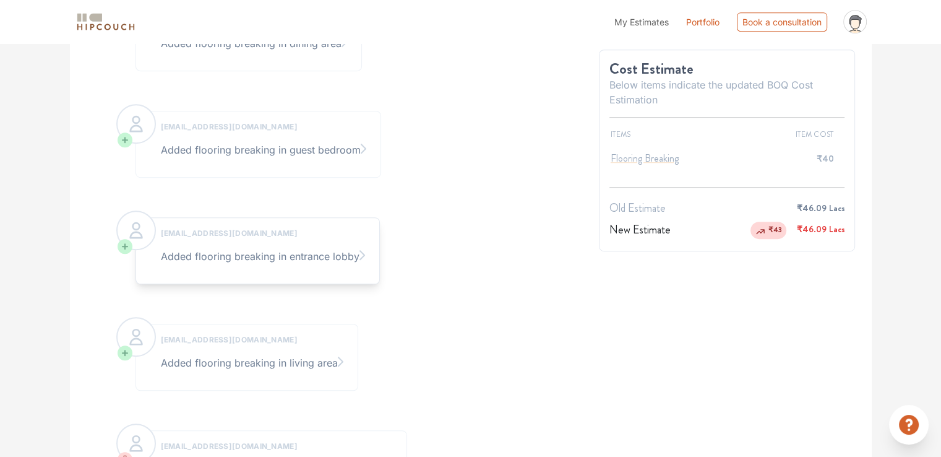
click at [126, 246] on icon at bounding box center [124, 246] width 7 height 7
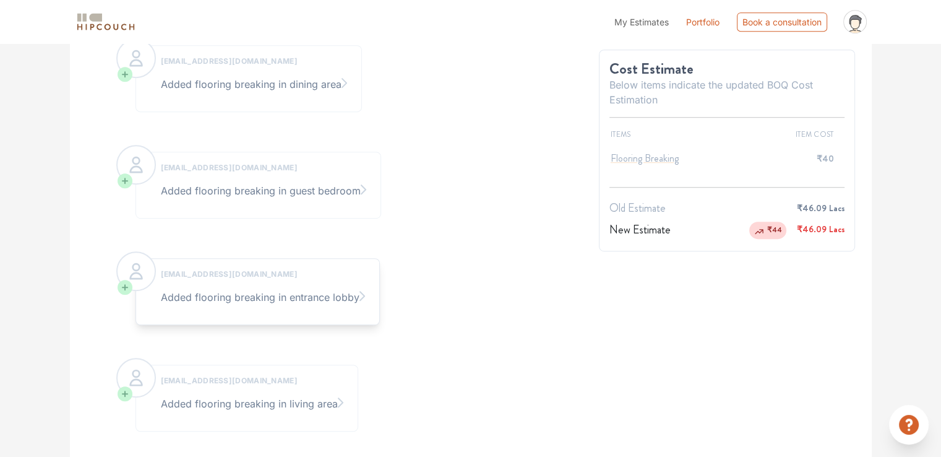
scroll to position [594, 0]
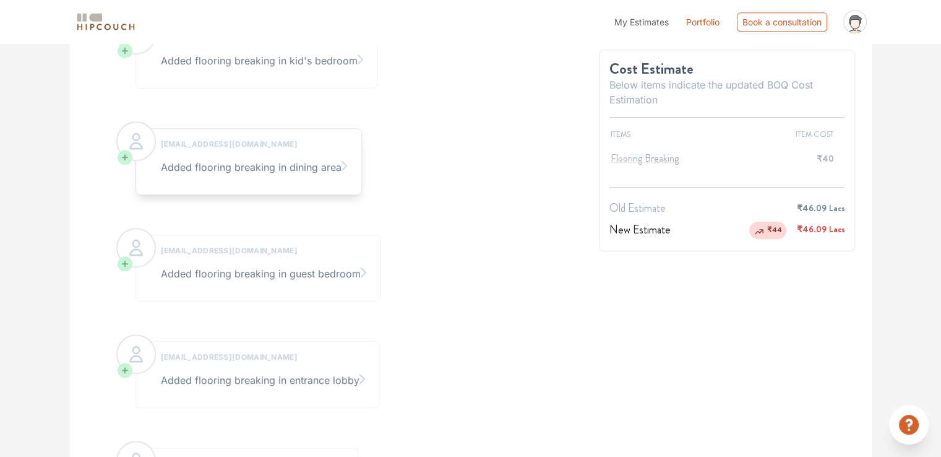
click at [125, 155] on icon at bounding box center [125, 157] width 5 height 5
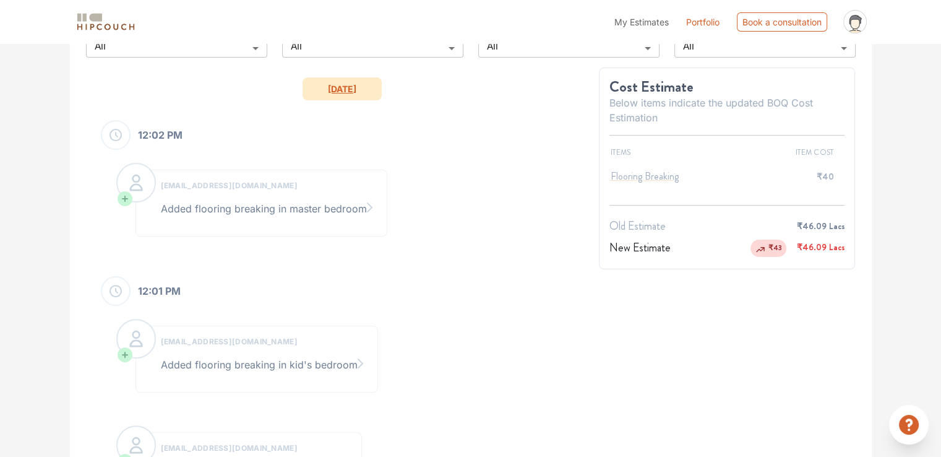
scroll to position [285, 0]
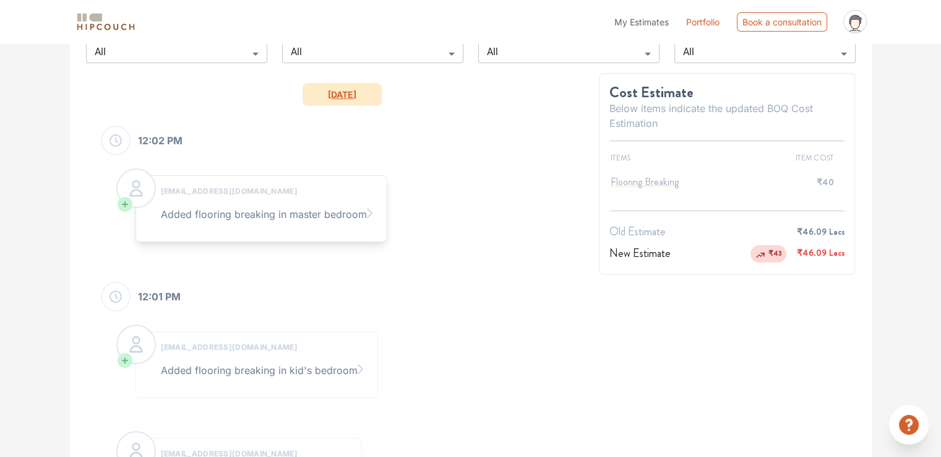
click at [119, 197] on span at bounding box center [125, 204] width 15 height 15
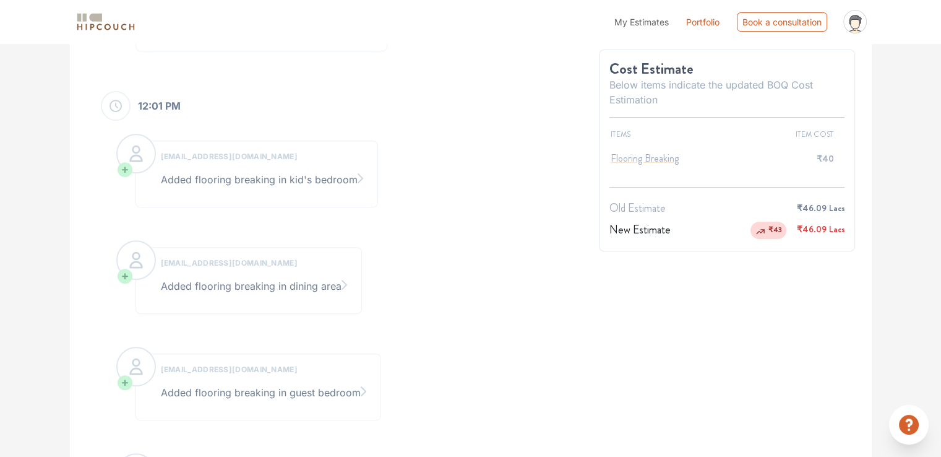
scroll to position [470, 0]
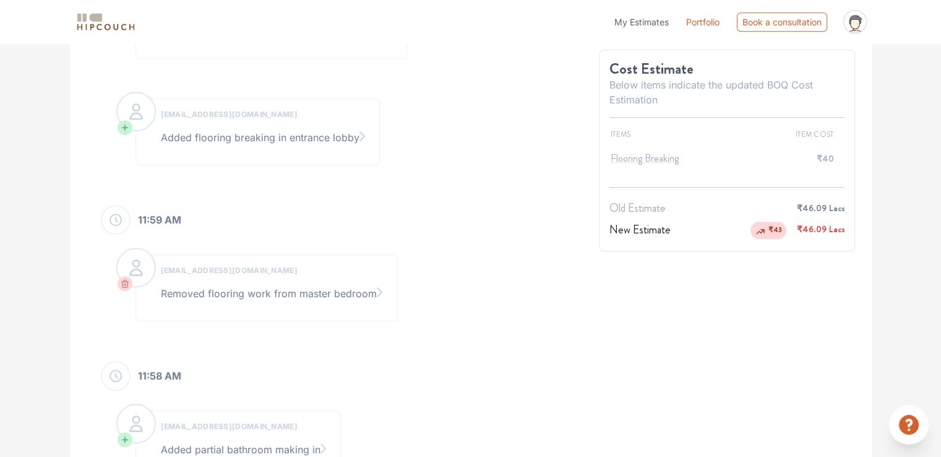
scroll to position [1213, 0]
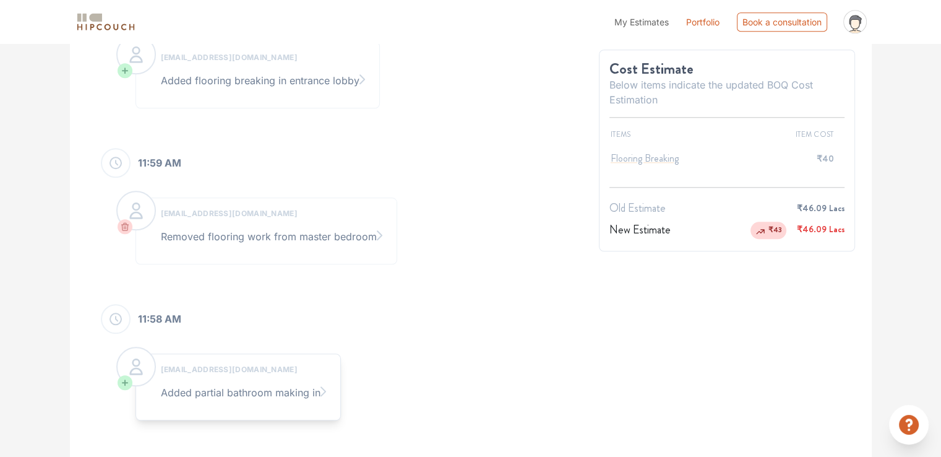
click at [124, 381] on icon at bounding box center [125, 382] width 5 height 5
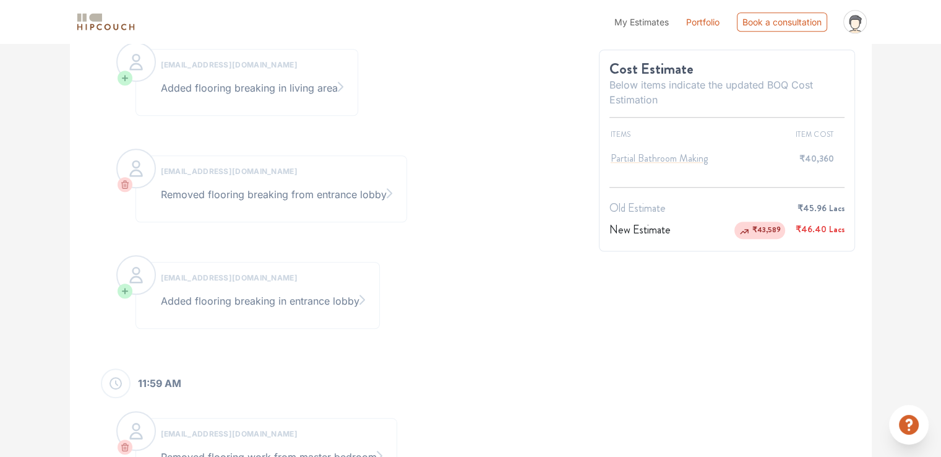
scroll to position [965, 0]
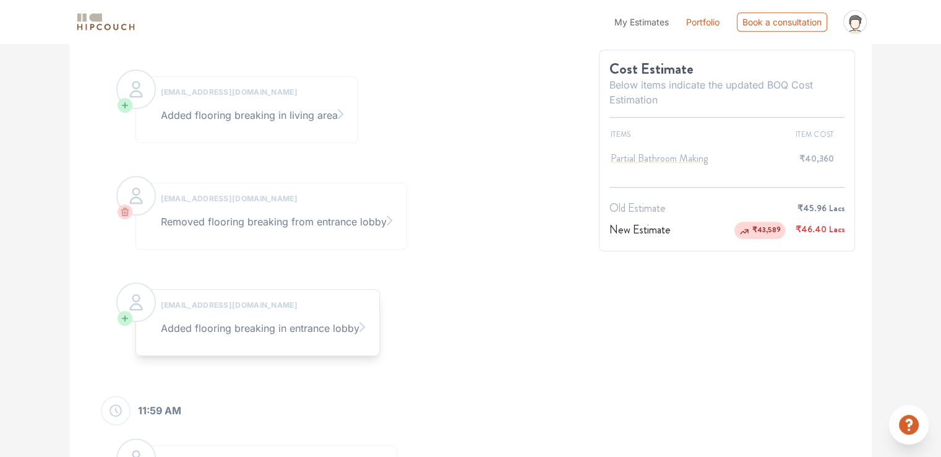
click at [132, 309] on div at bounding box center [136, 302] width 40 height 40
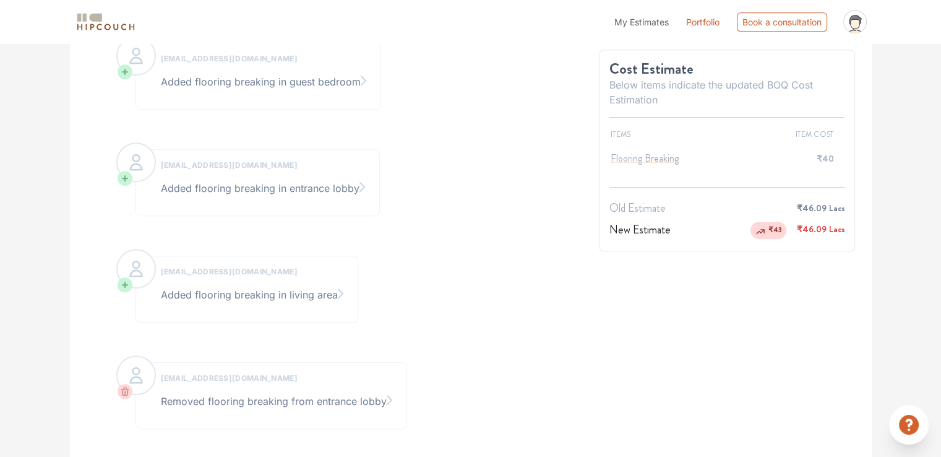
scroll to position [780, 0]
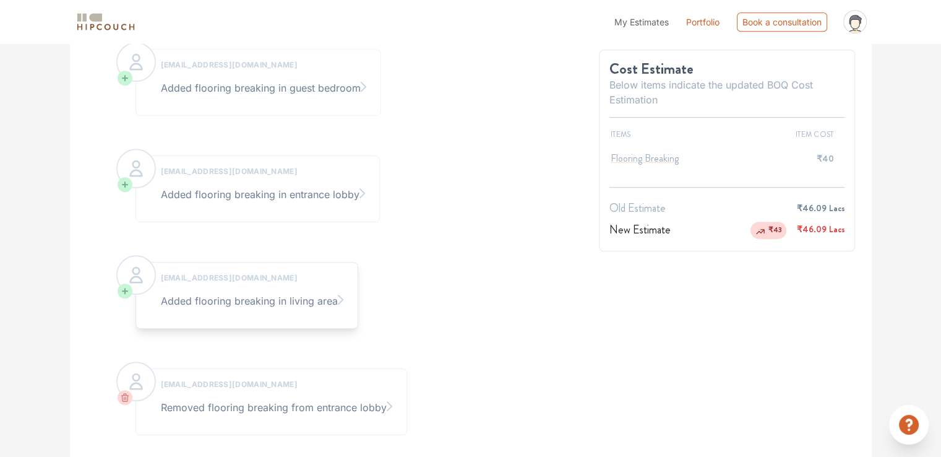
click at [133, 286] on div at bounding box center [136, 275] width 40 height 40
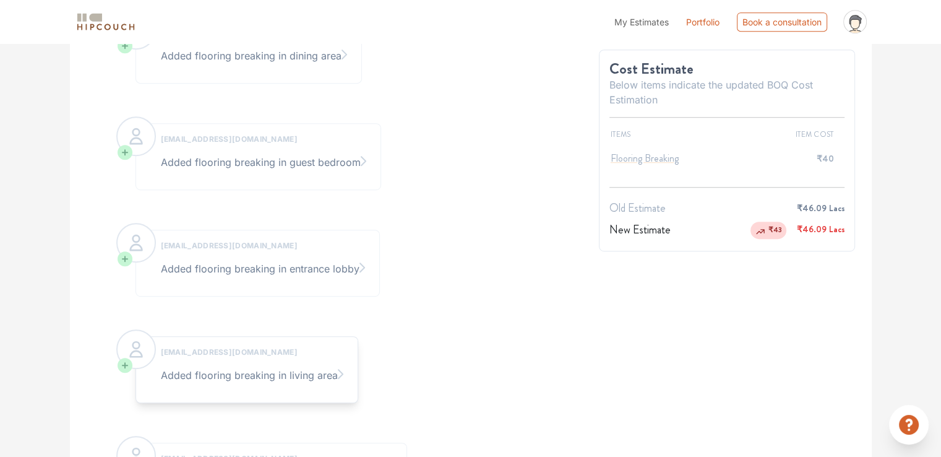
scroll to position [594, 0]
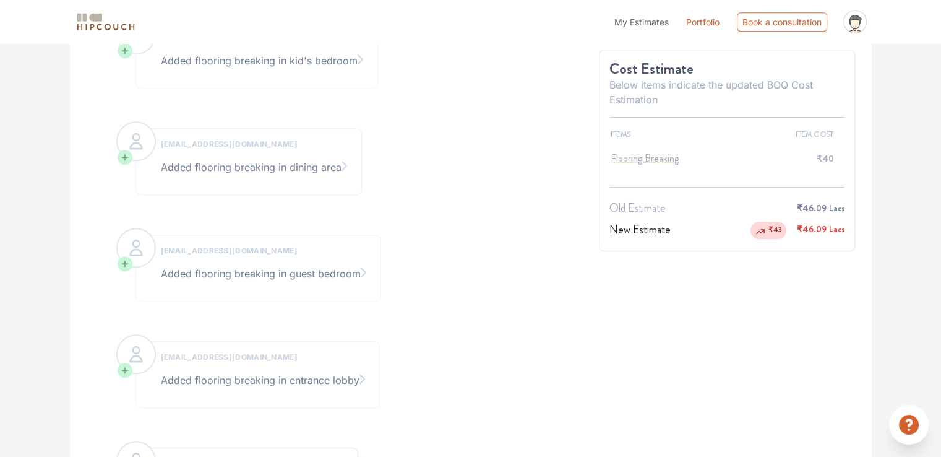
click at [133, 286] on div "mayuresh0918@gmail.com Added flooring breaking in guest bedroom" at bounding box center [342, 268] width 493 height 106
click at [137, 334] on div at bounding box center [136, 354] width 40 height 40
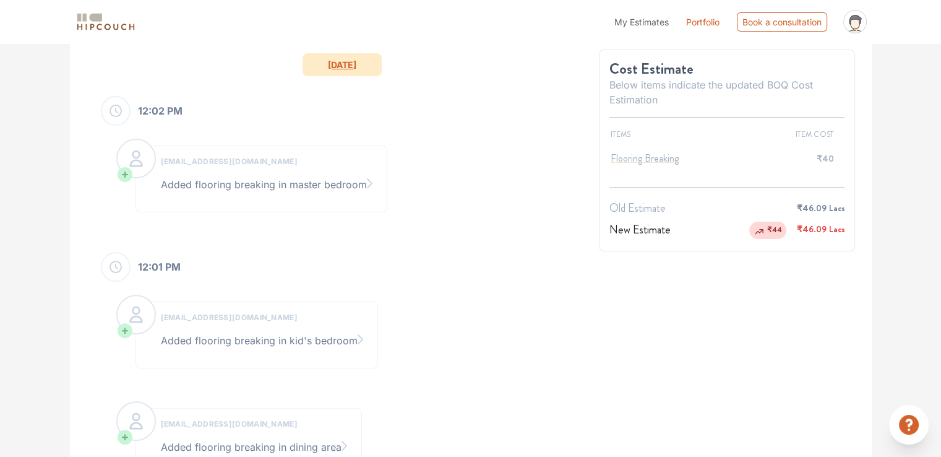
scroll to position [285, 0]
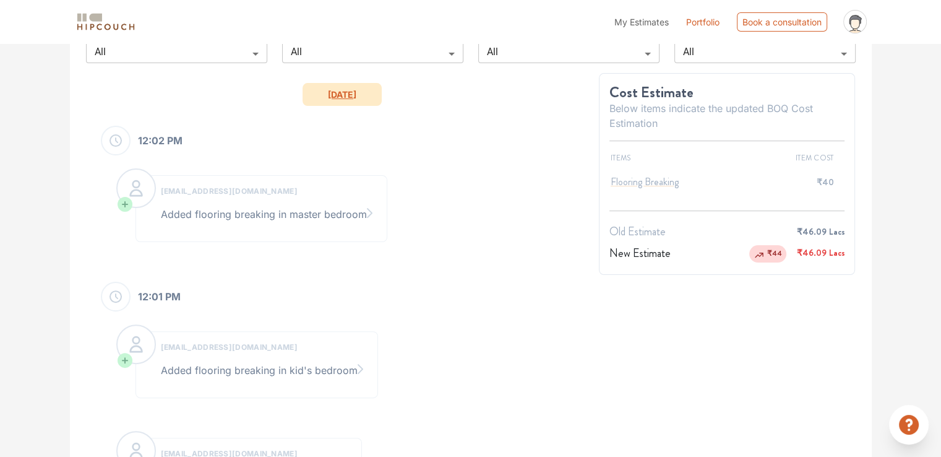
click at [137, 334] on icon at bounding box center [136, 344] width 20 height 20
click at [136, 197] on icon at bounding box center [136, 188] width 20 height 20
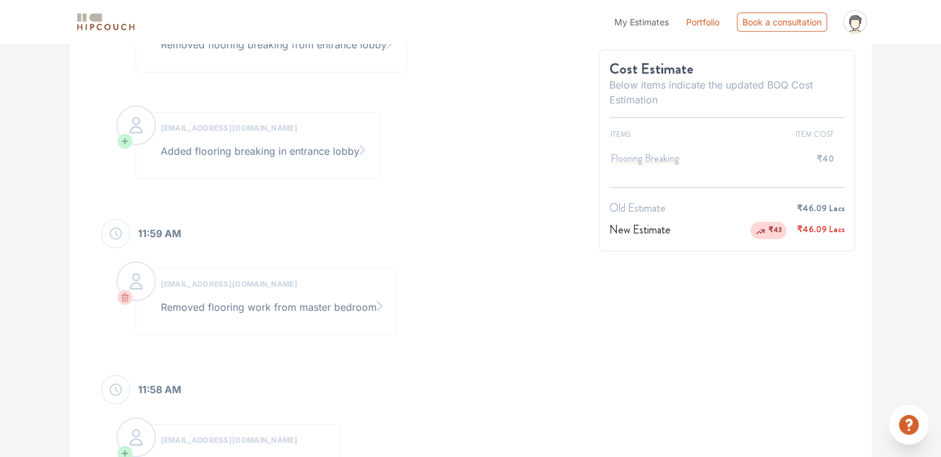
scroll to position [1213, 0]
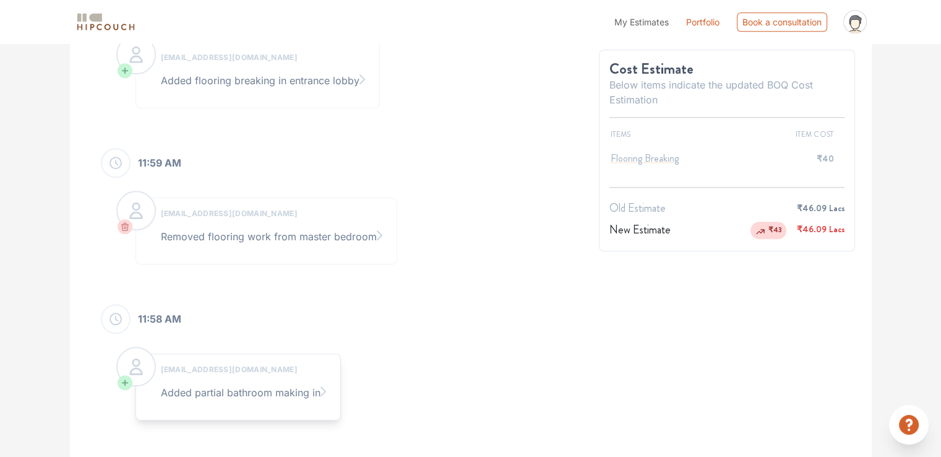
click at [136, 371] on icon at bounding box center [136, 366] width 12 height 15
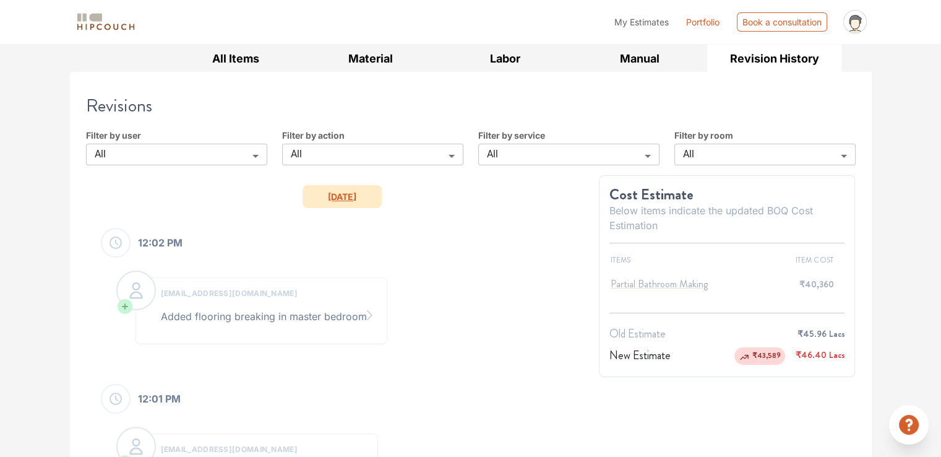
scroll to position [161, 0]
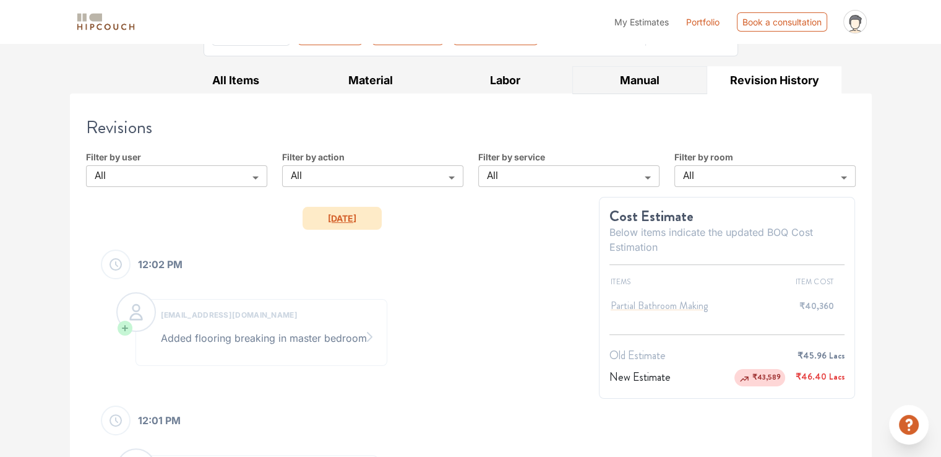
click at [673, 75] on button "Manual" at bounding box center [639, 80] width 135 height 28
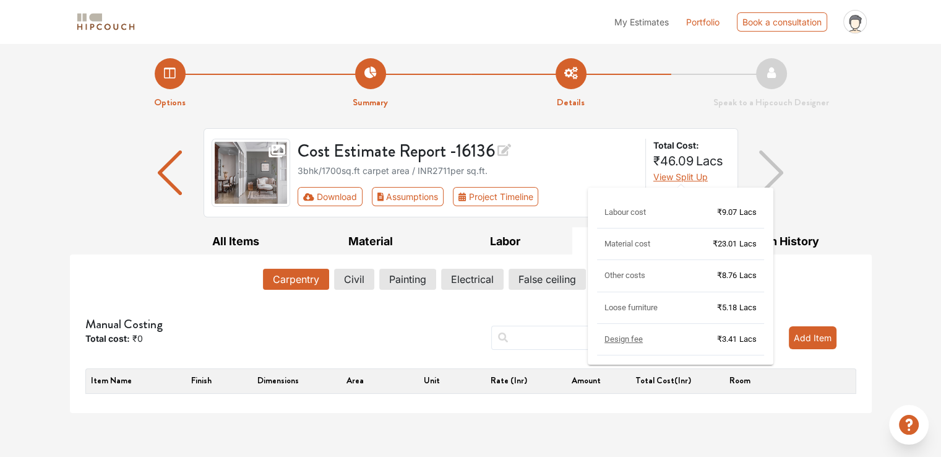
click at [666, 179] on span "View Split Up" at bounding box center [681, 176] width 54 height 11
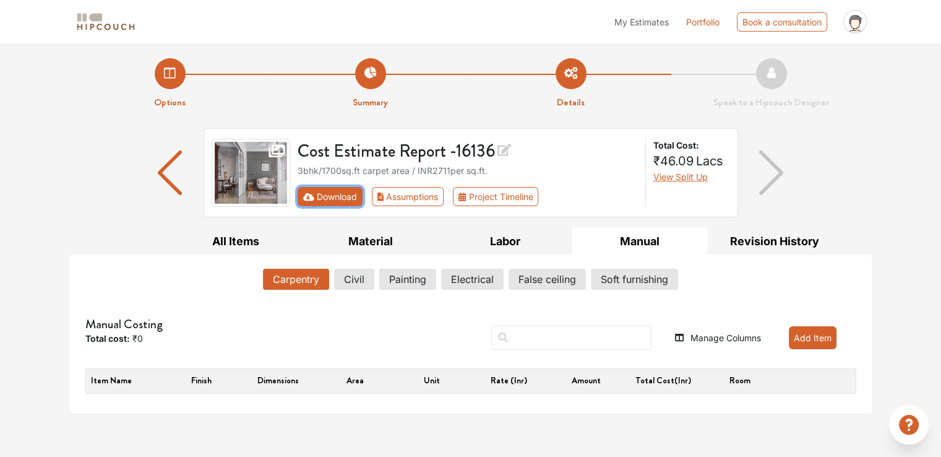
click at [355, 197] on button "Download" at bounding box center [330, 196] width 65 height 19
